Goal: Task Accomplishment & Management: Manage account settings

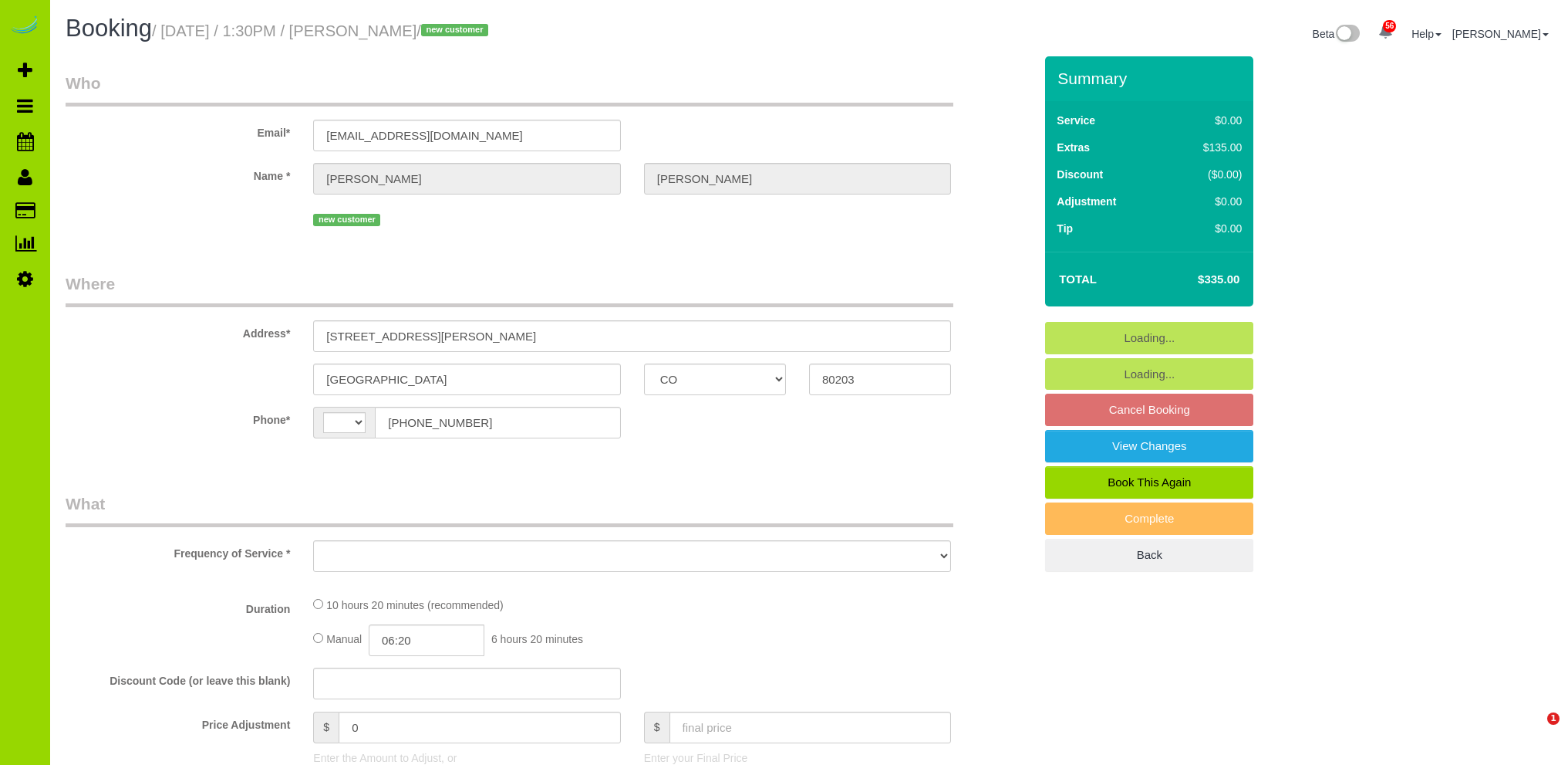
select select "CO"
select select "spot1"
select select "number:3"
select select "number:11"
select select "spot6"
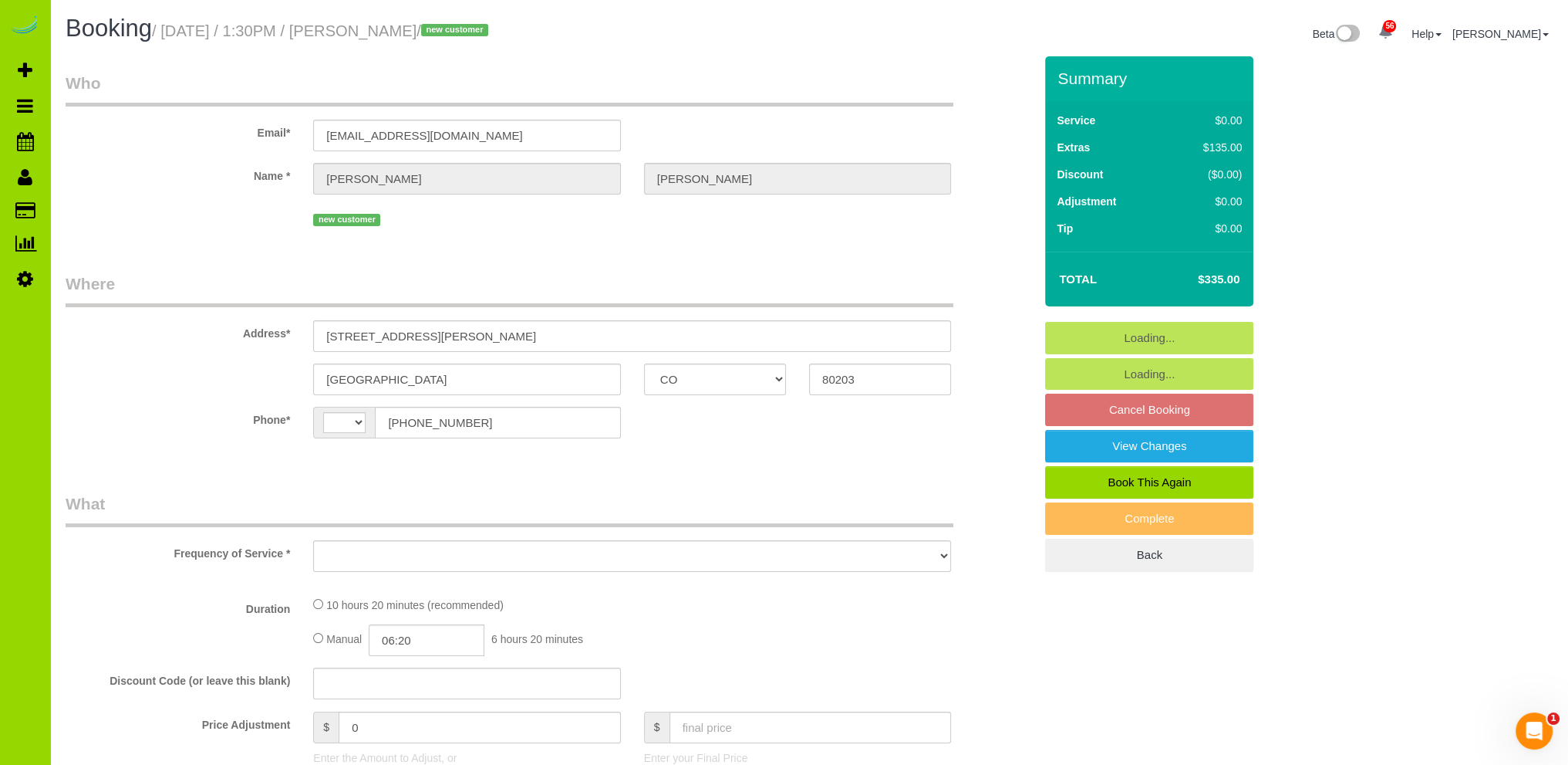
select select "string:US"
select select "object:1212"
select select "2"
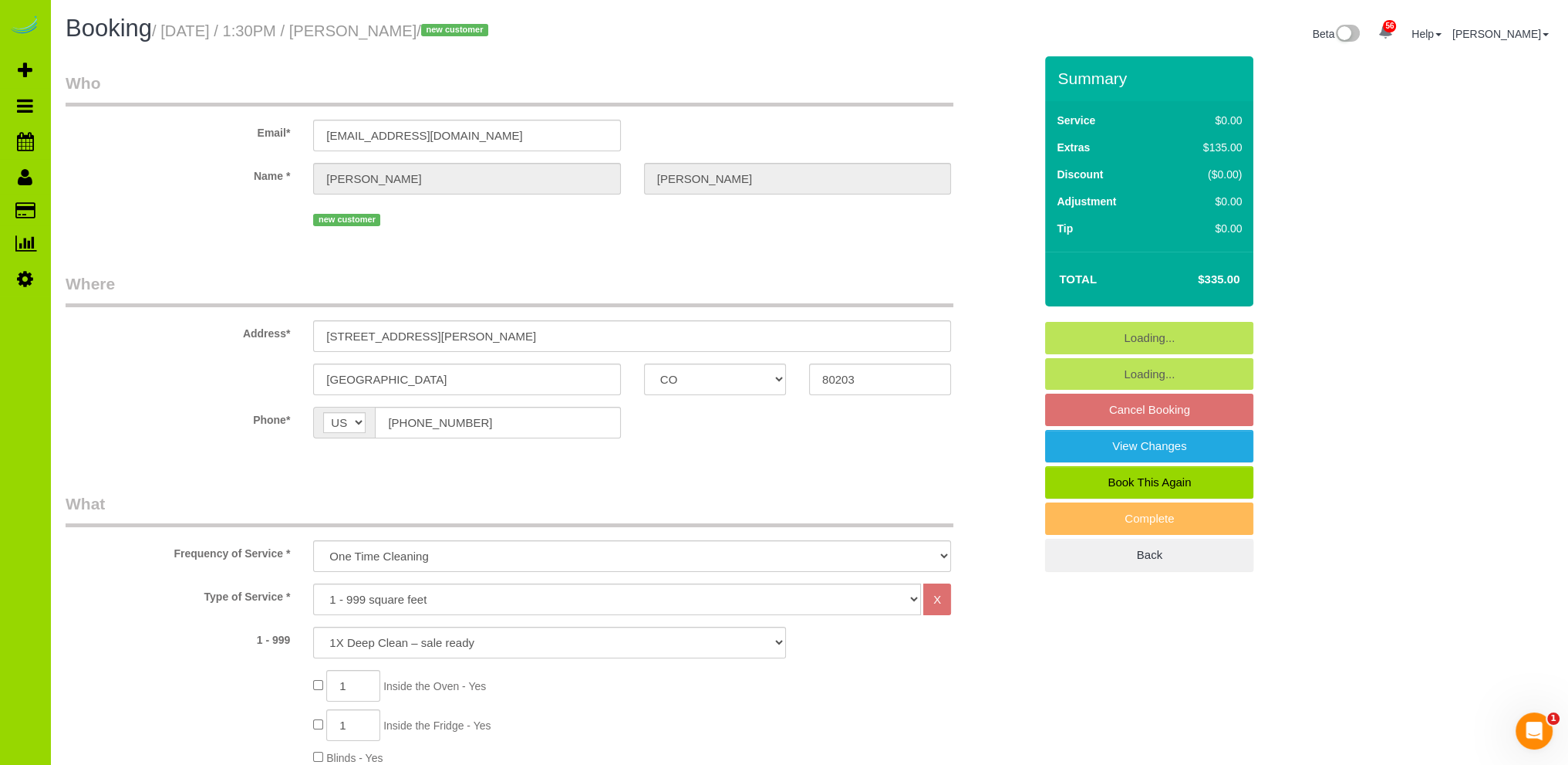
select select "object:1246"
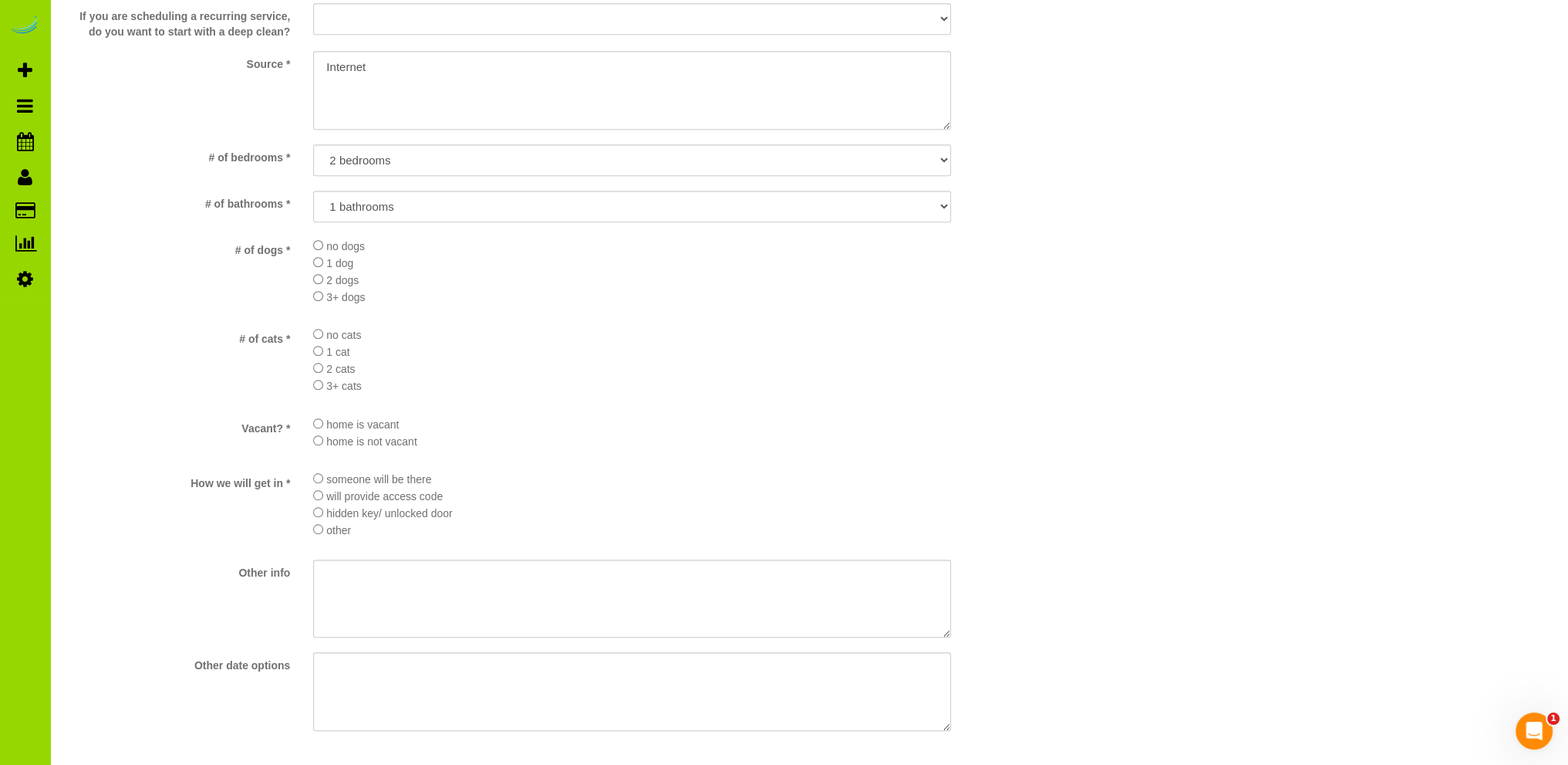
scroll to position [1235, 0]
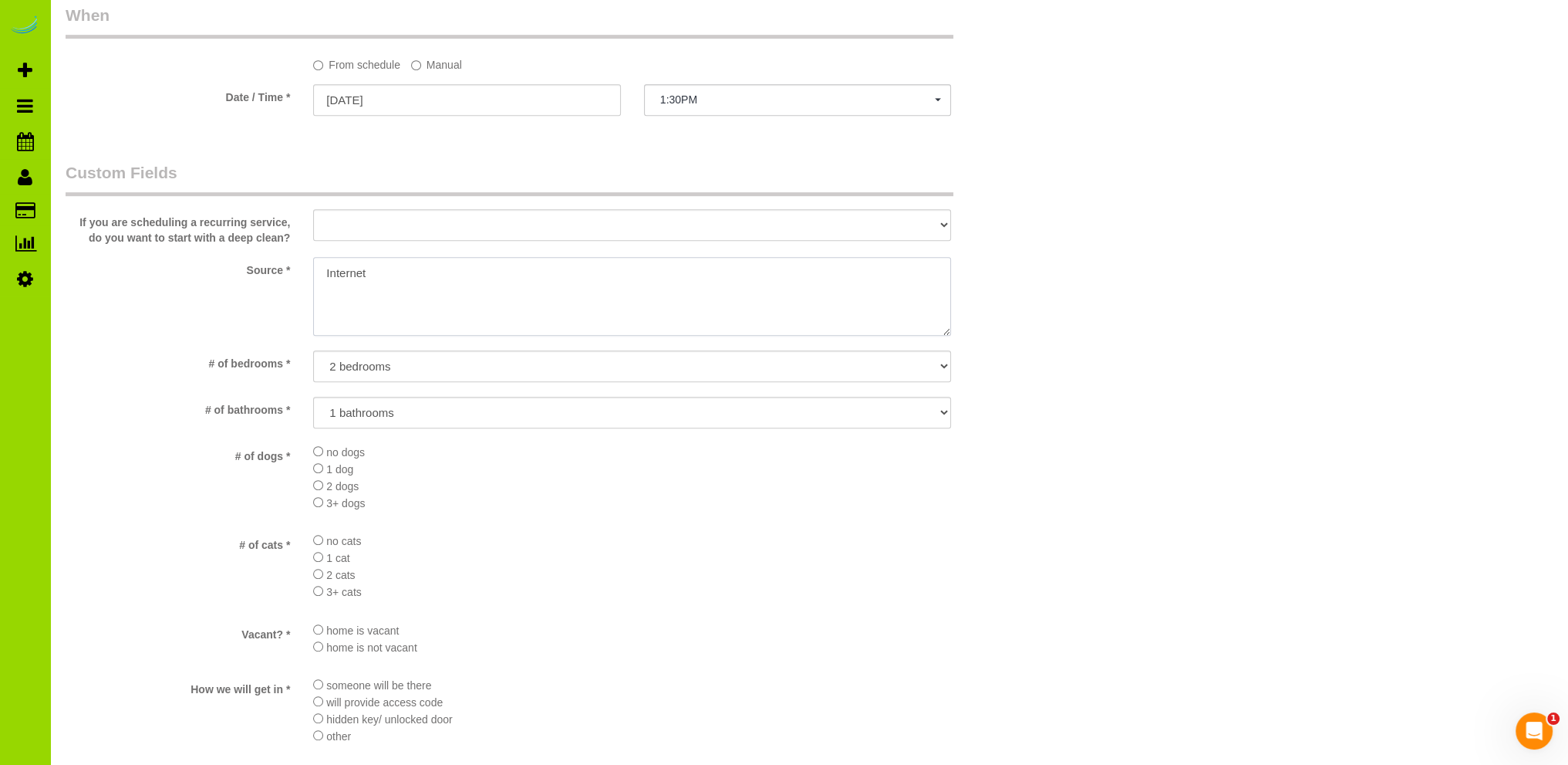
click at [319, 271] on textarea at bounding box center [632, 297] width 638 height 79
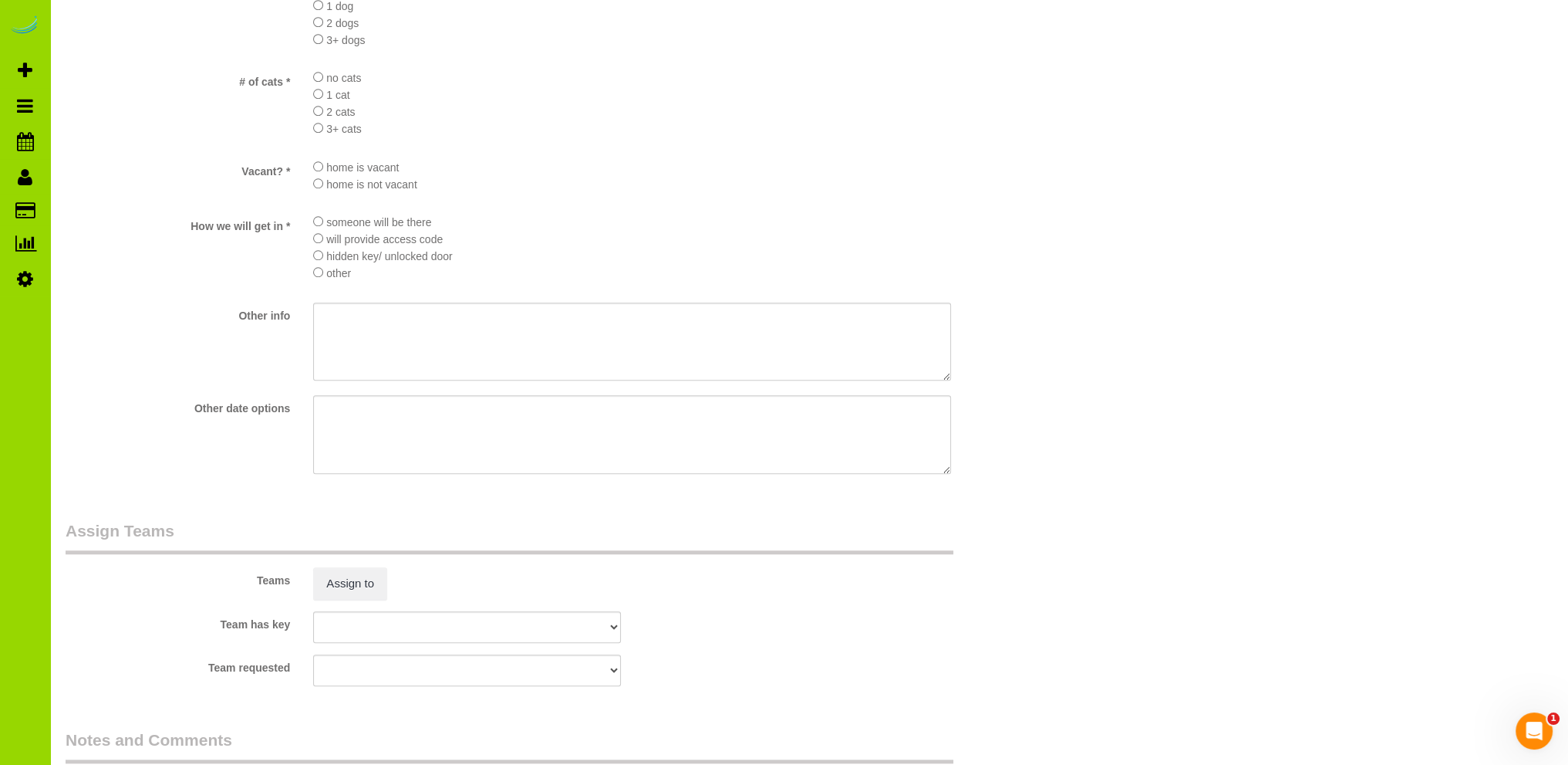
scroll to position [2081, 0]
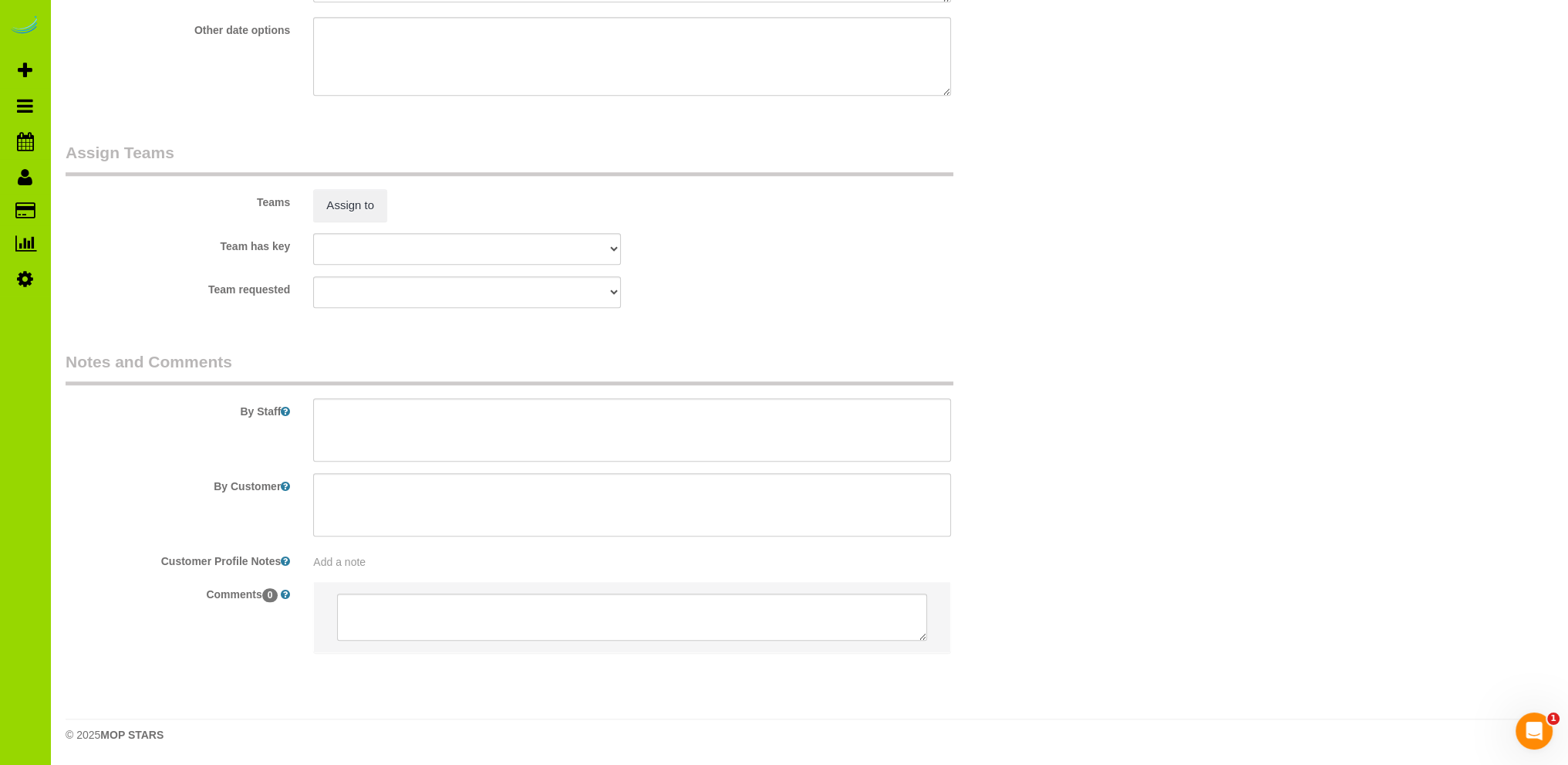
type textarea "Online booking. Internet"
click at [358, 408] on textarea at bounding box center [632, 430] width 638 height 63
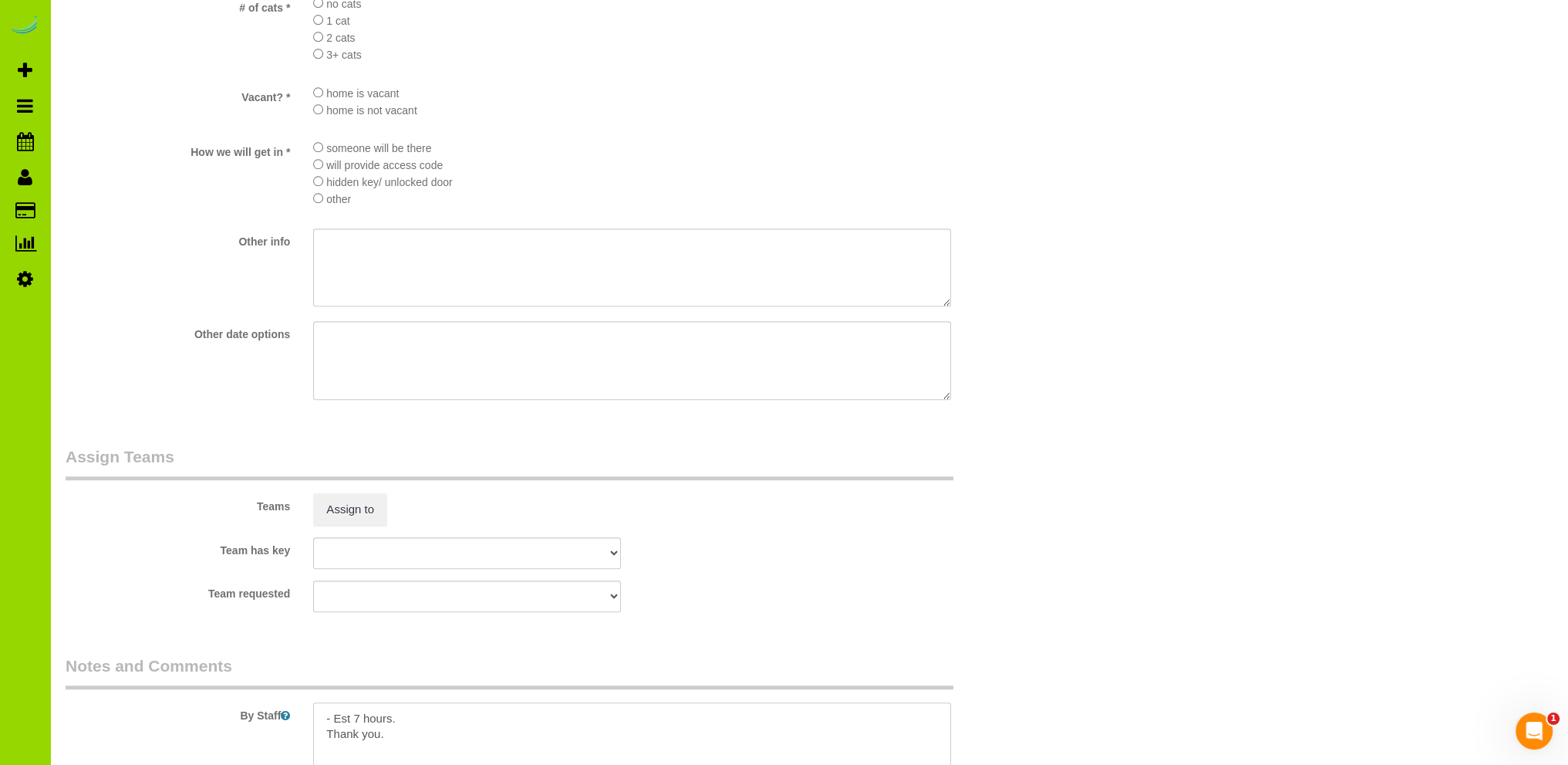
scroll to position [1464, 0]
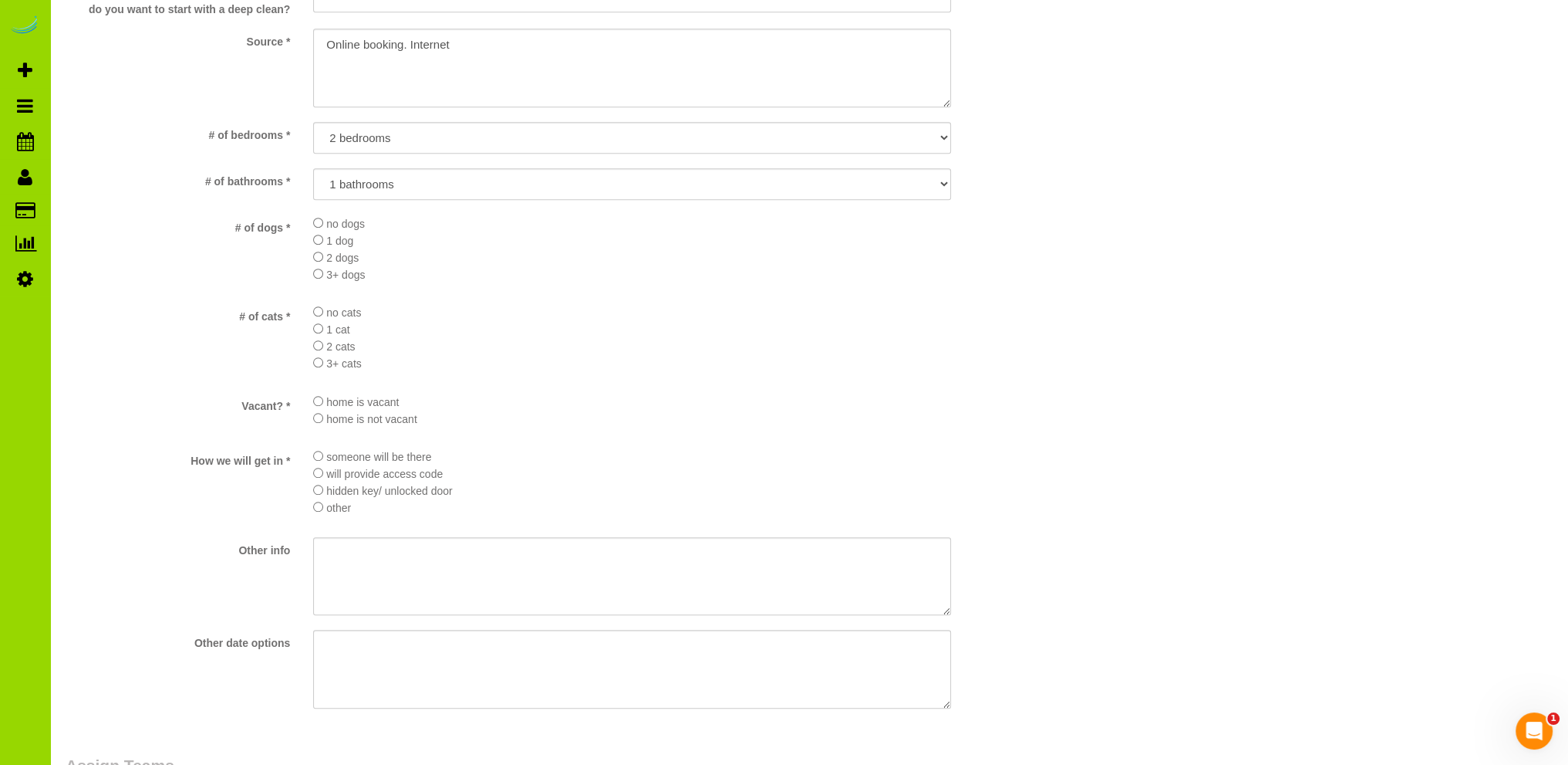
type textarea "- Est 7 hours. Thank you."
click at [628, 323] on li "1 cat" at bounding box center [632, 329] width 638 height 17
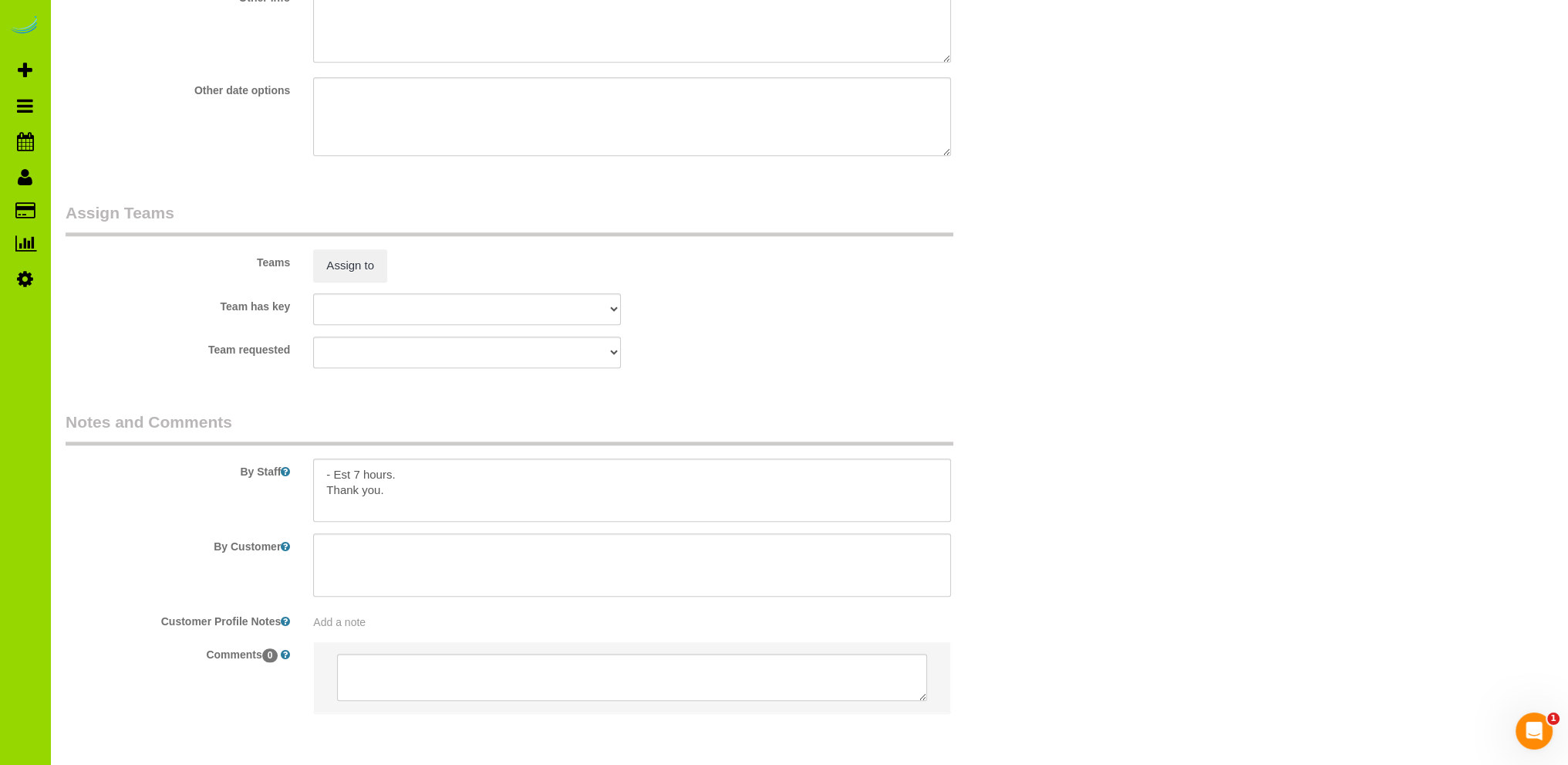
scroll to position [2081, 0]
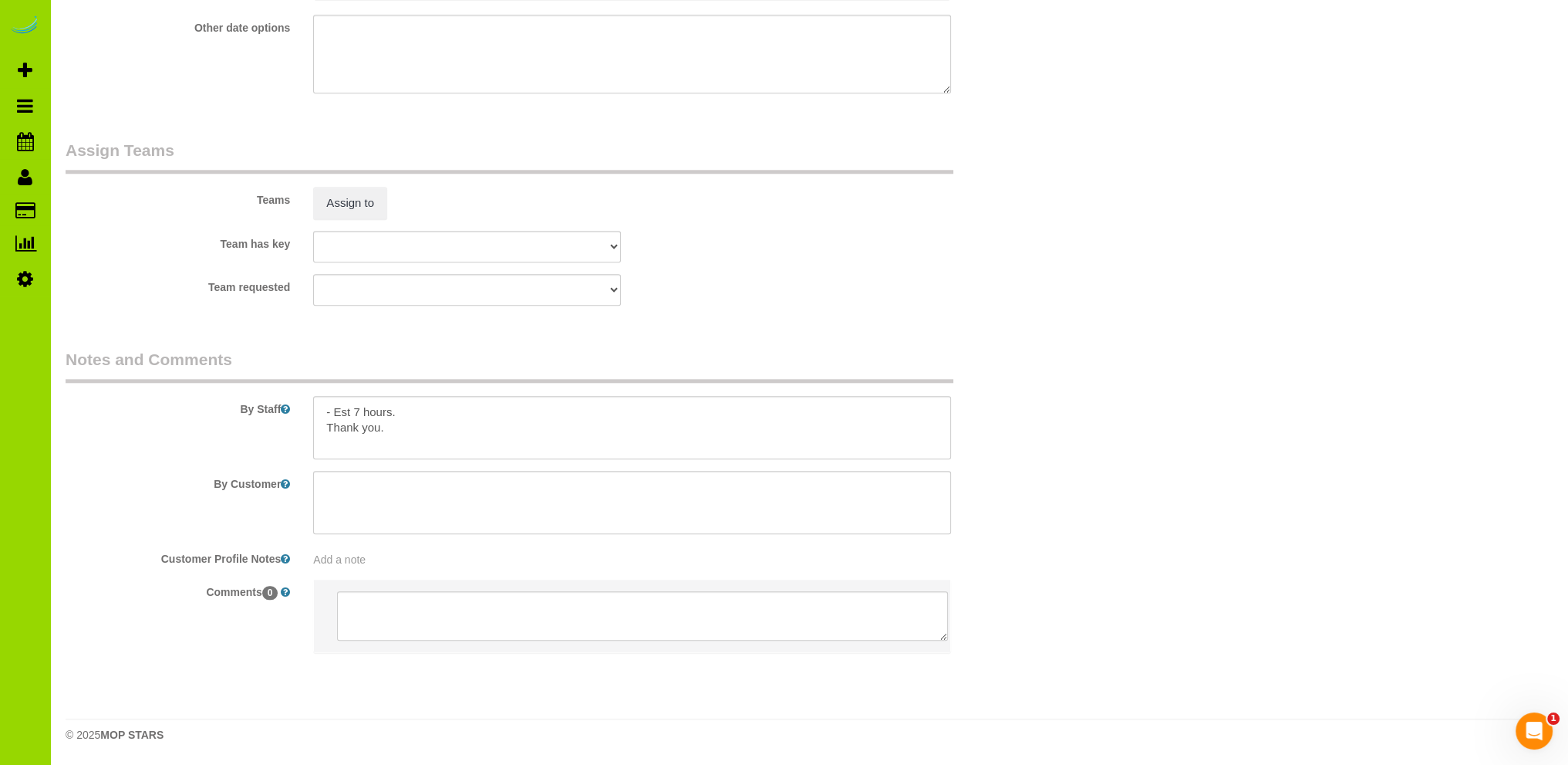
drag, startPoint x: 923, startPoint y: 636, endPoint x: 944, endPoint y: 638, distance: 21.1
click at [944, 638] on textarea at bounding box center [642, 615] width 611 height 50
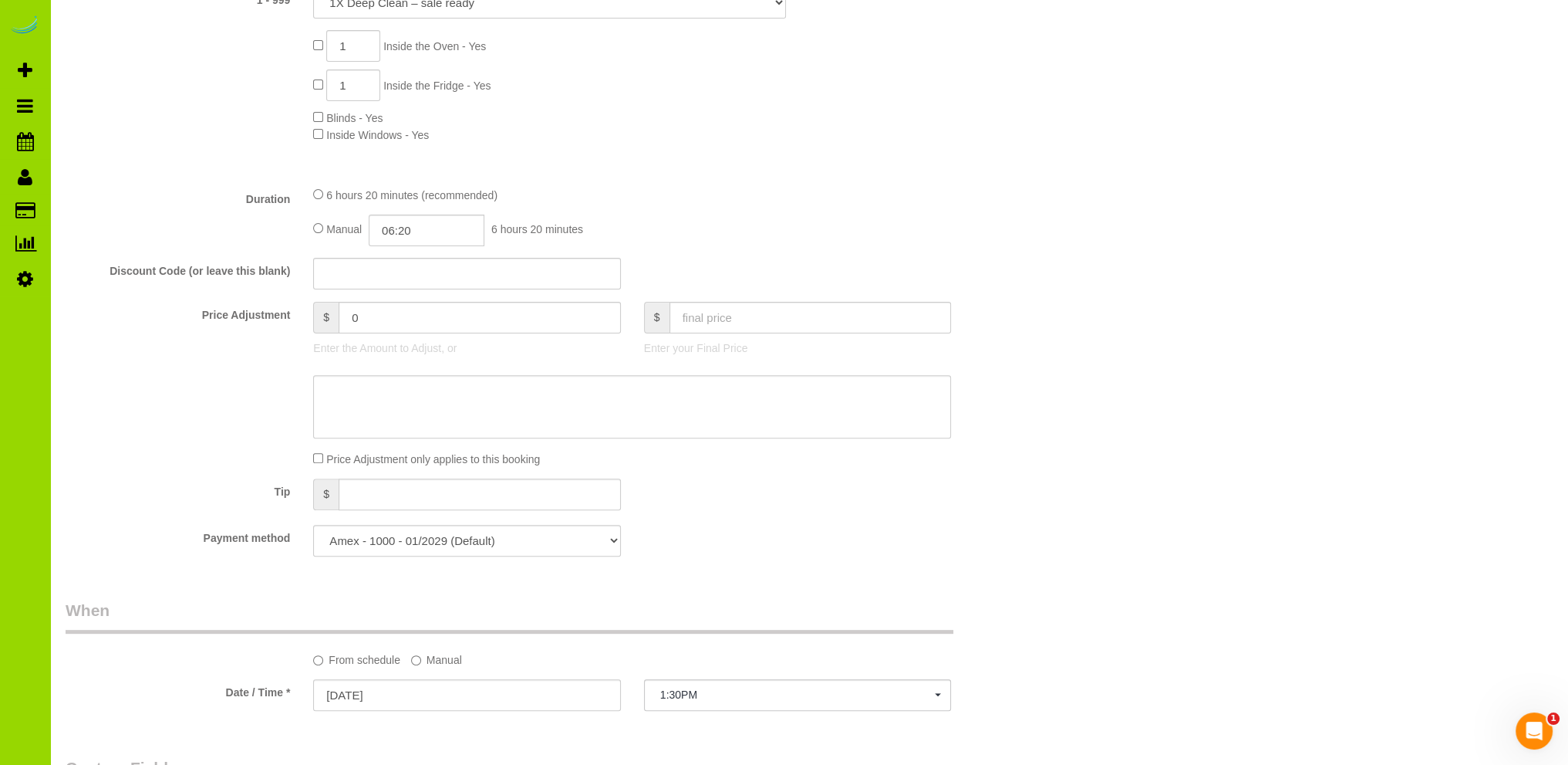
scroll to position [385, 0]
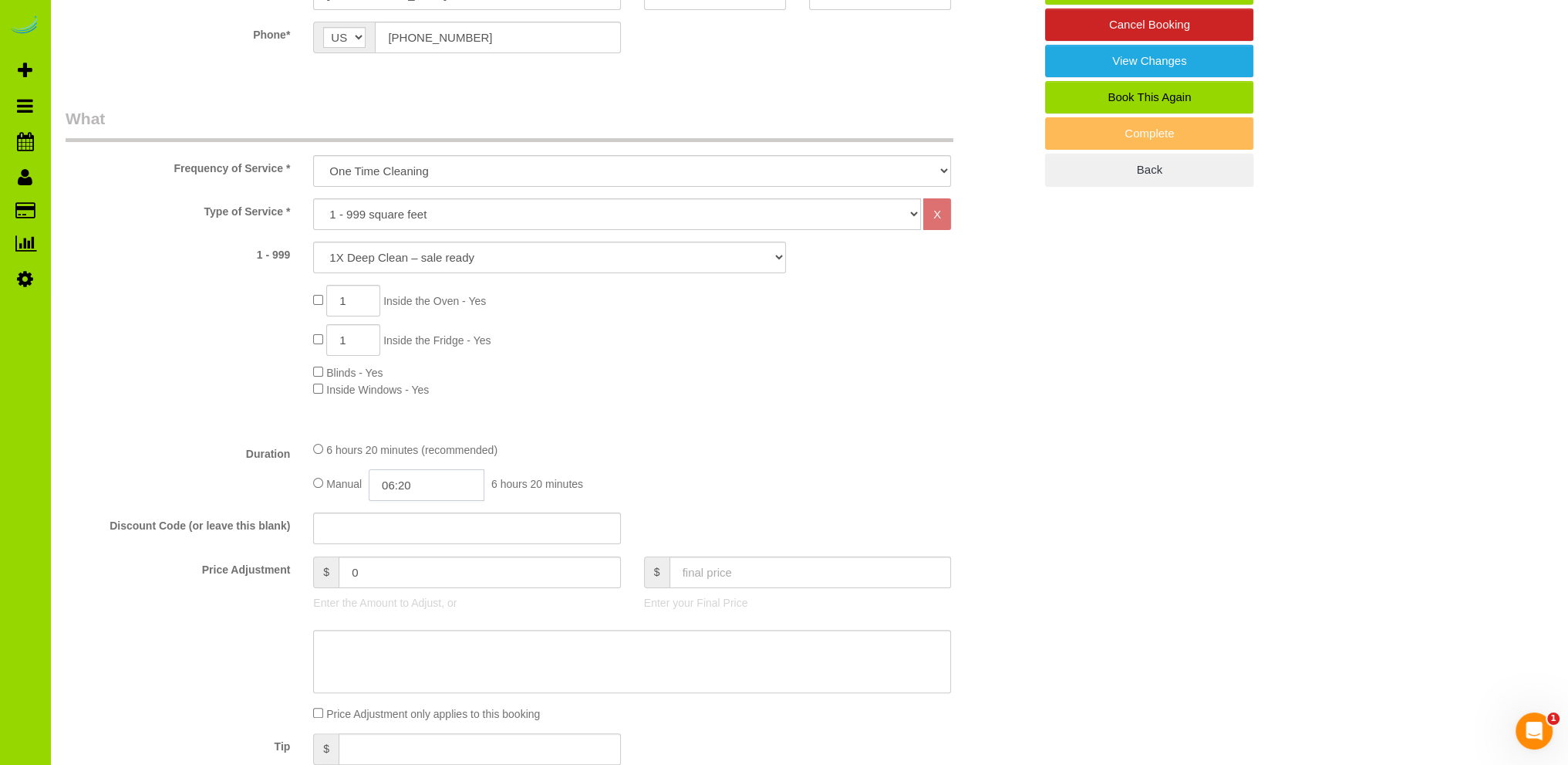
click at [411, 484] on input "06:20" at bounding box center [427, 485] width 116 height 32
type input "03:30"
click at [392, 594] on li "03:30" at bounding box center [410, 592] width 69 height 20
select select "spot11"
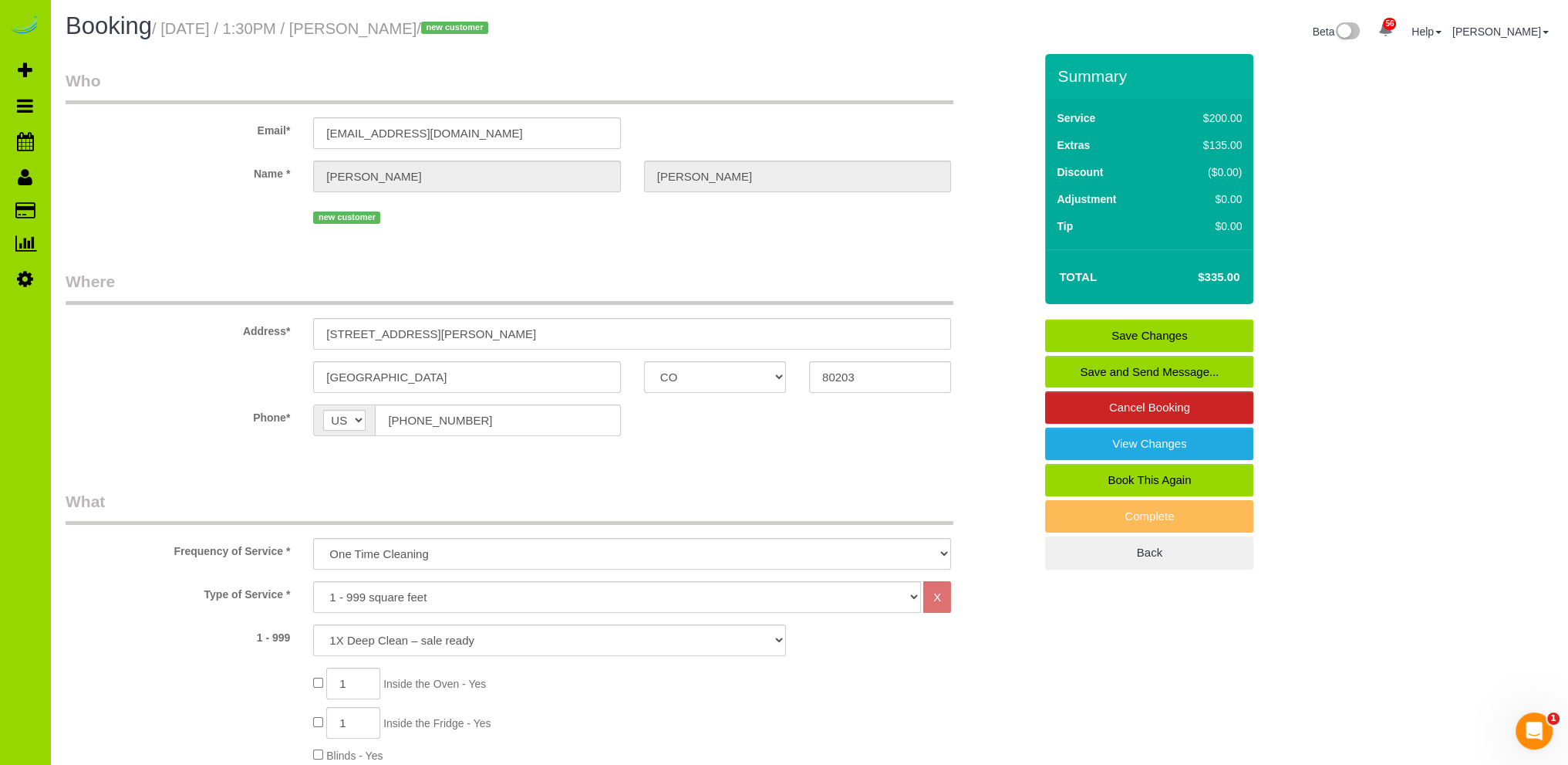
scroll to position [0, 0]
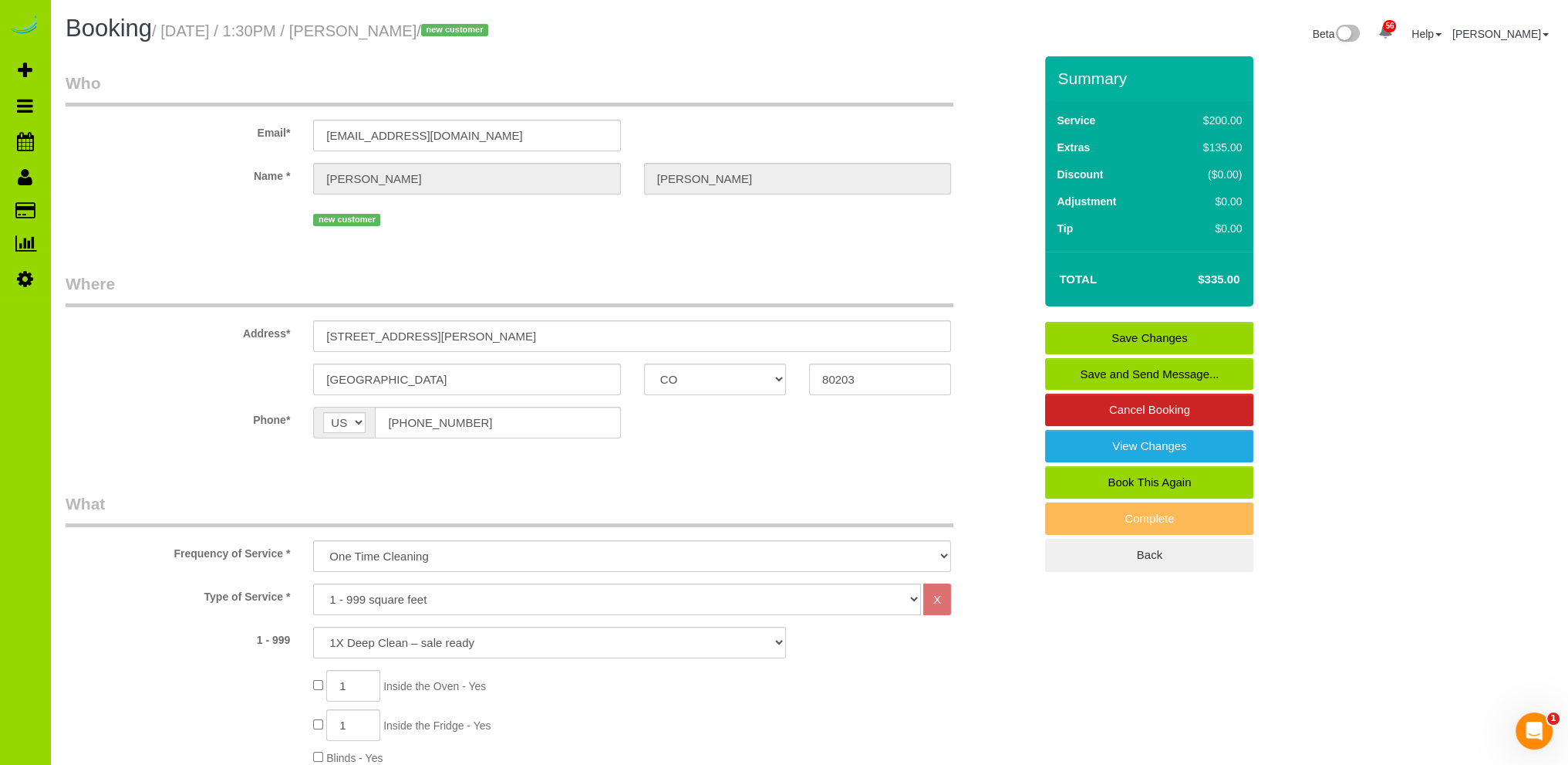
click at [1070, 335] on link "Save Changes" at bounding box center [1150, 338] width 208 height 33
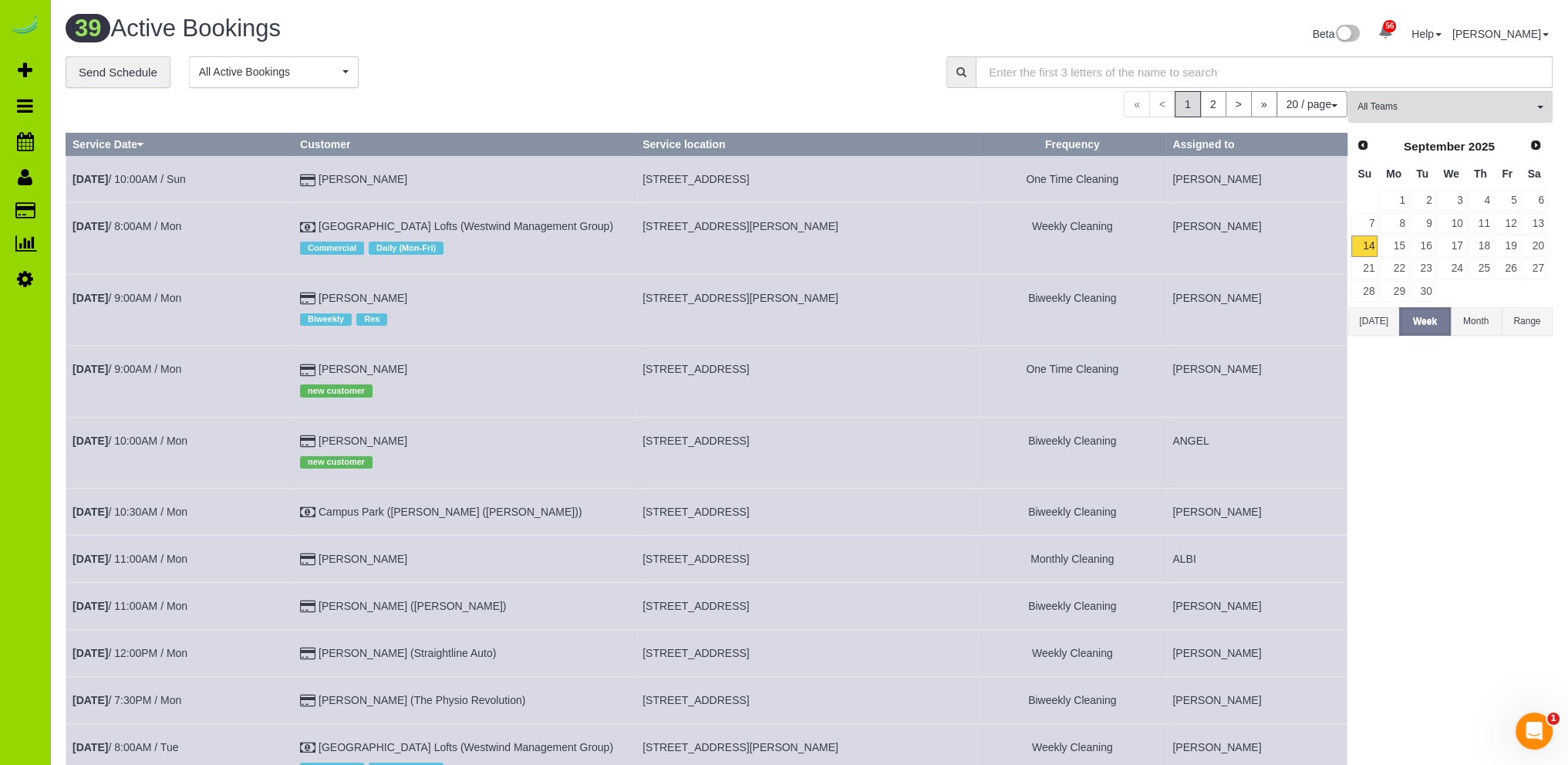
click at [497, 67] on div "**********" at bounding box center [494, 72] width 858 height 33
click at [499, 72] on div "**********" at bounding box center [494, 72] width 858 height 33
click at [82, 70] on span "Add Booking" at bounding box center [147, 70] width 193 height 35
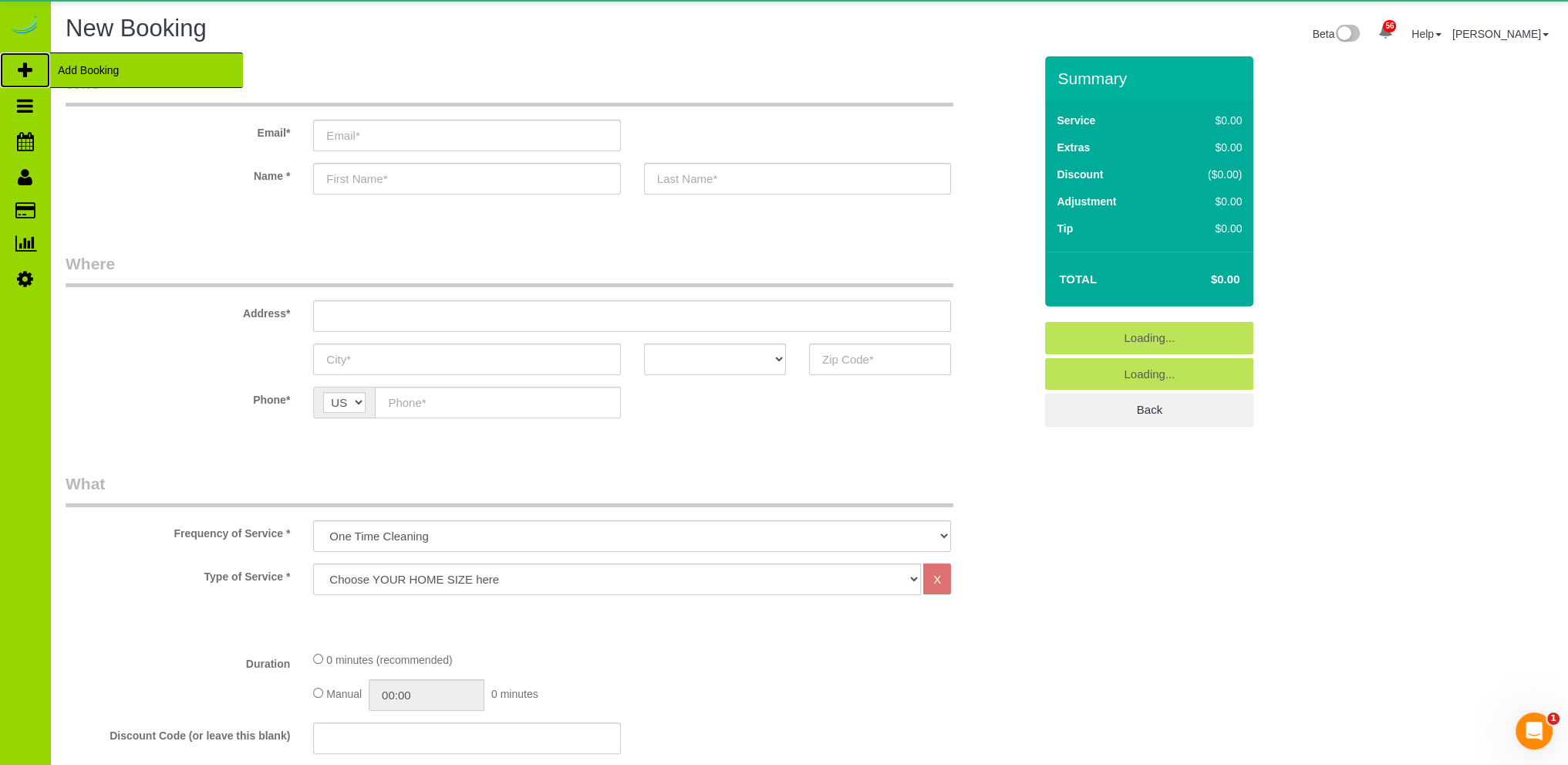
select select "object:2429"
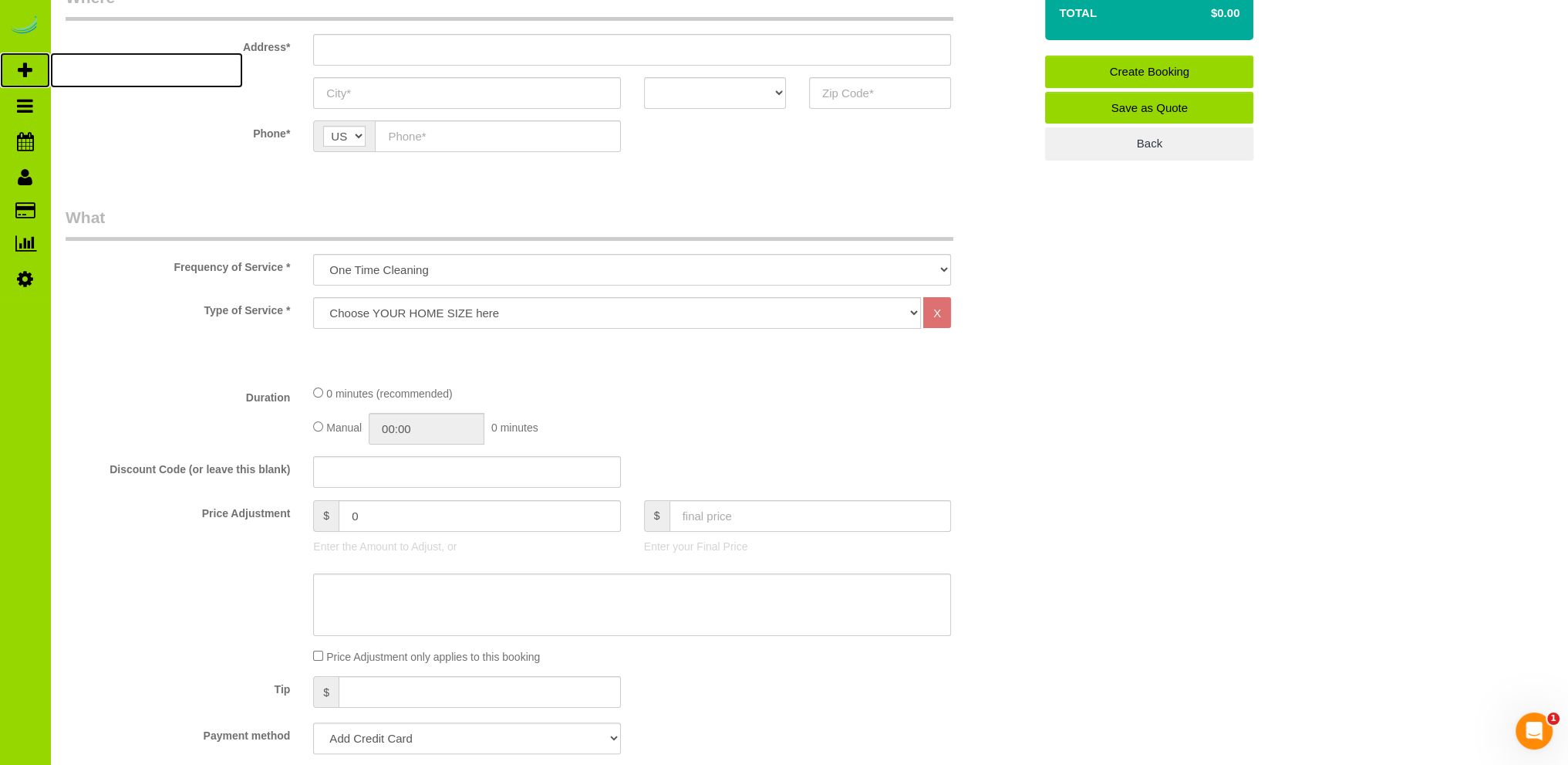
scroll to position [309, 0]
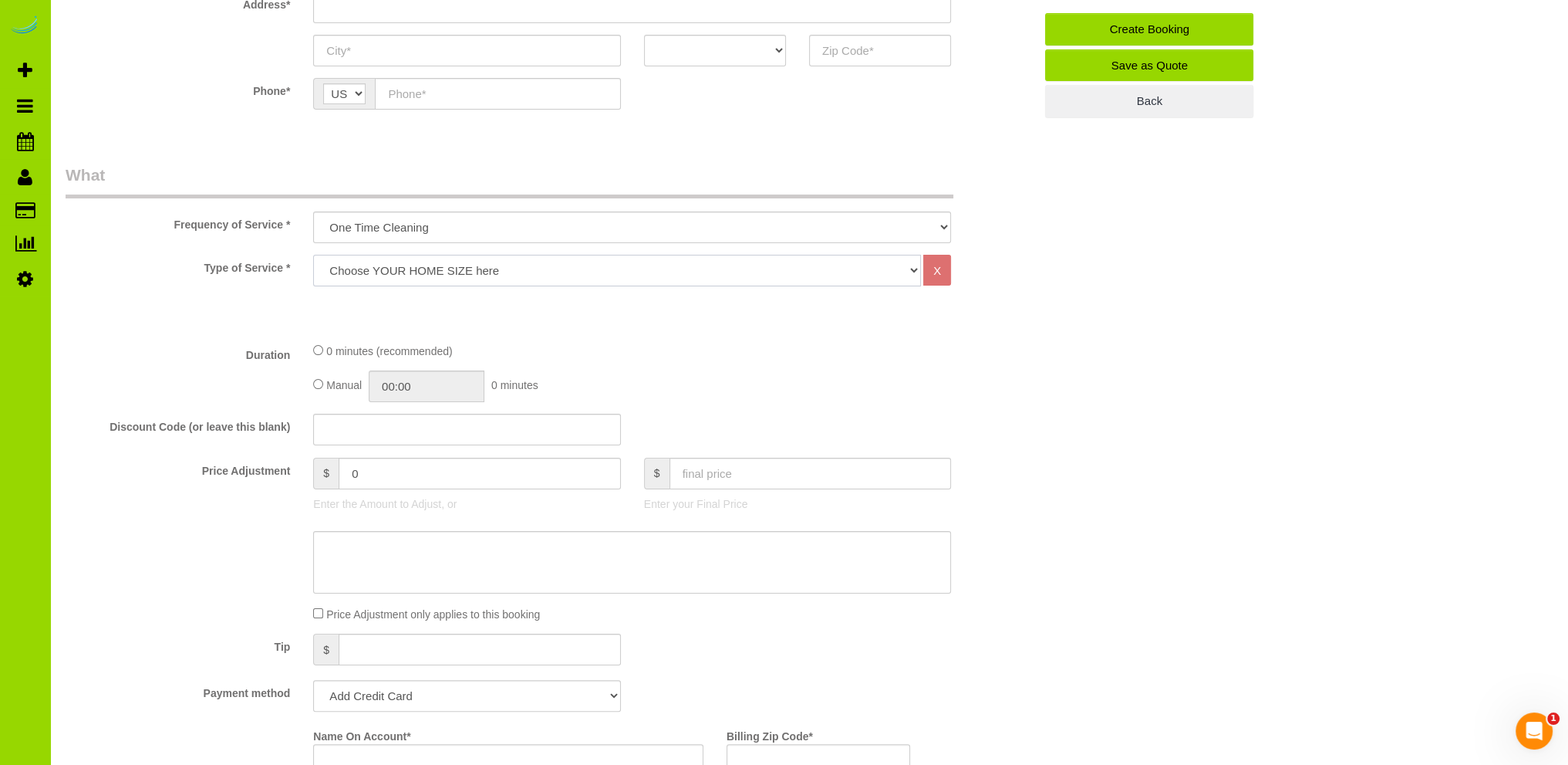
click at [381, 271] on select "Choose YOUR HOME SIZE here Hourly Cleaning 1 - 999 square feet 1,000 - 1,299 sq…" at bounding box center [617, 271] width 608 height 32
select select "44"
click at [313, 255] on select "Choose YOUR HOME SIZE here Hourly Cleaning 1 - 999 square feet 1,000 - 1,299 sq…" at bounding box center [617, 271] width 608 height 32
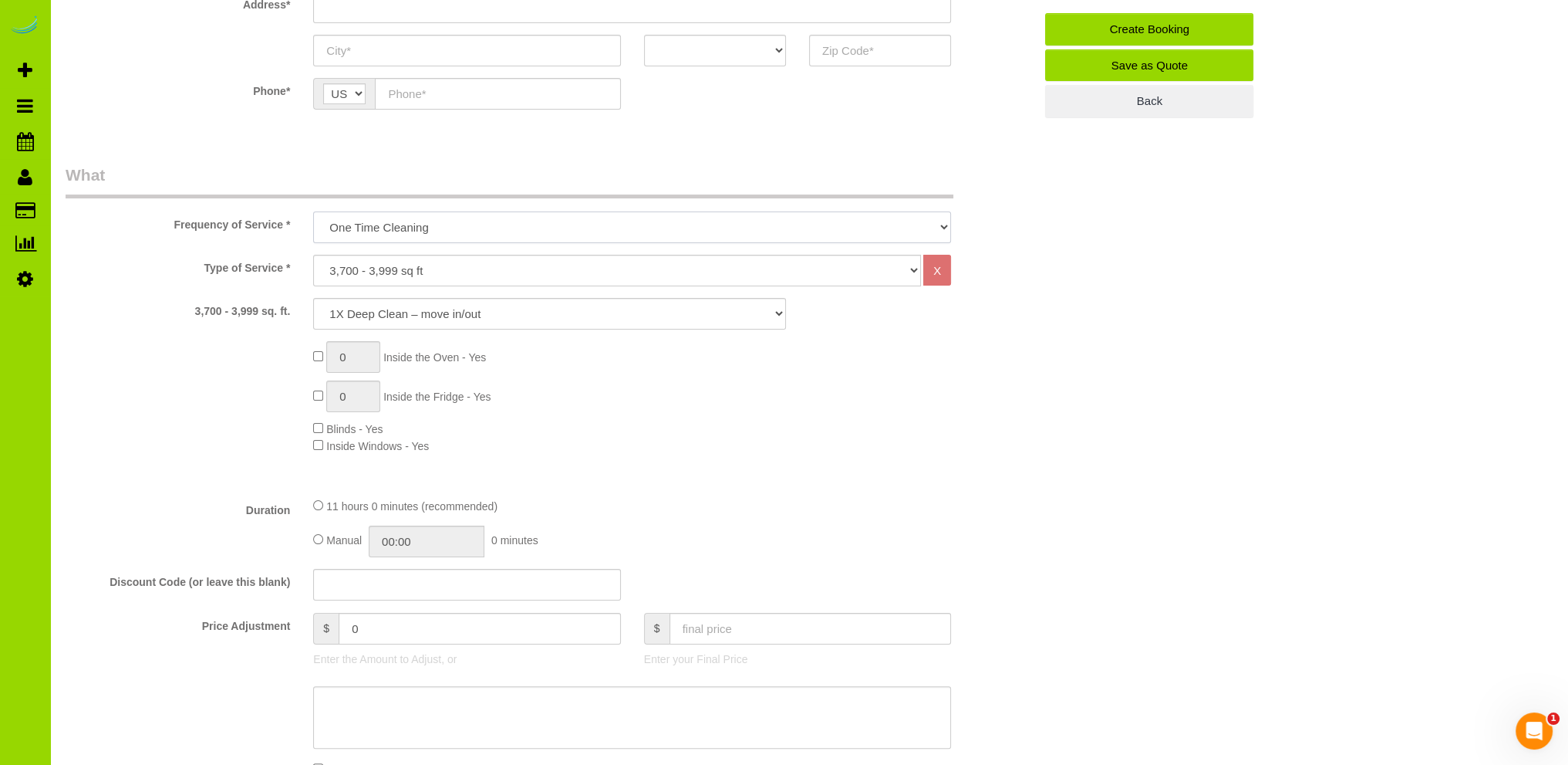
click at [400, 219] on select "One Time Cleaning Weekly Cleaning Biweekly Cleaning Monthly Cleaning" at bounding box center [632, 228] width 638 height 32
select select "object:2431"
click at [313, 212] on select "One Time Cleaning Weekly Cleaning Biweekly Cleaning Monthly Cleaning" at bounding box center [632, 228] width 638 height 32
click at [402, 311] on select "1X Deep Clean – move in/out 1X Deep Clean – sale ready 1X Deep Clean – other 1X…" at bounding box center [550, 314] width 473 height 32
select select "6"
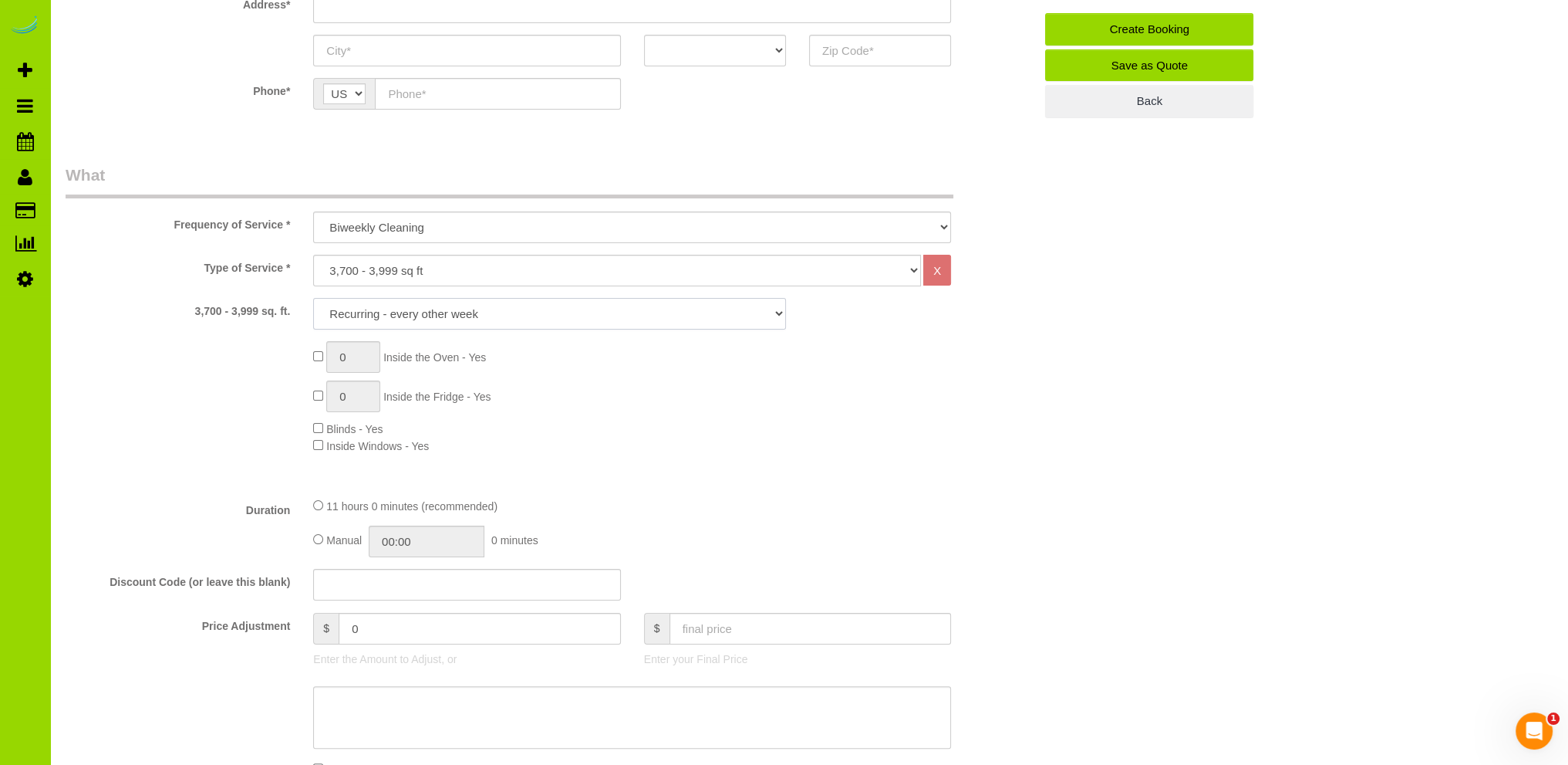
click at [313, 298] on select "1X Deep Clean – move in/out 1X Deep Clean – sale ready 1X Deep Clean – other 1X…" at bounding box center [550, 314] width 473 height 32
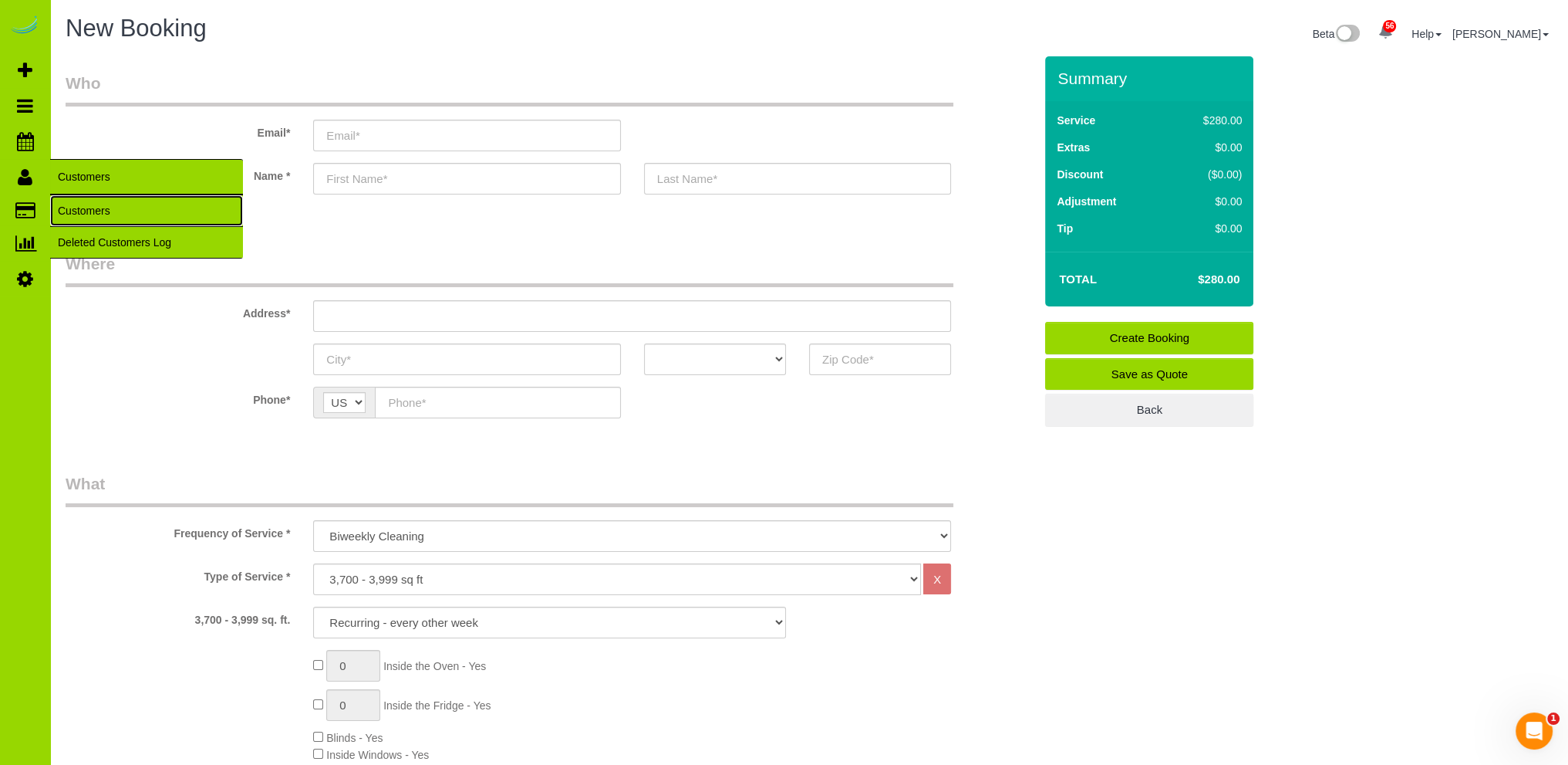
click at [87, 208] on link "Customers" at bounding box center [147, 210] width 193 height 31
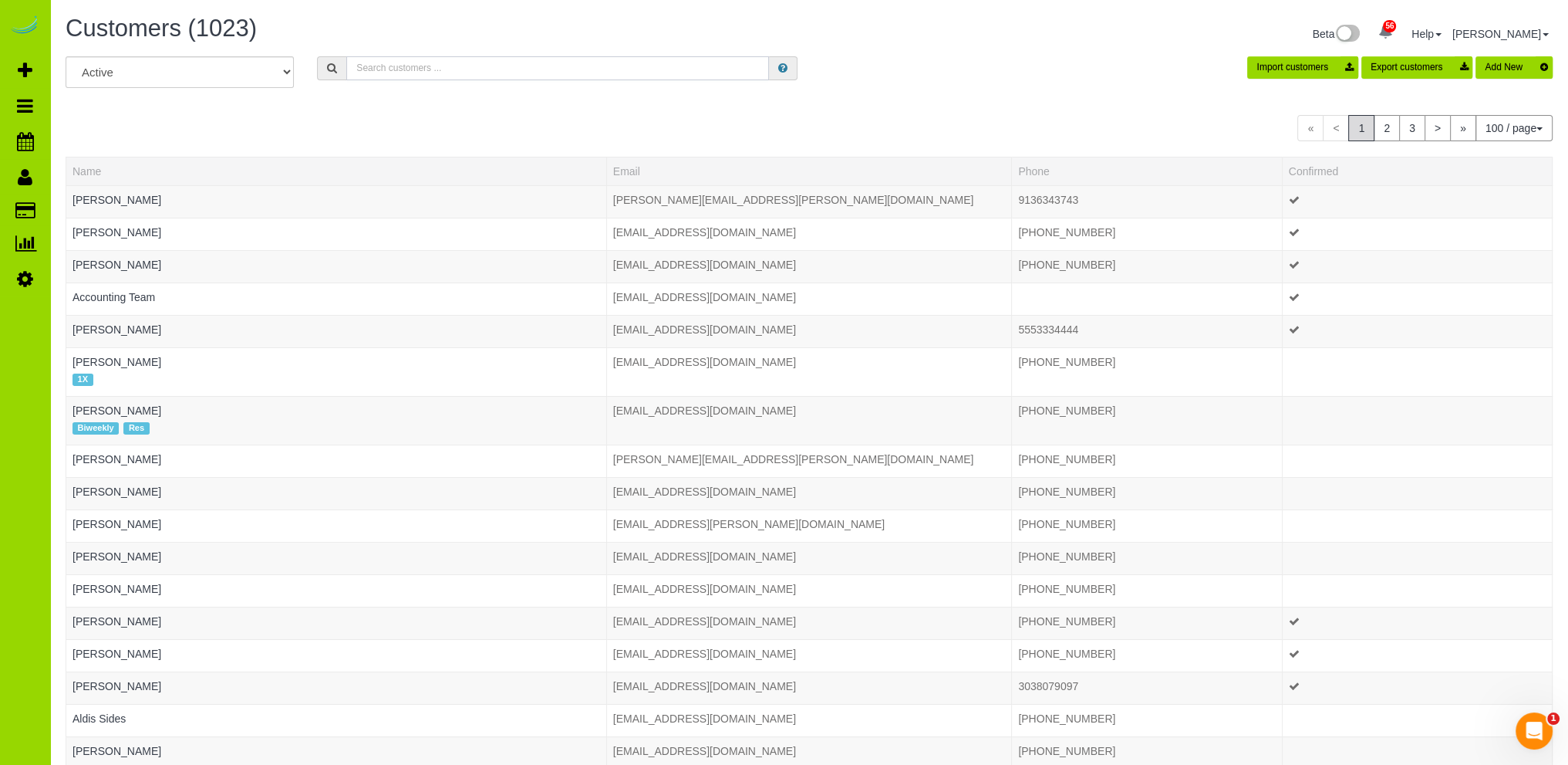
click at [397, 69] on input "text" at bounding box center [557, 68] width 423 height 24
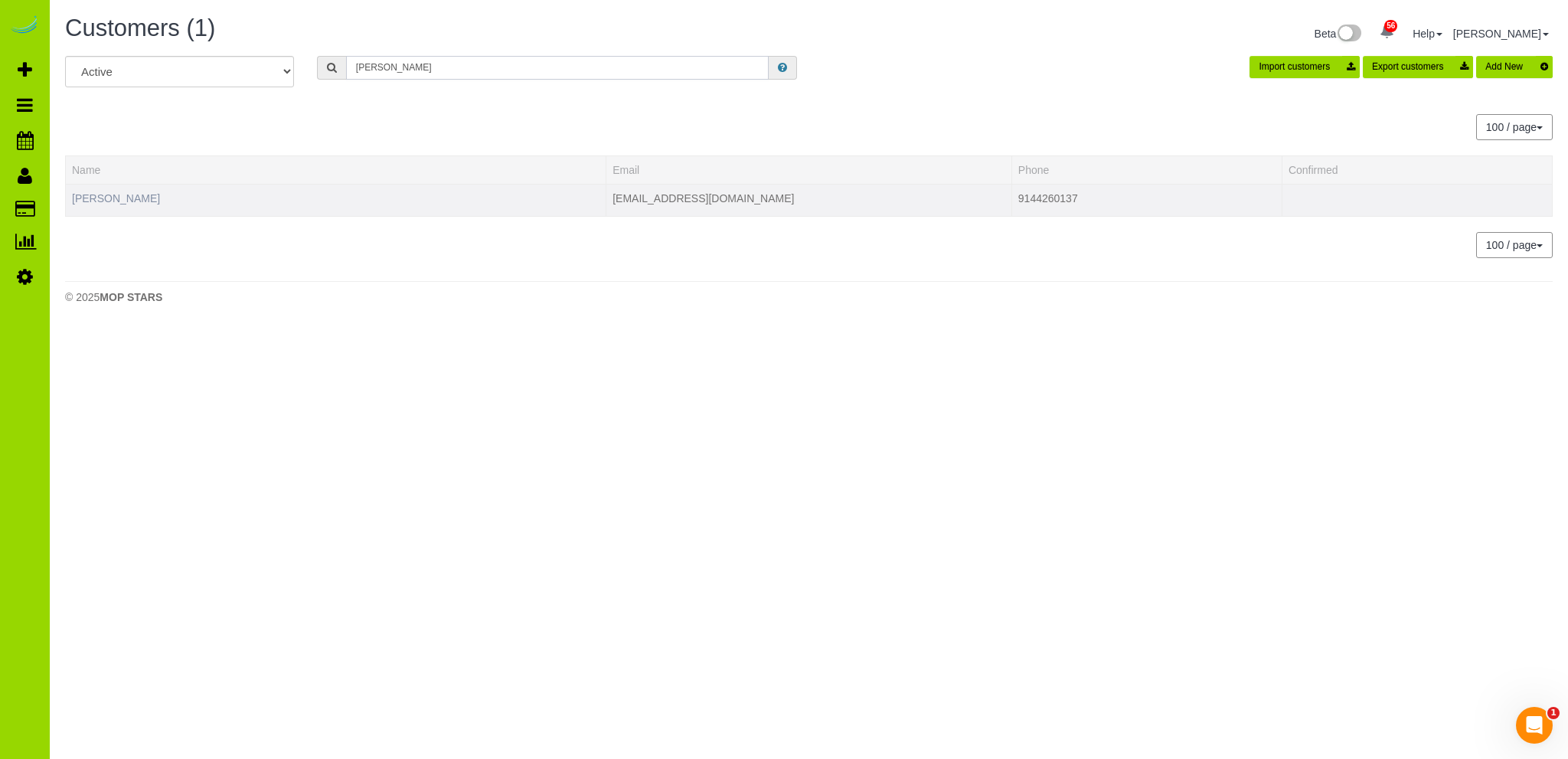
type input "denise f"
click at [138, 192] on link "Denise Fletcher" at bounding box center [116, 198] width 88 height 13
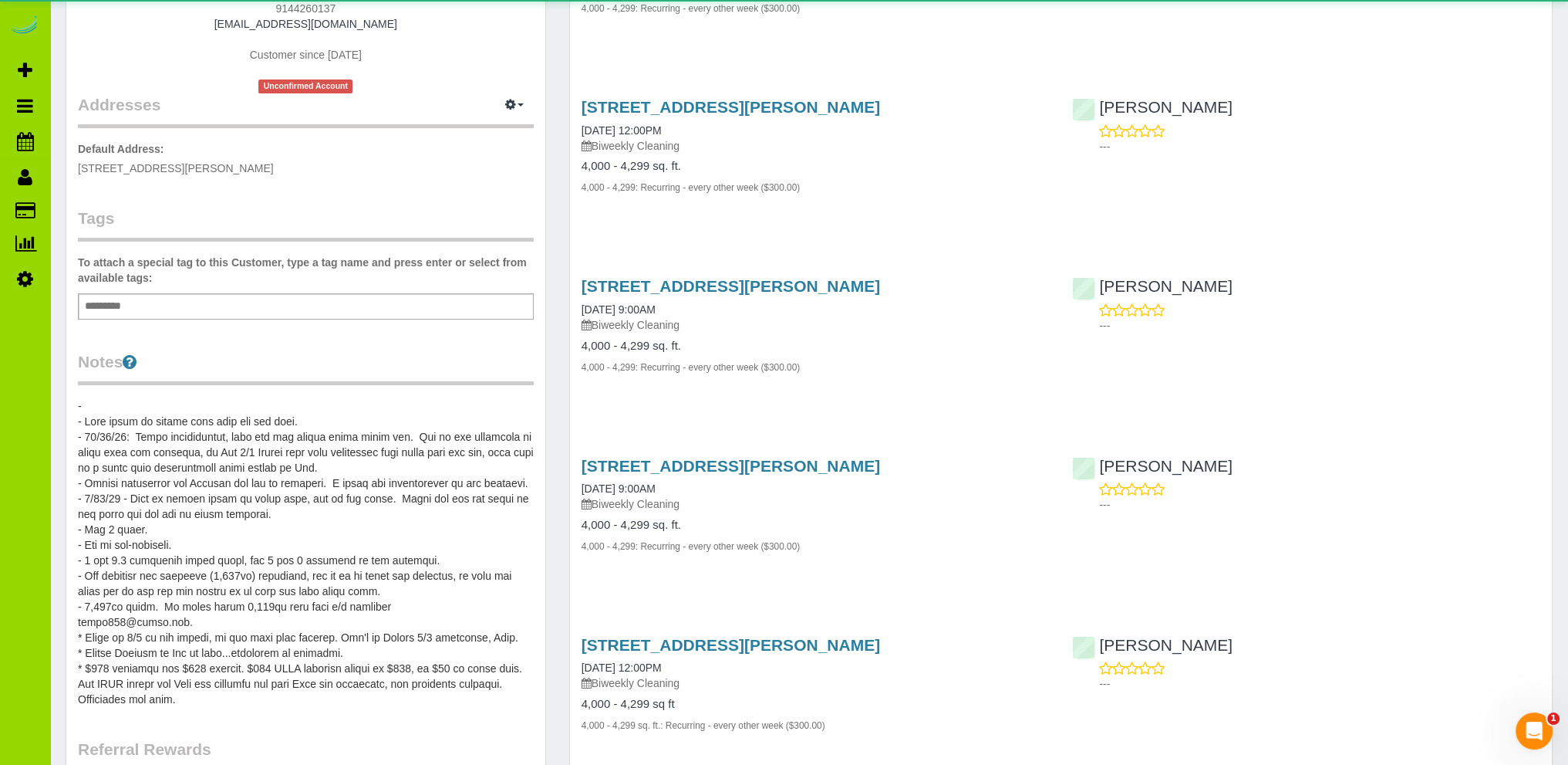
scroll to position [309, 0]
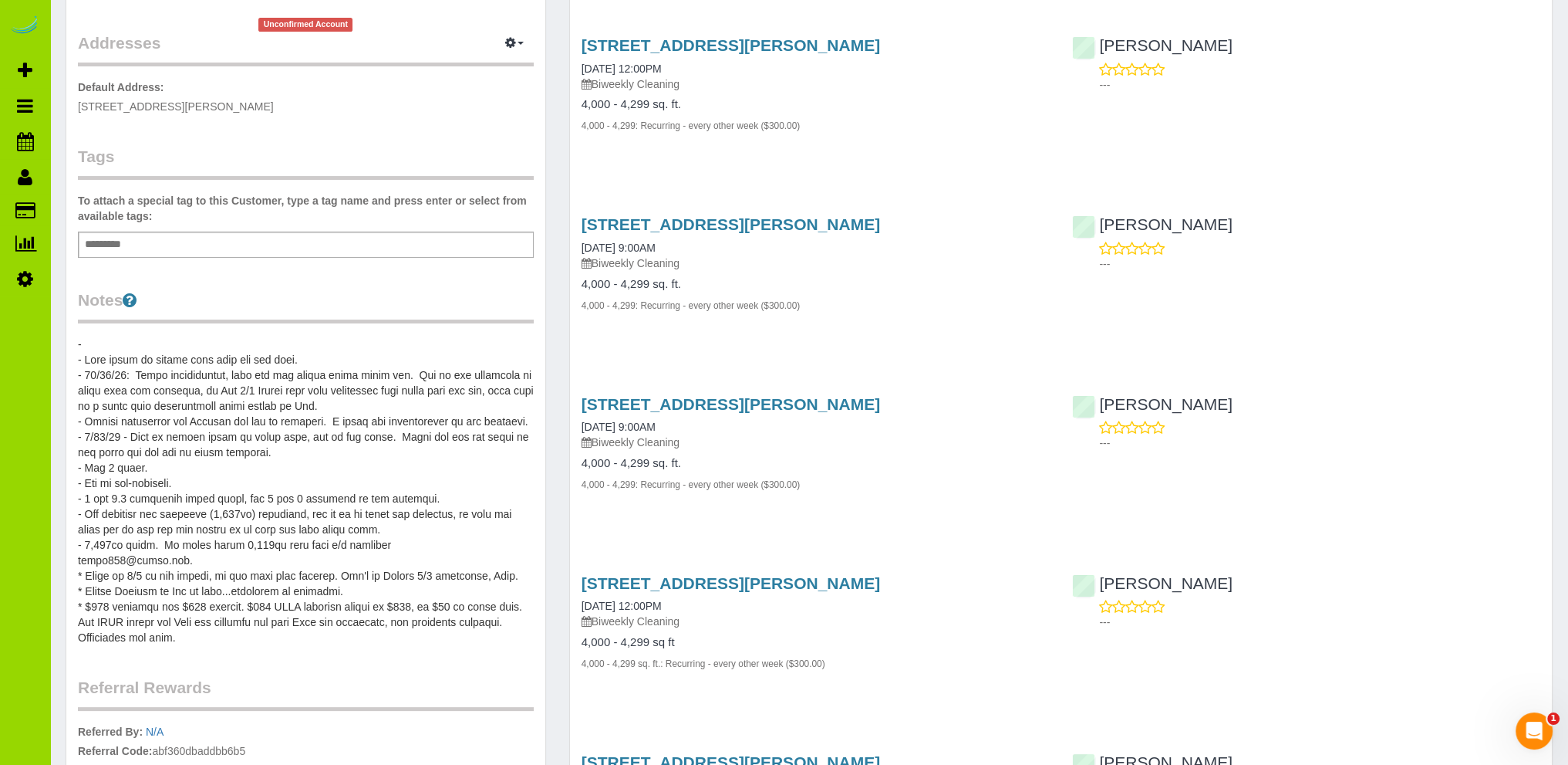
click at [165, 345] on pre at bounding box center [306, 490] width 456 height 309
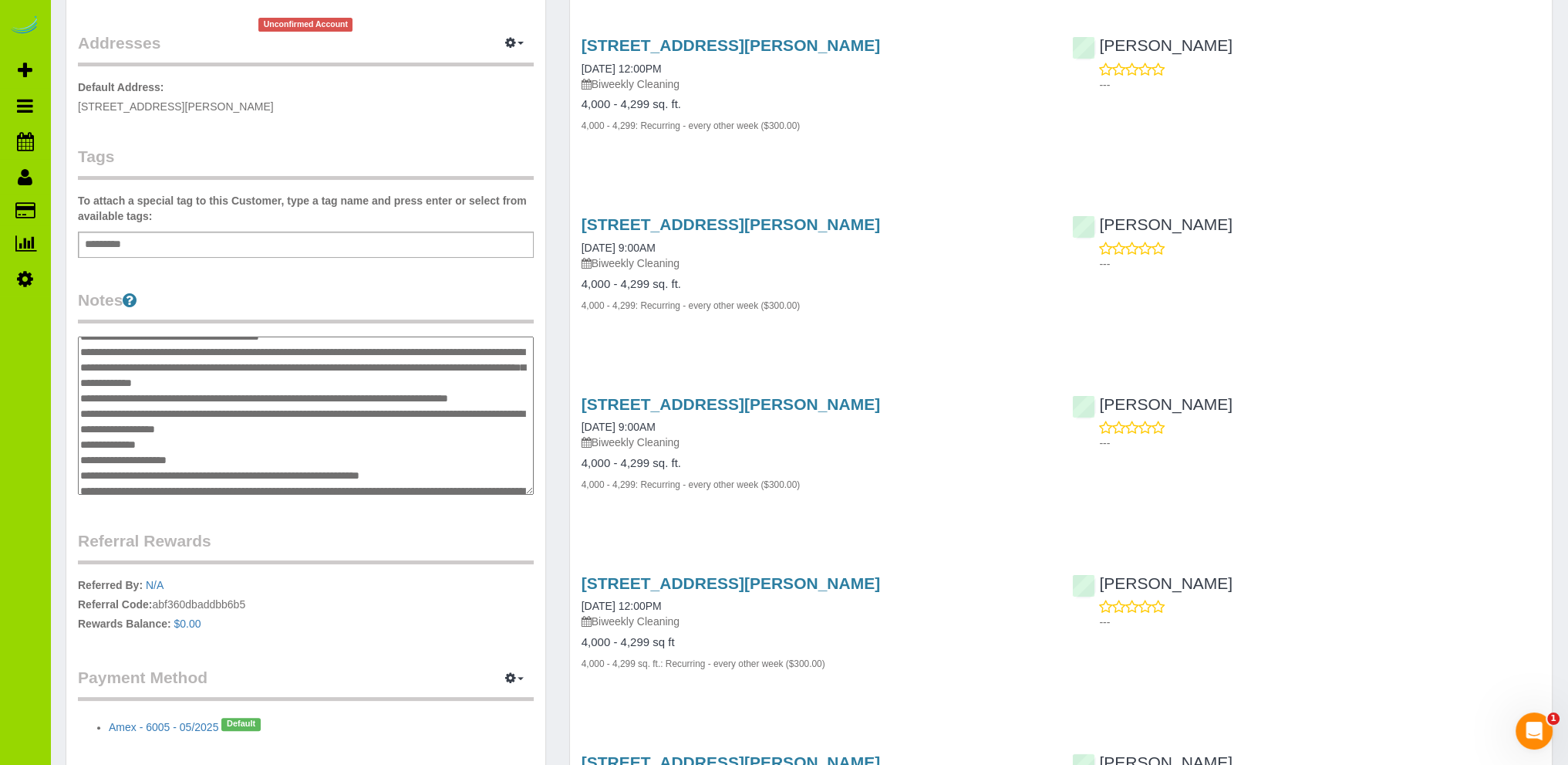
scroll to position [0, 0]
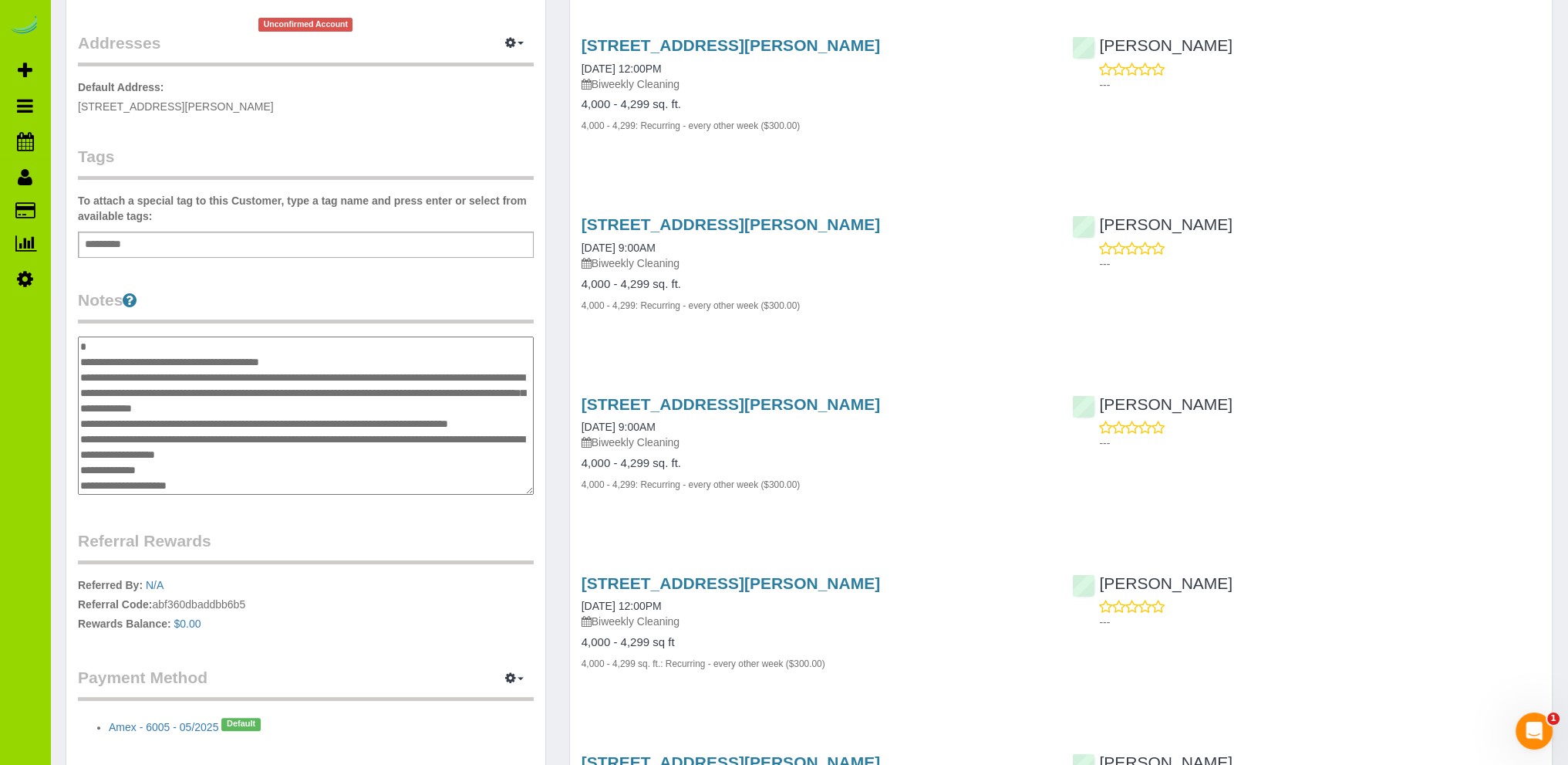
drag, startPoint x: 99, startPoint y: 347, endPoint x: 74, endPoint y: 346, distance: 25.0
click at [74, 346] on div "Customer Info Edit Contact Info Send Message Email Preferences Special Sales Ta…" at bounding box center [306, 263] width 479 height 1029
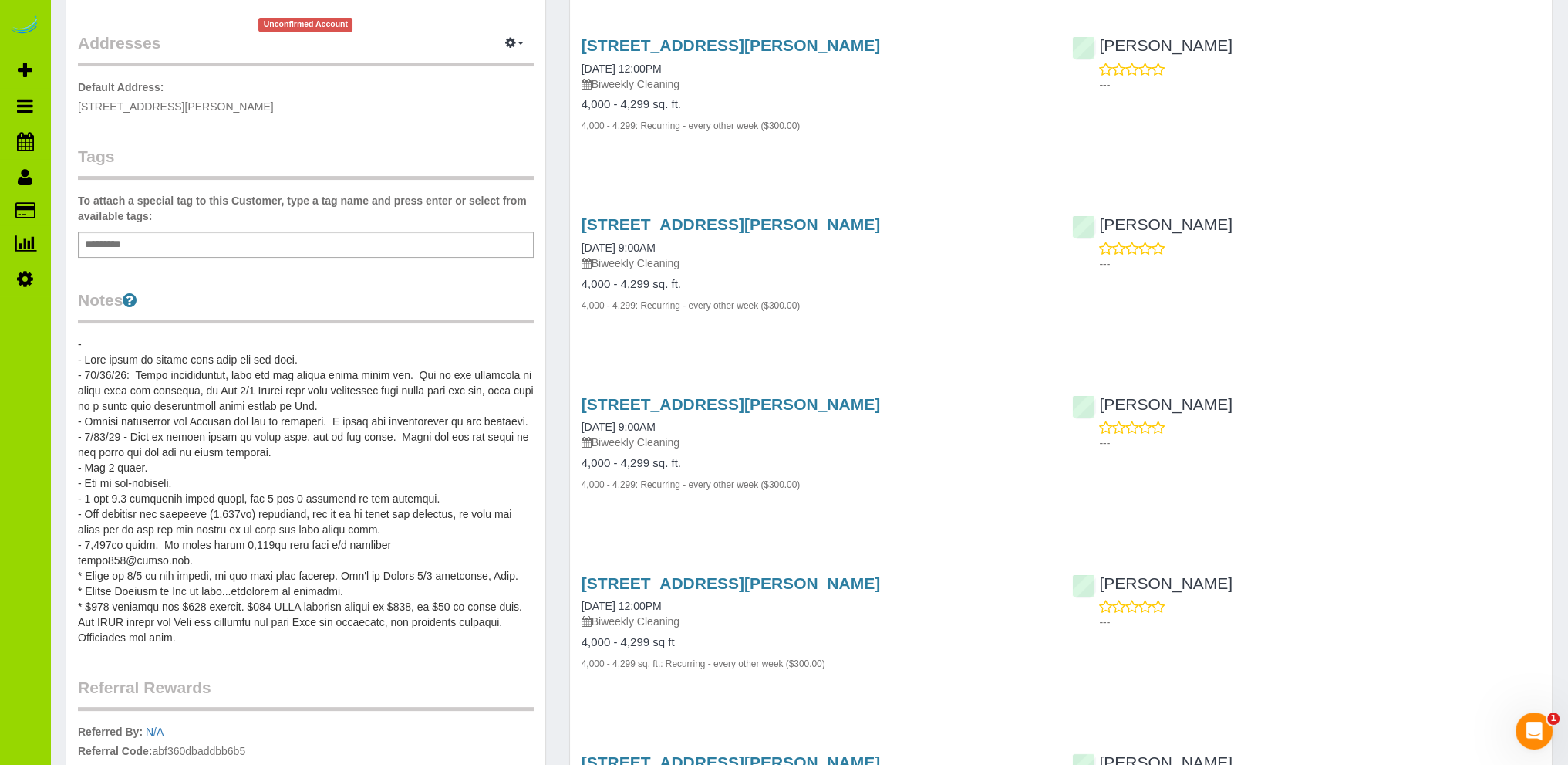
click at [78, 341] on pre at bounding box center [306, 490] width 456 height 309
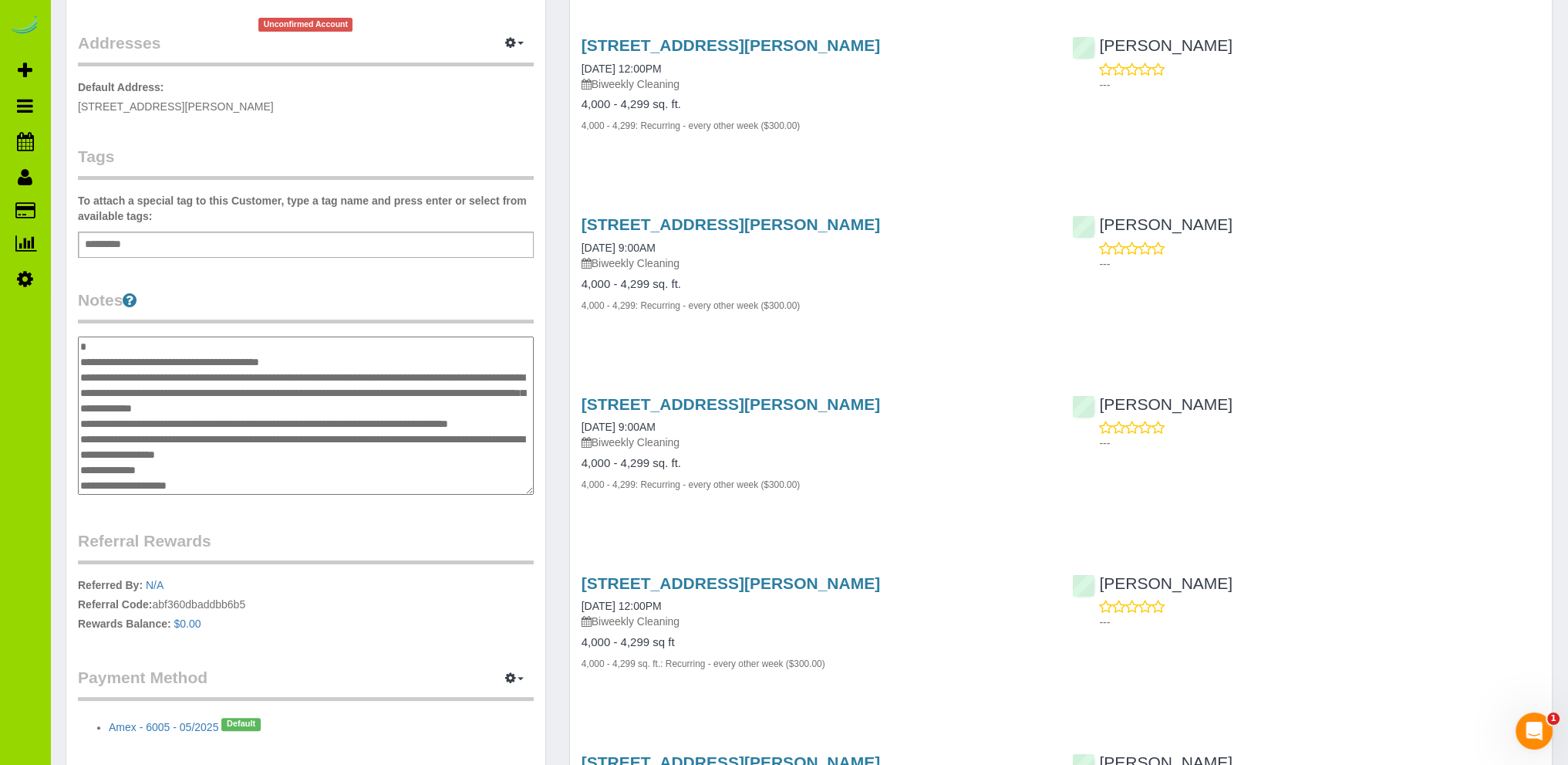
click at [82, 345] on textarea at bounding box center [306, 415] width 456 height 159
type textarea "**********"
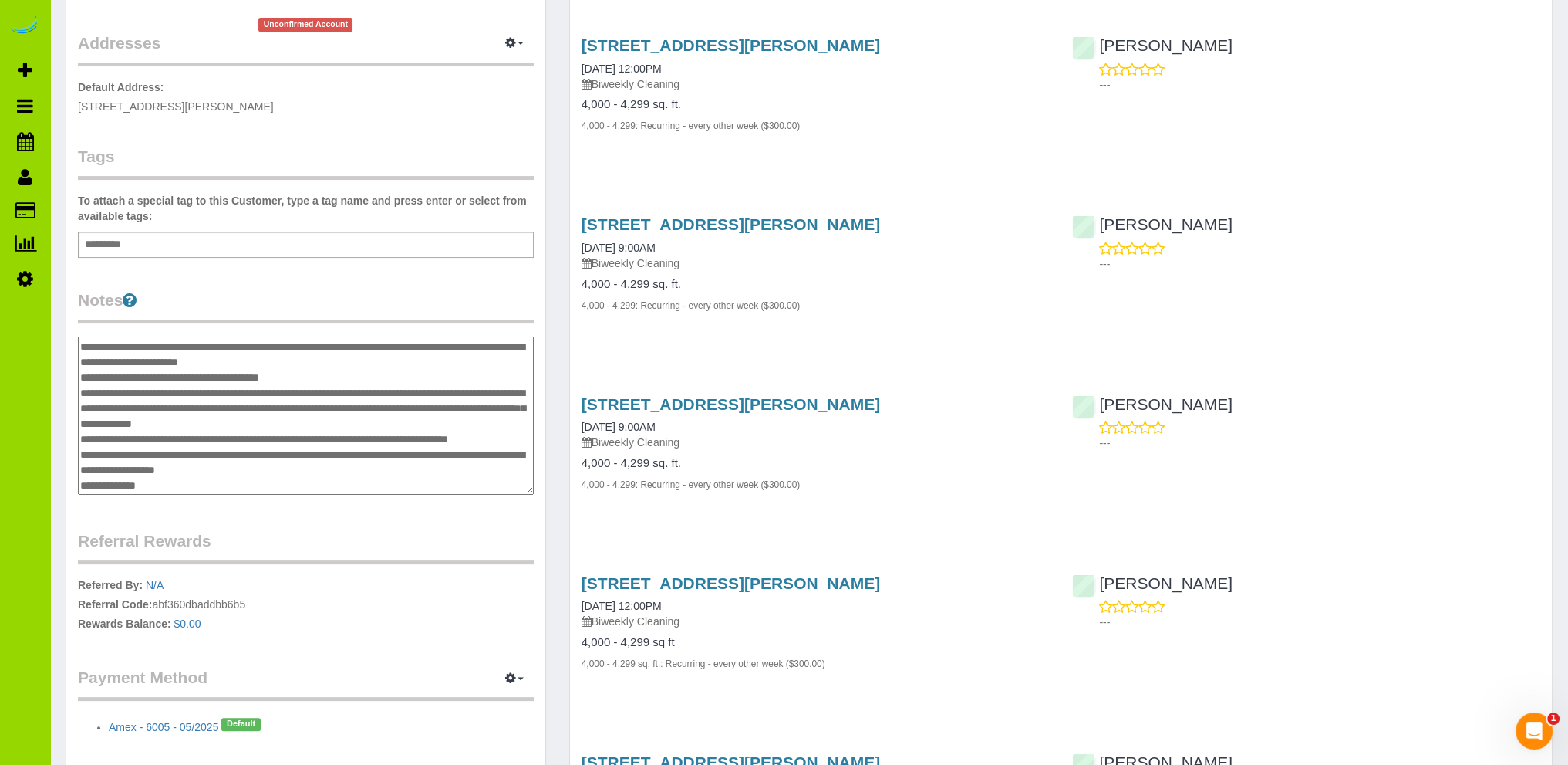
drag, startPoint x: 83, startPoint y: 343, endPoint x: 73, endPoint y: 343, distance: 10.0
click at [73, 343] on div "Customer Info Edit Contact Info Send Message Email Preferences Special Sales Ta…" at bounding box center [306, 263] width 479 height 1029
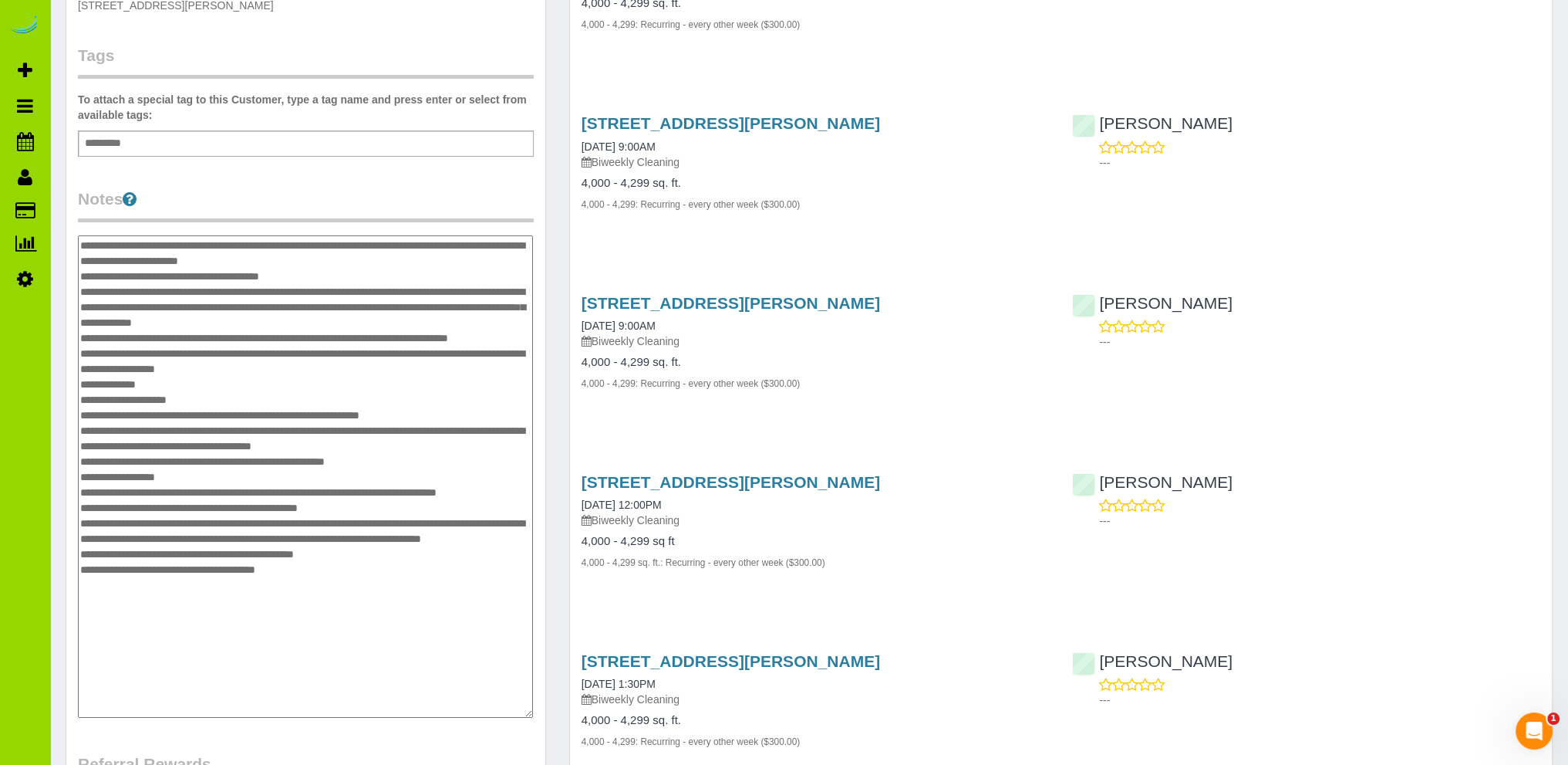
drag, startPoint x: 532, startPoint y: 389, endPoint x: 531, endPoint y: 713, distance: 324.0
click at [531, 713] on textarea at bounding box center [306, 477] width 455 height 483
click at [81, 242] on textarea at bounding box center [306, 477] width 455 height 483
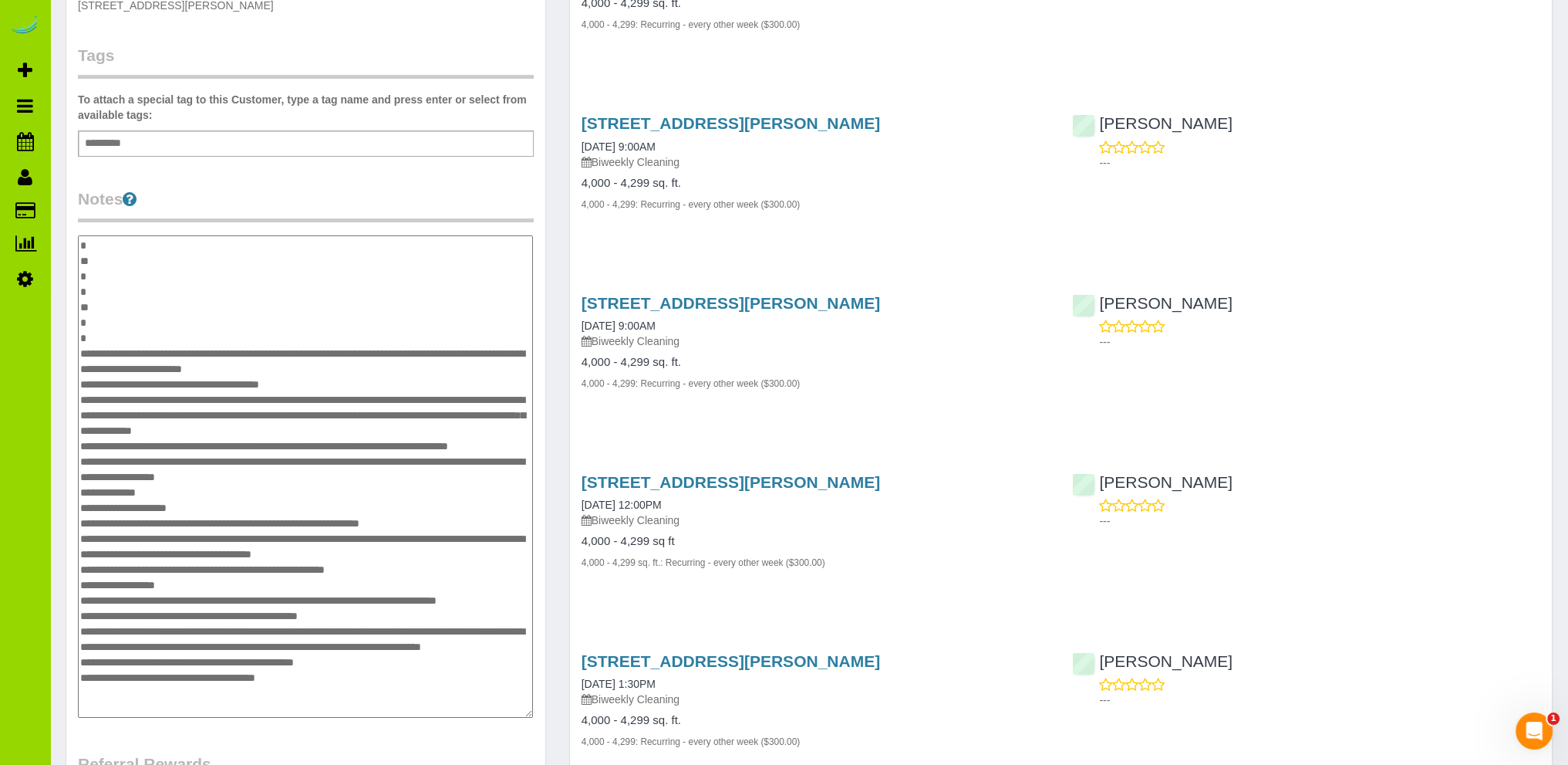
click at [87, 377] on textarea at bounding box center [306, 477] width 455 height 483
click at [85, 352] on textarea at bounding box center [306, 477] width 455 height 483
drag, startPoint x: 92, startPoint y: 350, endPoint x: 145, endPoint y: 336, distance: 54.8
click at [93, 350] on textarea at bounding box center [306, 477] width 455 height 483
click at [229, 324] on textarea at bounding box center [306, 477] width 455 height 483
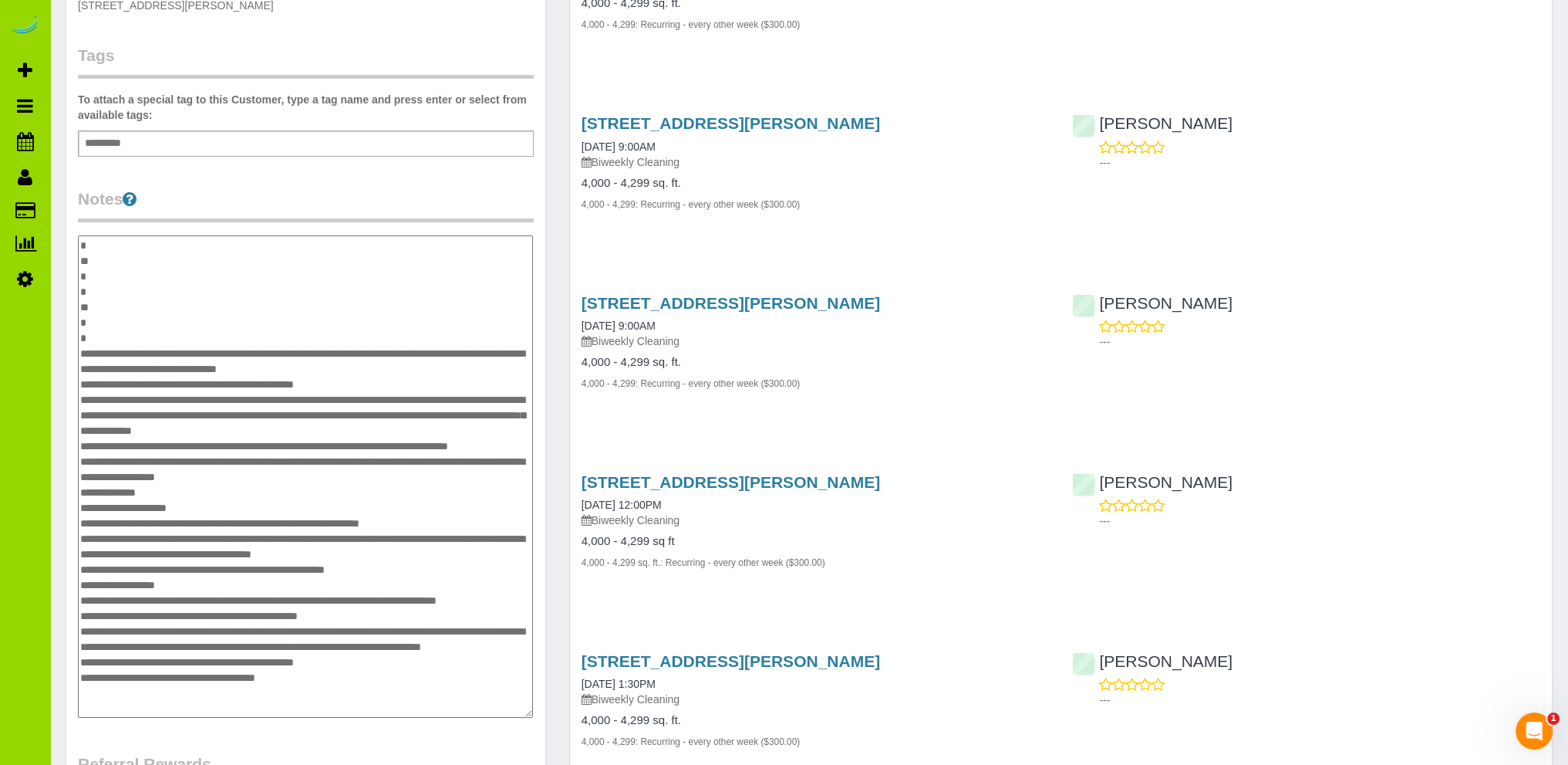
type textarea "**********"
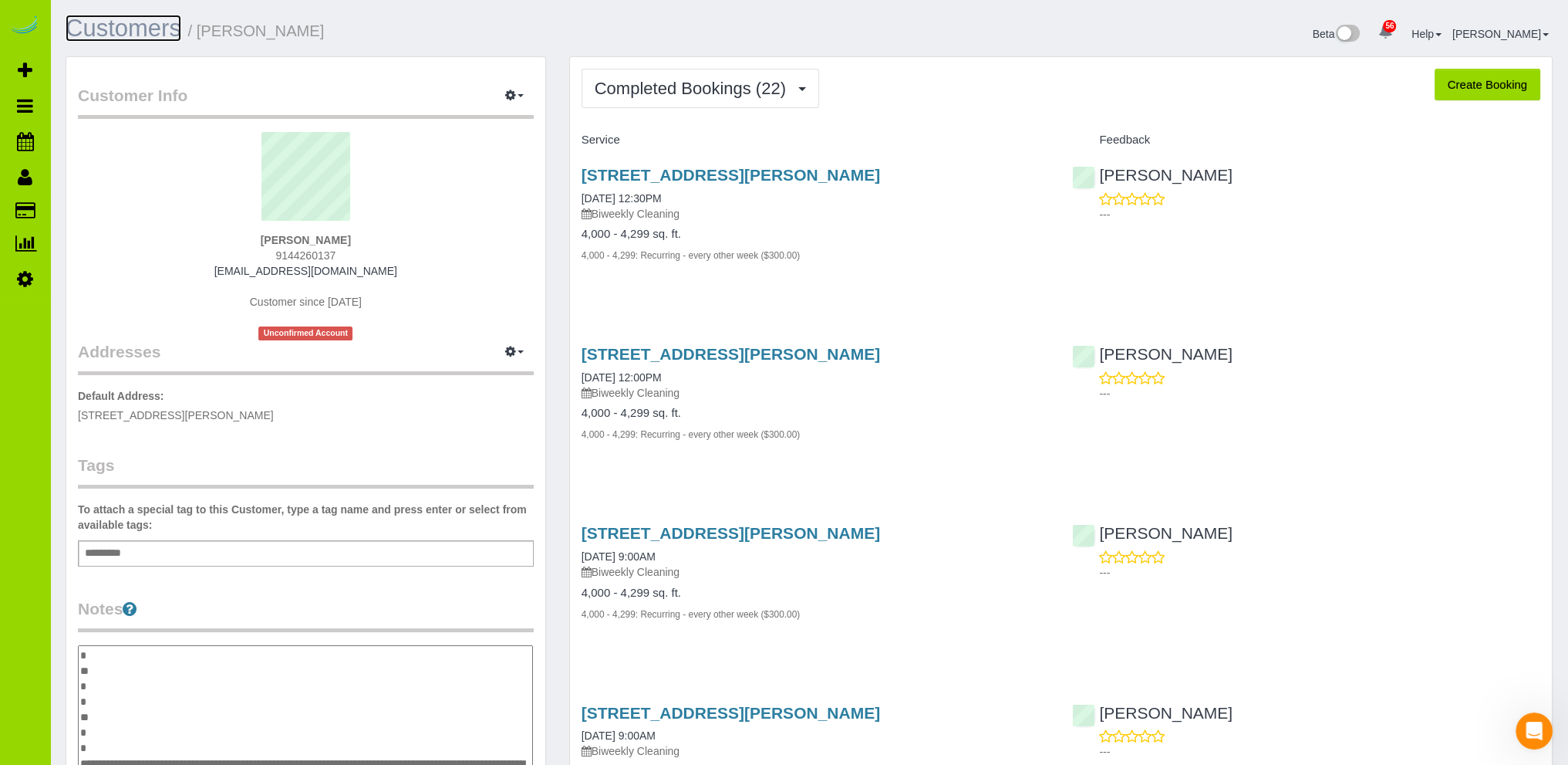
click at [160, 25] on link "Customers" at bounding box center [124, 28] width 116 height 27
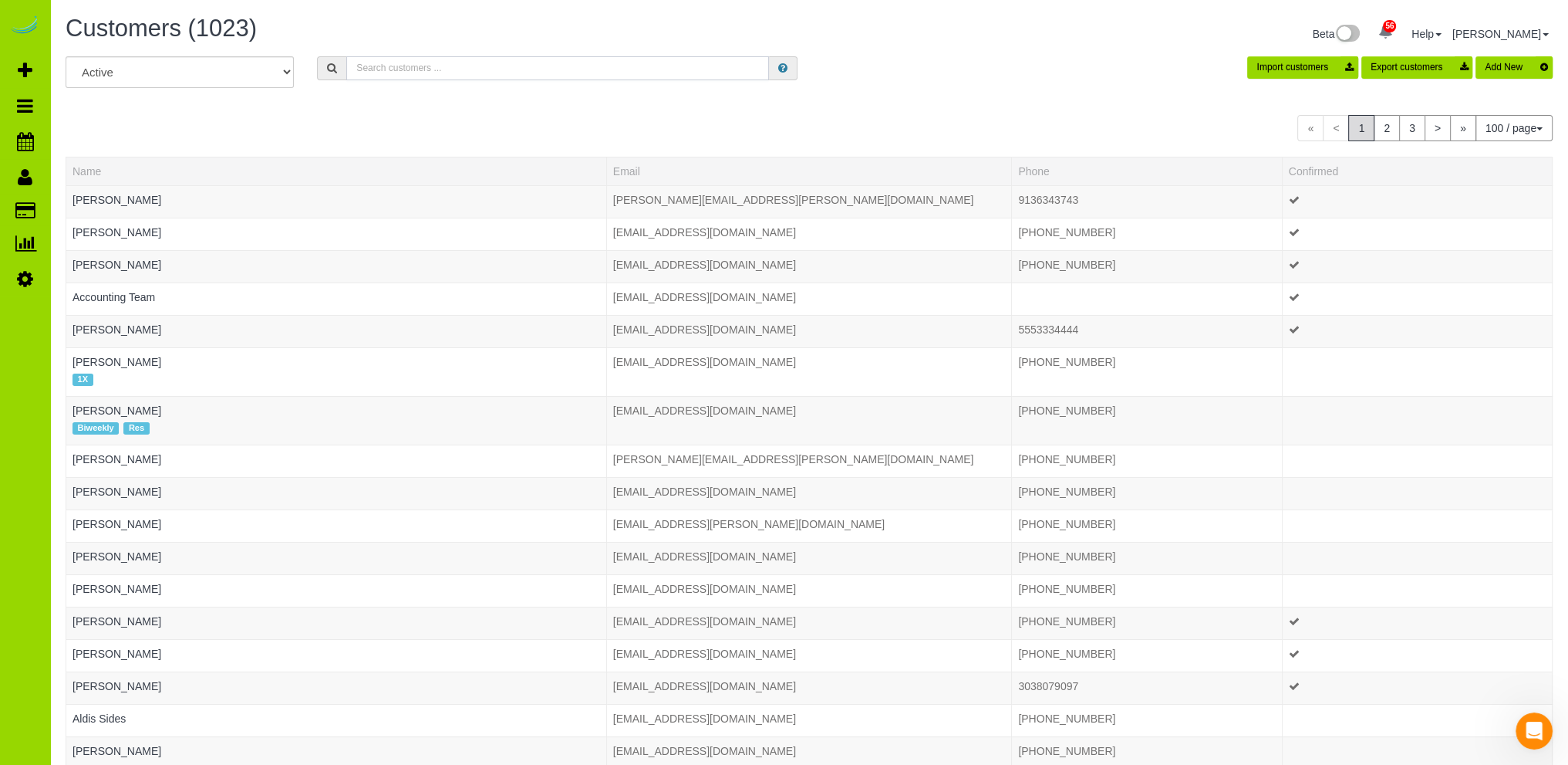
click at [445, 66] on input "text" at bounding box center [557, 68] width 423 height 24
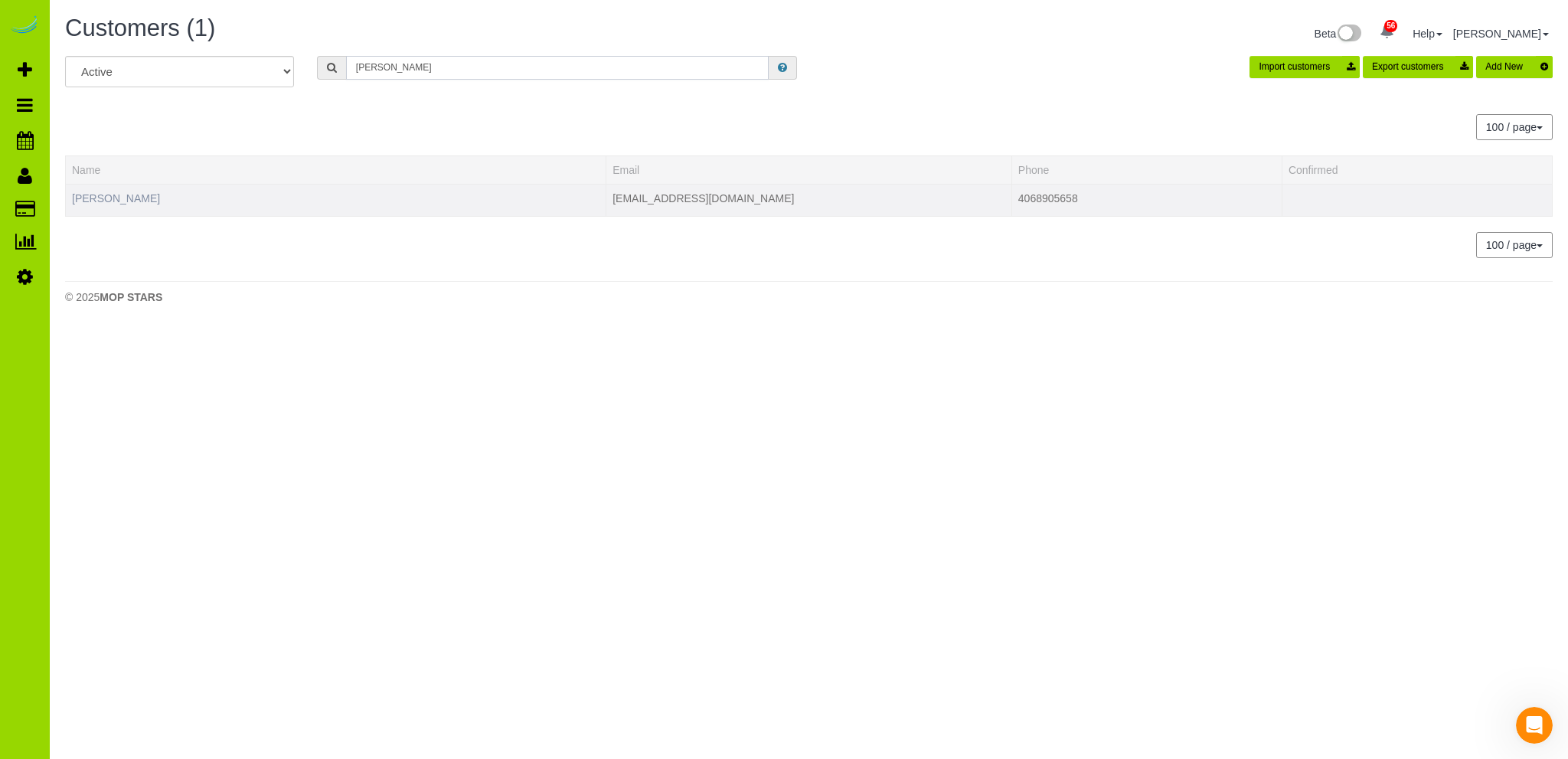
type input "lecompte"
click at [131, 201] on link "Caroline Lecompte" at bounding box center [116, 198] width 88 height 13
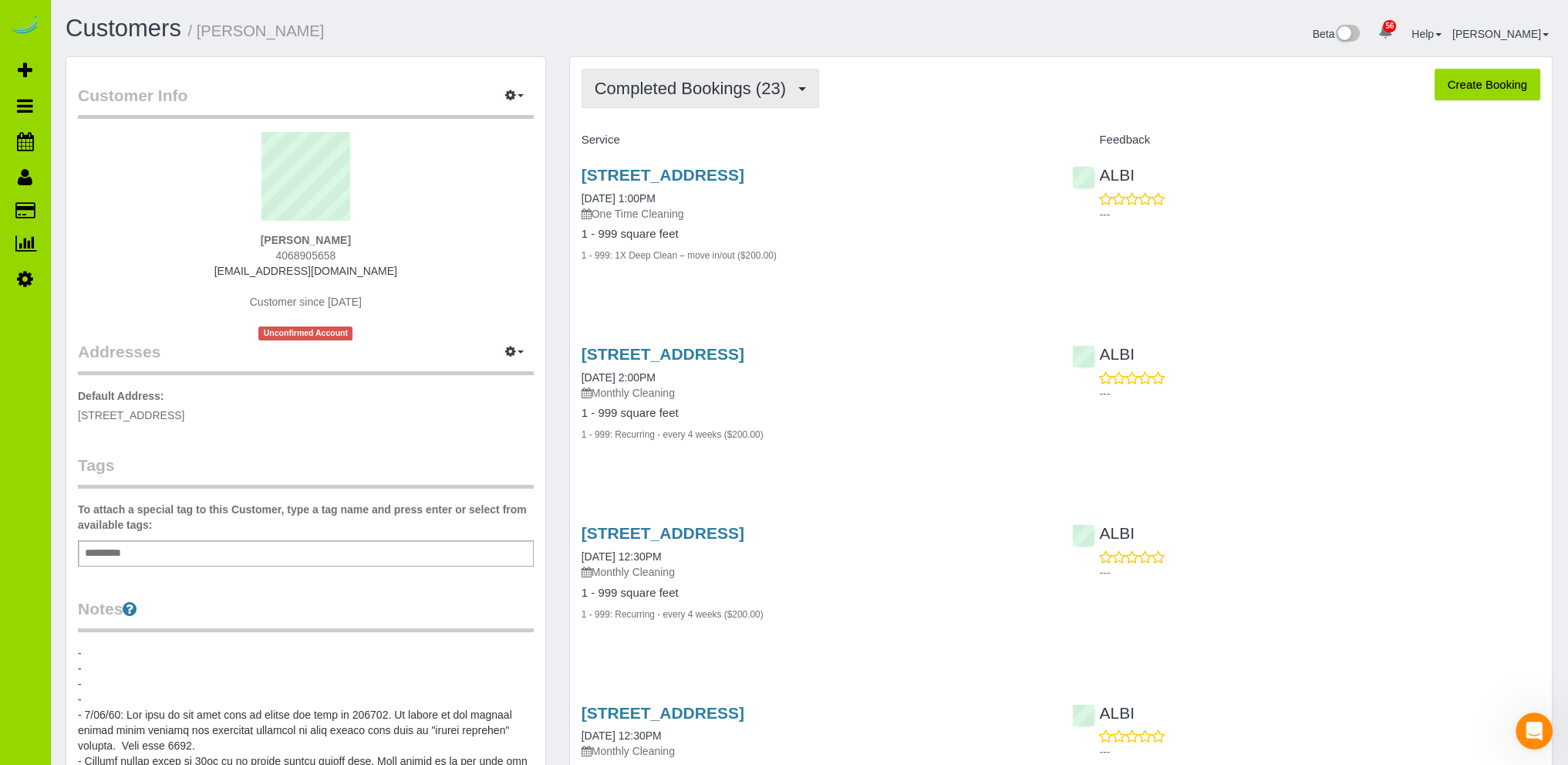
click at [703, 89] on span "Completed Bookings (23)" at bounding box center [694, 88] width 199 height 19
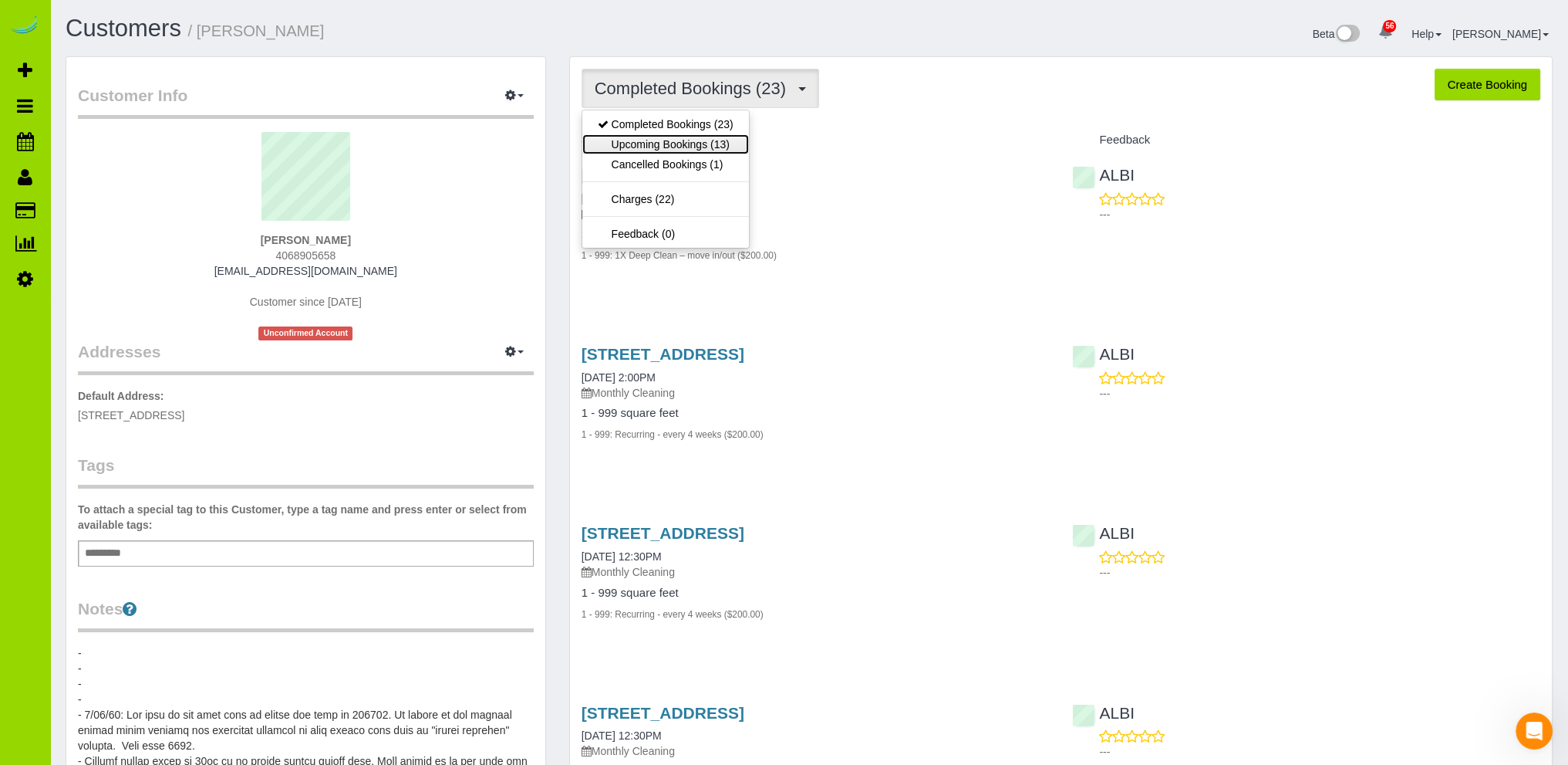
click at [683, 141] on link "Upcoming Bookings (13)" at bounding box center [666, 145] width 166 height 20
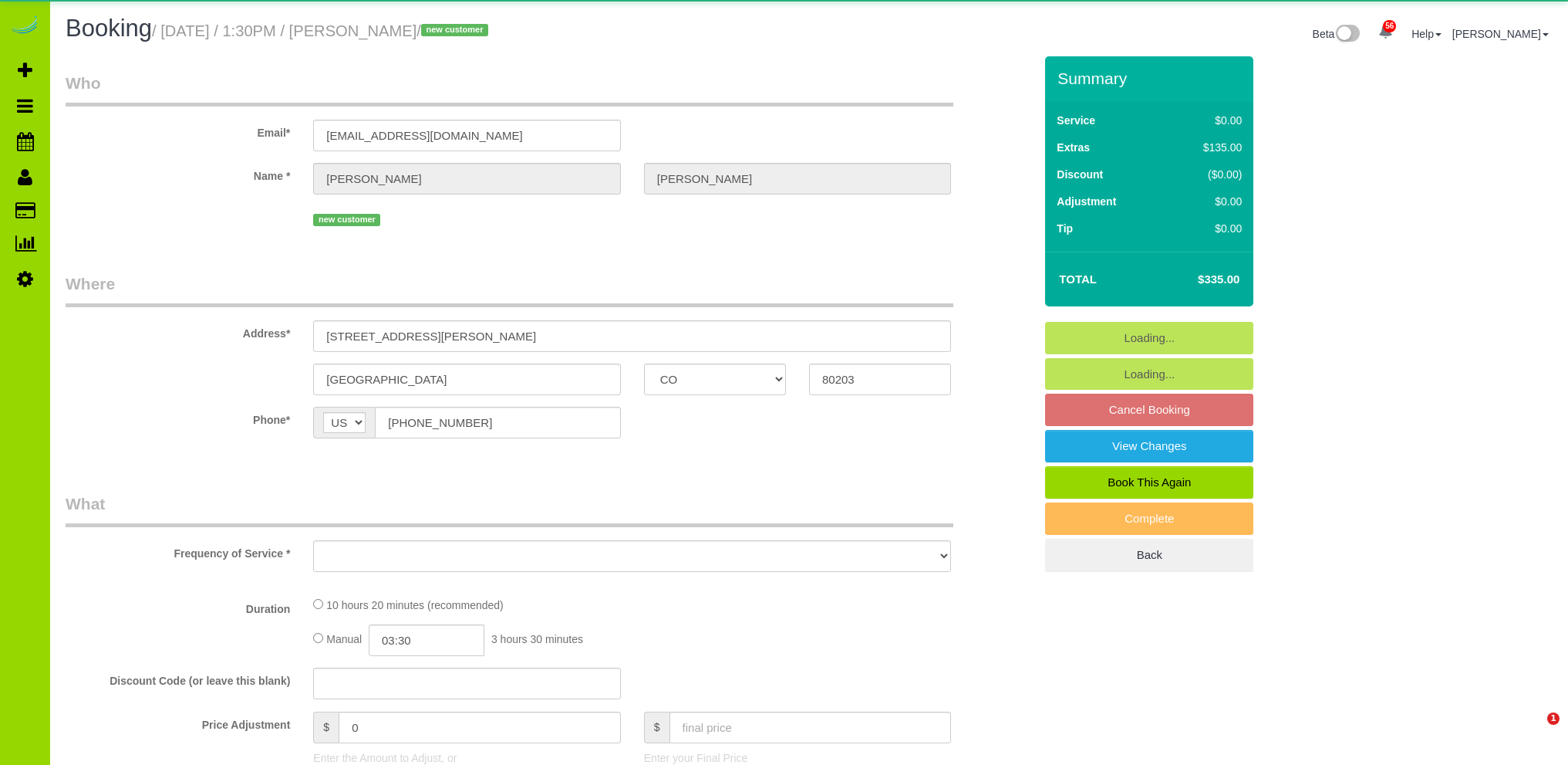
select select "CO"
select select "object:1153"
select select "string:fspay-5a7c2dd7-c8fb-4006-945a-4aa9b2160db8"
select select "2"
select select "spot1"
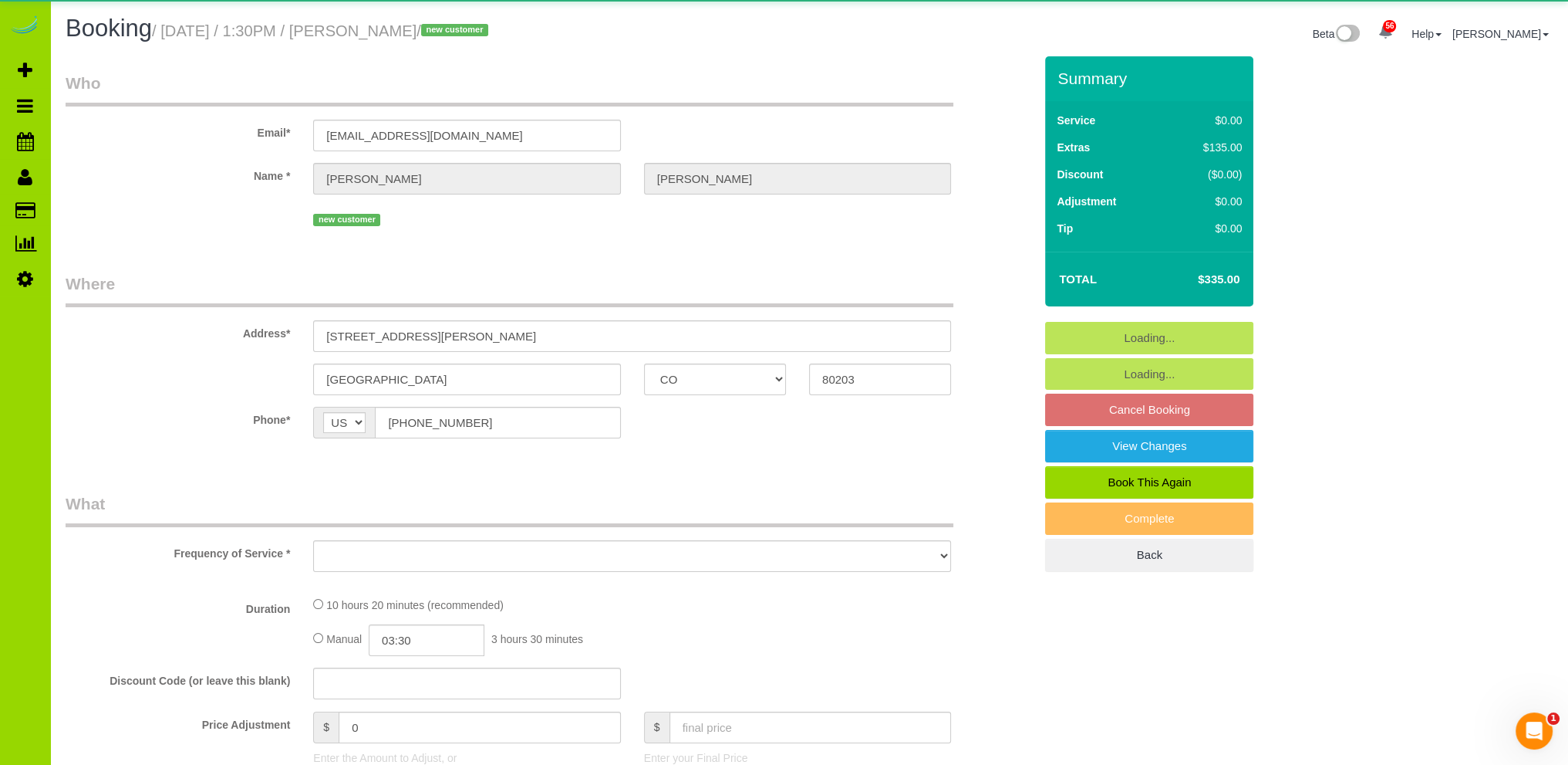
select select "number:3"
select select "number:11"
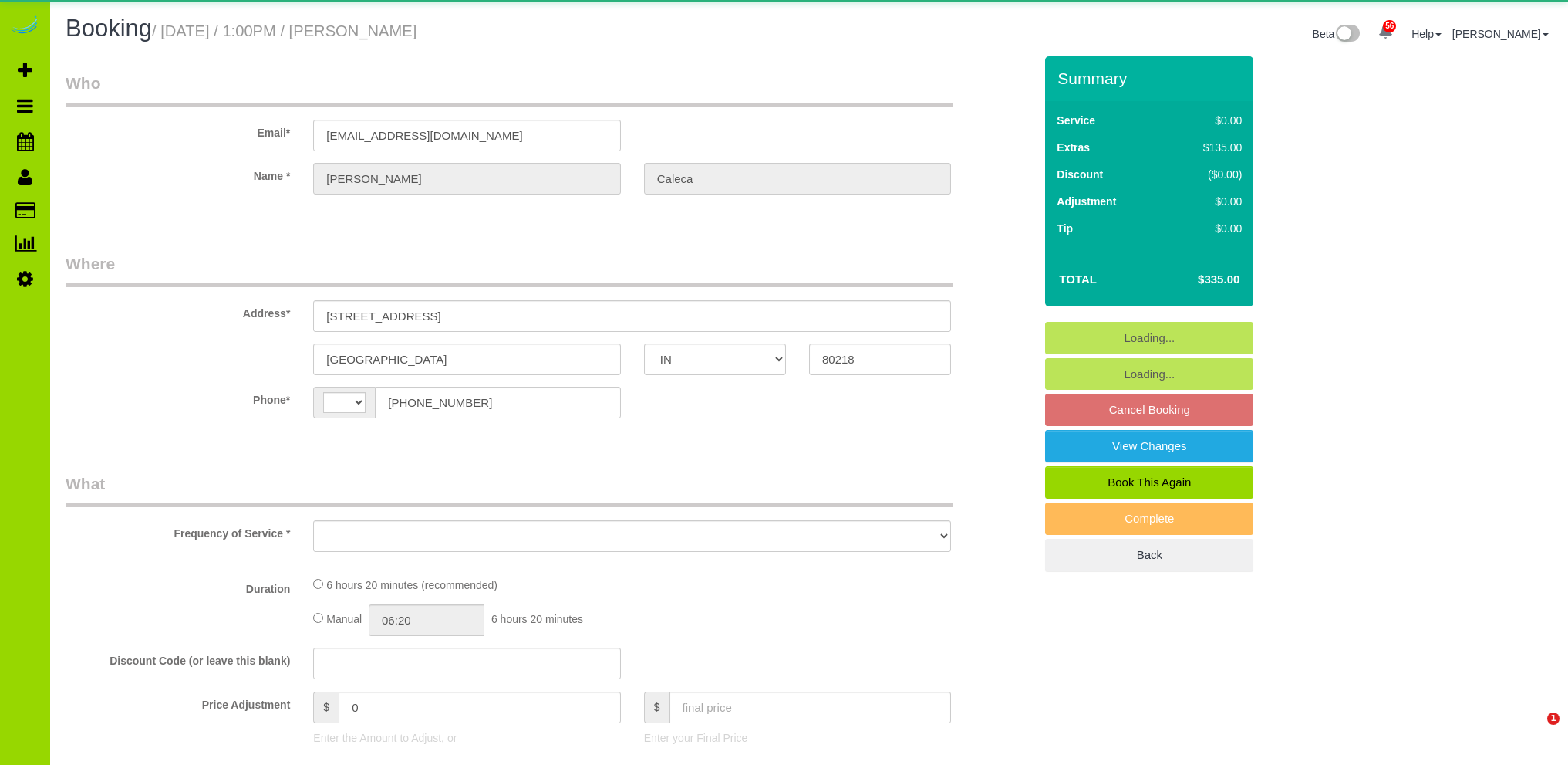
select select "IN"
select select "number:69"
select select "number:2"
select select "number:11"
select select "string:[GEOGRAPHIC_DATA]"
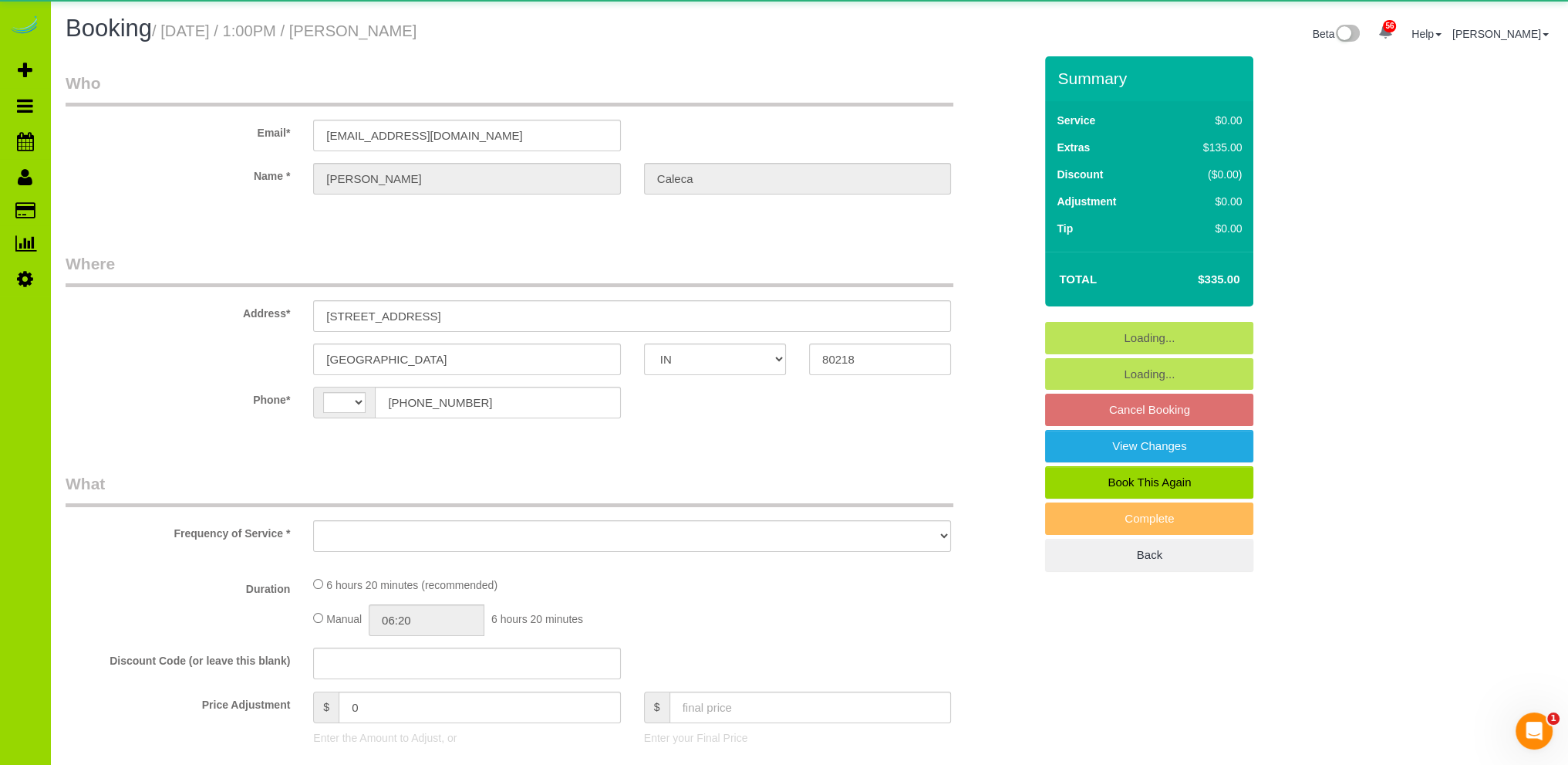
select select "object:1139"
select select "string:fspay-309b1a78-8f42-4a79-9306-cab8c579dd28"
select select "spot6"
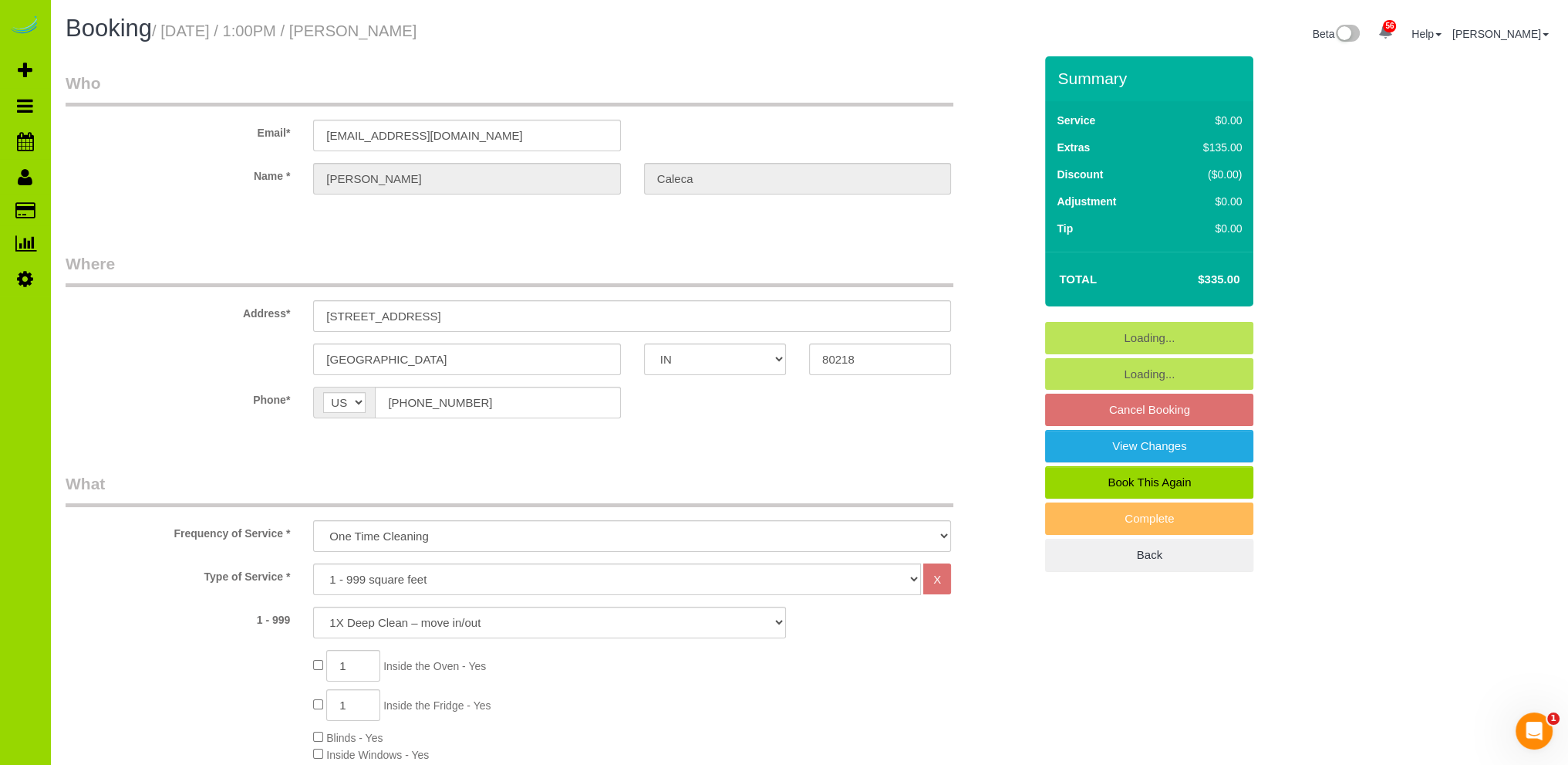
select select "object:1237"
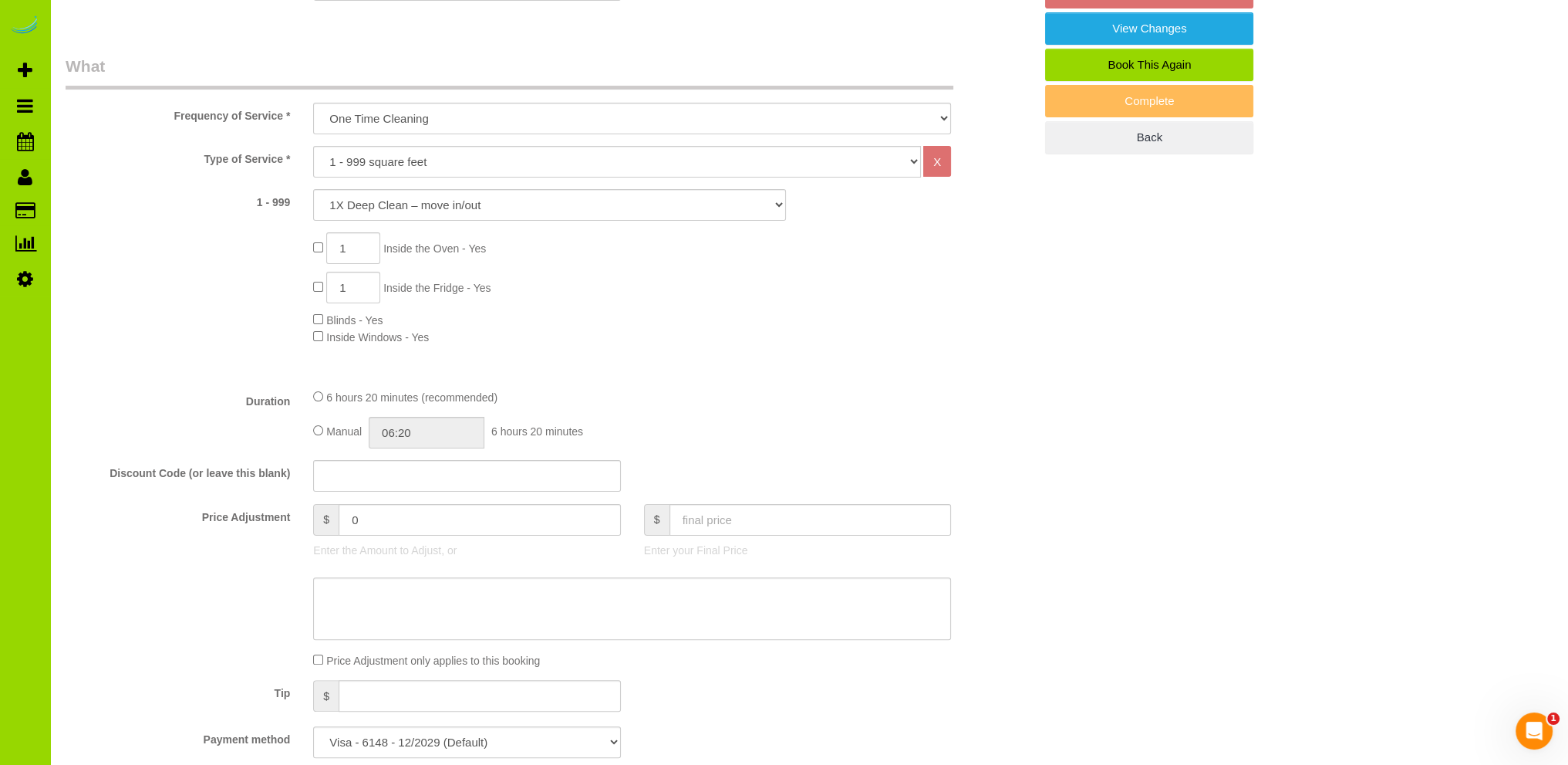
scroll to position [463, 0]
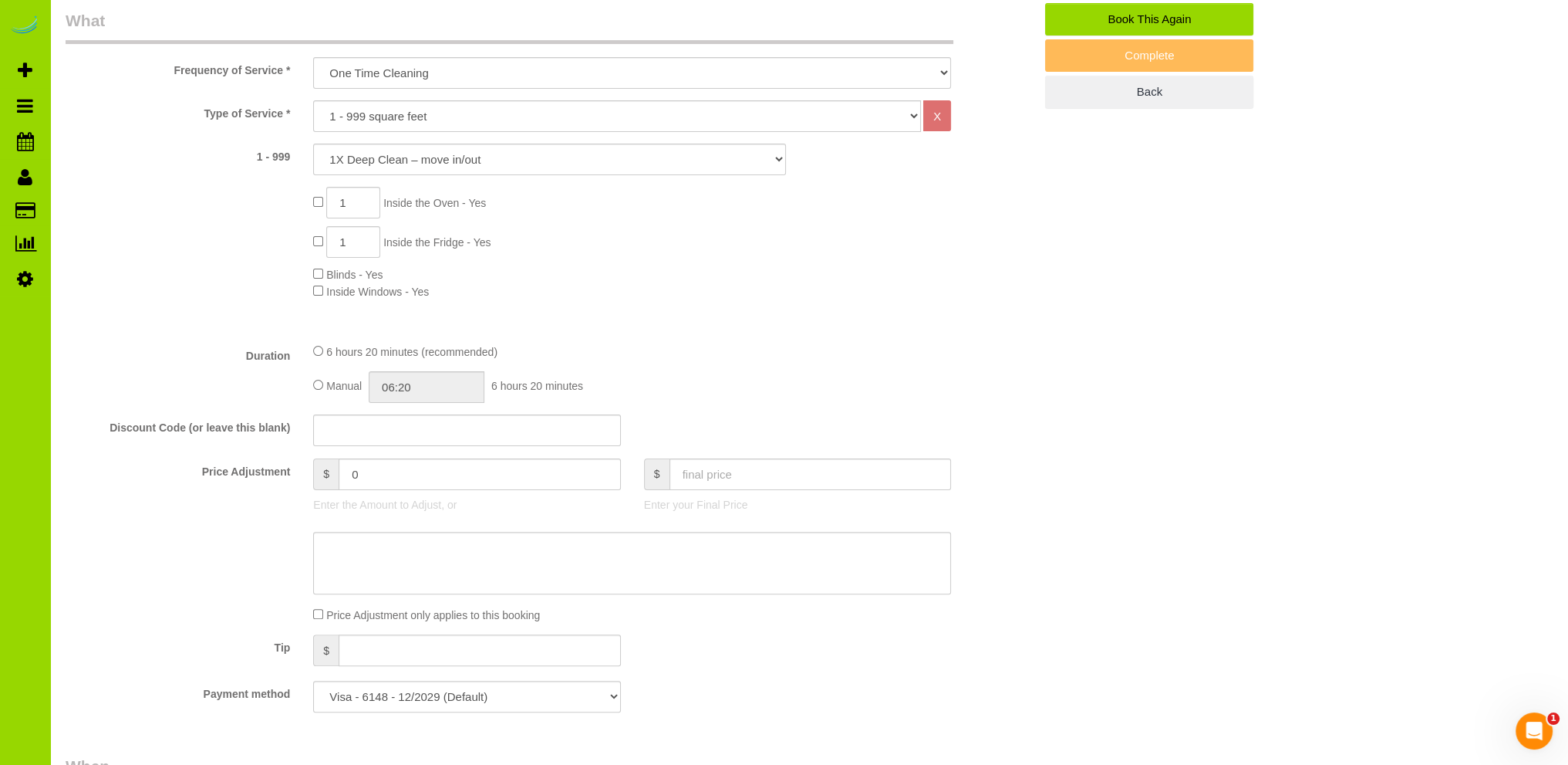
click at [855, 323] on div "Type of Service * Choose YOUR HOME SIZE here Hourly Cleaning 1 - 999 square fee…" at bounding box center [550, 215] width 968 height 230
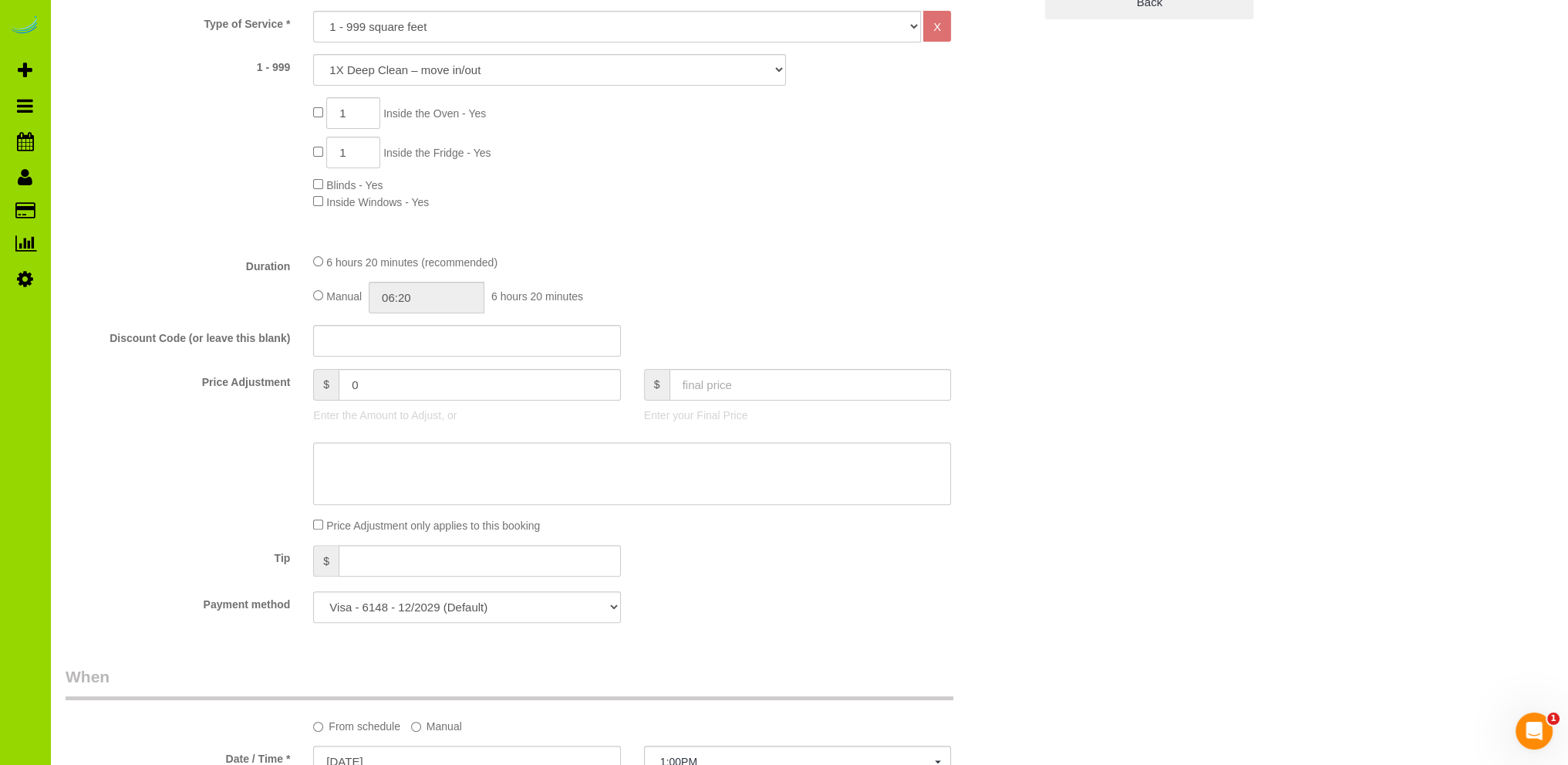
scroll to position [617, 0]
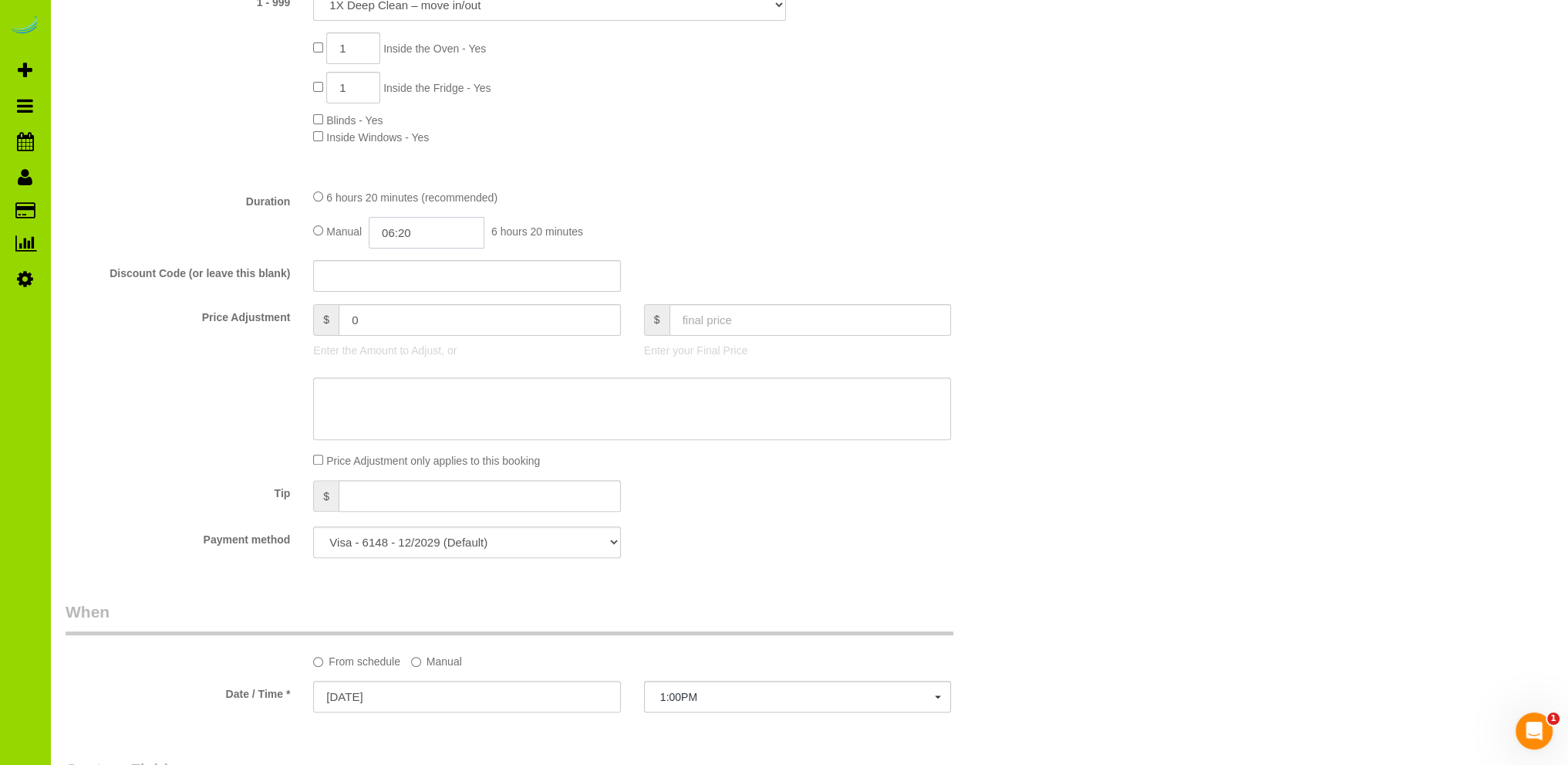
click at [400, 227] on input "06:20" at bounding box center [427, 233] width 116 height 32
type input "03:30"
click at [406, 304] on li "03:30" at bounding box center [410, 301] width 69 height 20
select select "spot11"
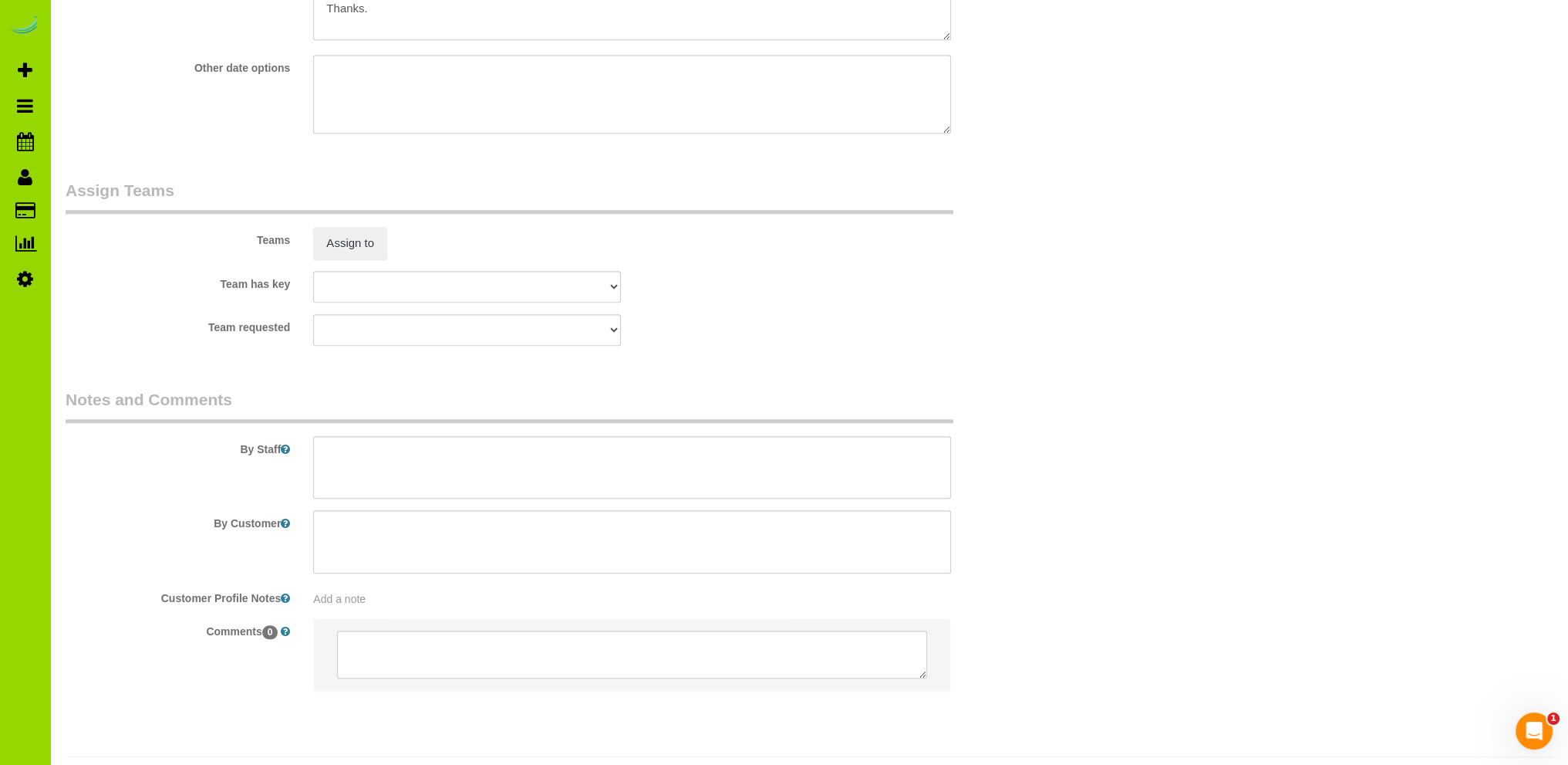
scroll to position [2060, 0]
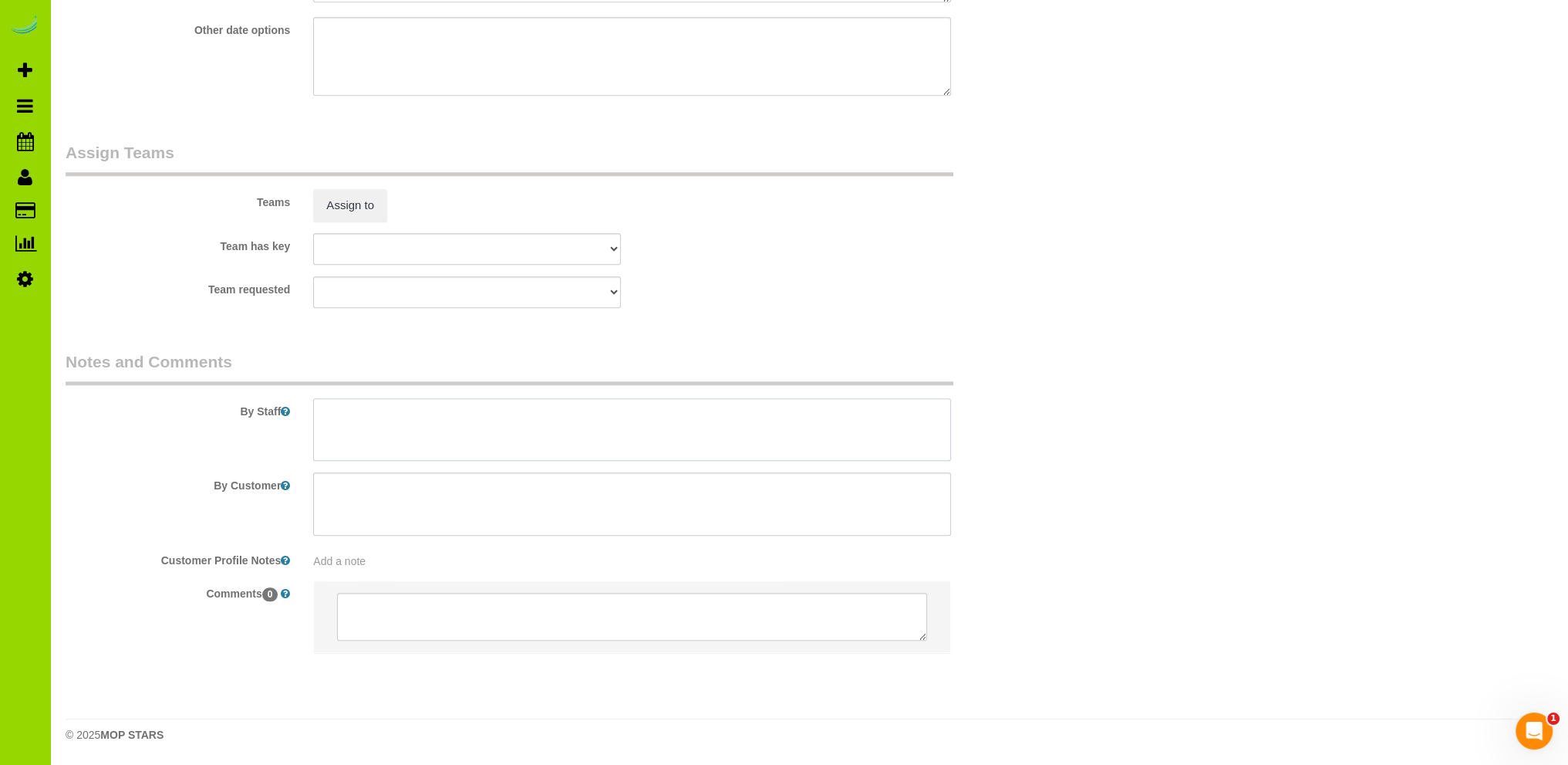
click at [421, 409] on textarea at bounding box center [632, 430] width 638 height 63
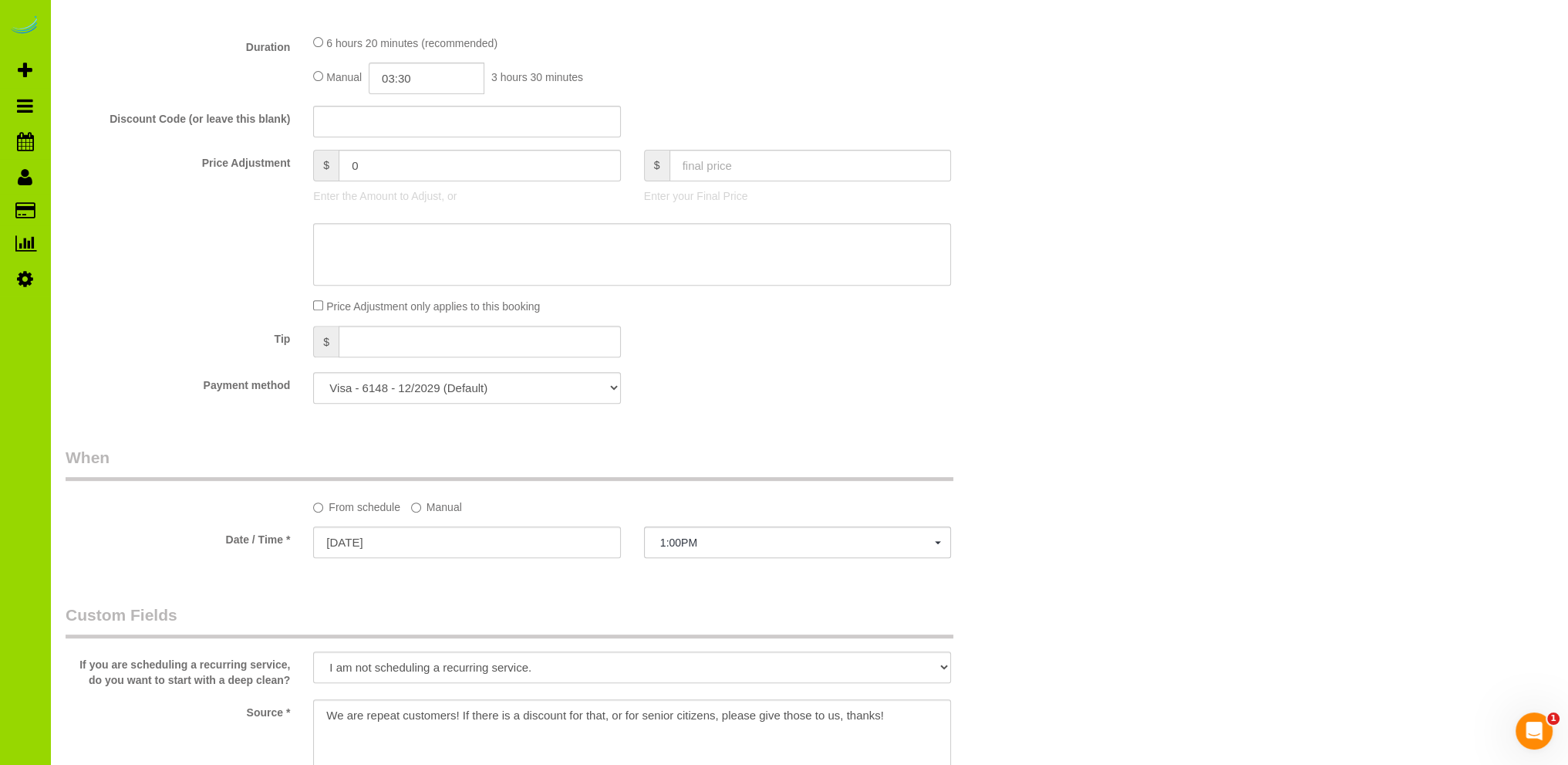
scroll to position [926, 0]
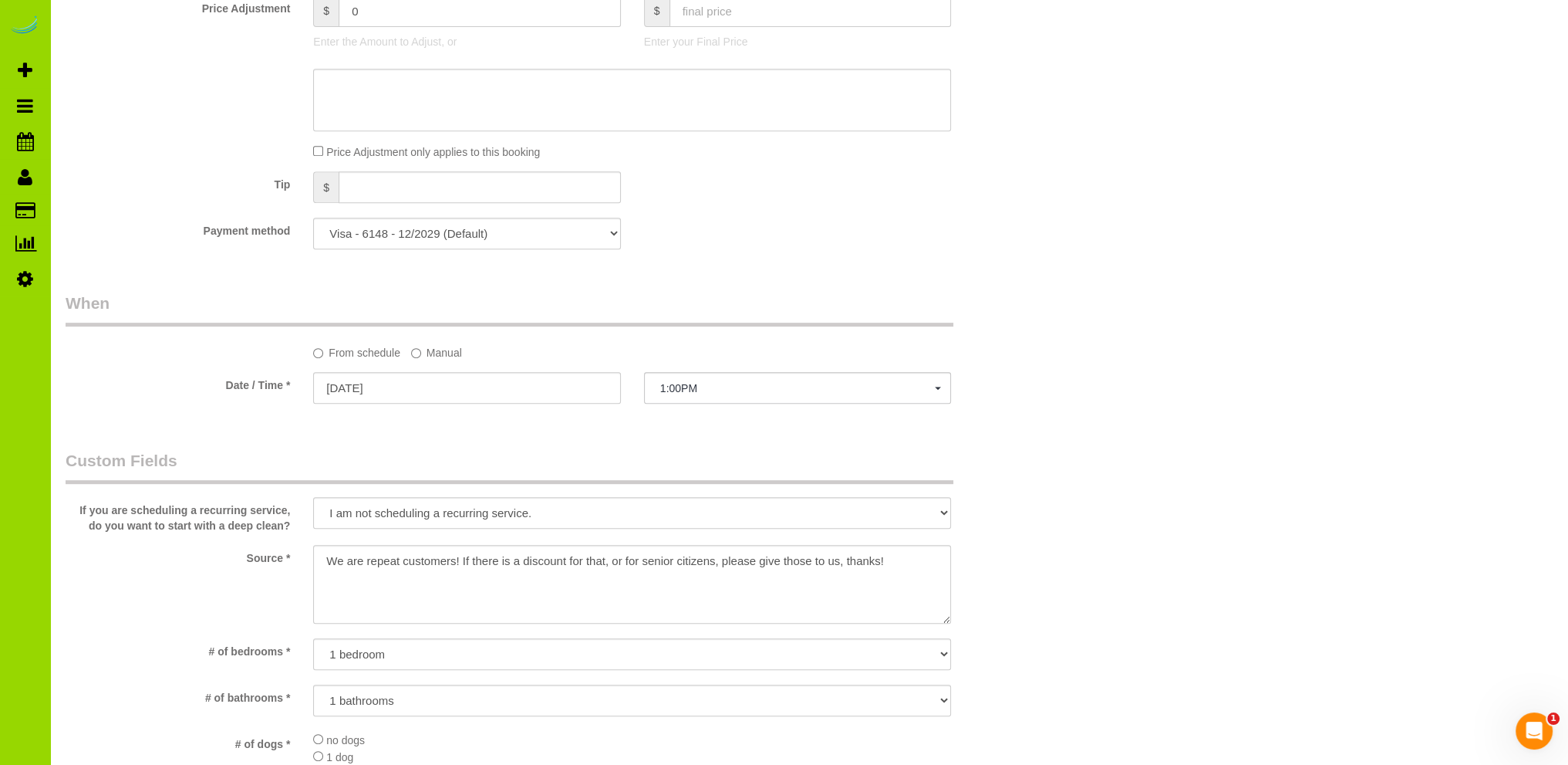
type textarea "- Est 7 hours. Thank you."
drag, startPoint x: 904, startPoint y: 562, endPoint x: 301, endPoint y: 562, distance: 603.0
click at [301, 562] on div "Source *" at bounding box center [550, 585] width 992 height 82
type textarea "Prev client (?)"
click at [1160, 372] on div "Who Email* lindacaleca55@gmail.com Name * Linda Caleca Where Address* 1160 E. 1…" at bounding box center [809, 485] width 1487 height 2711
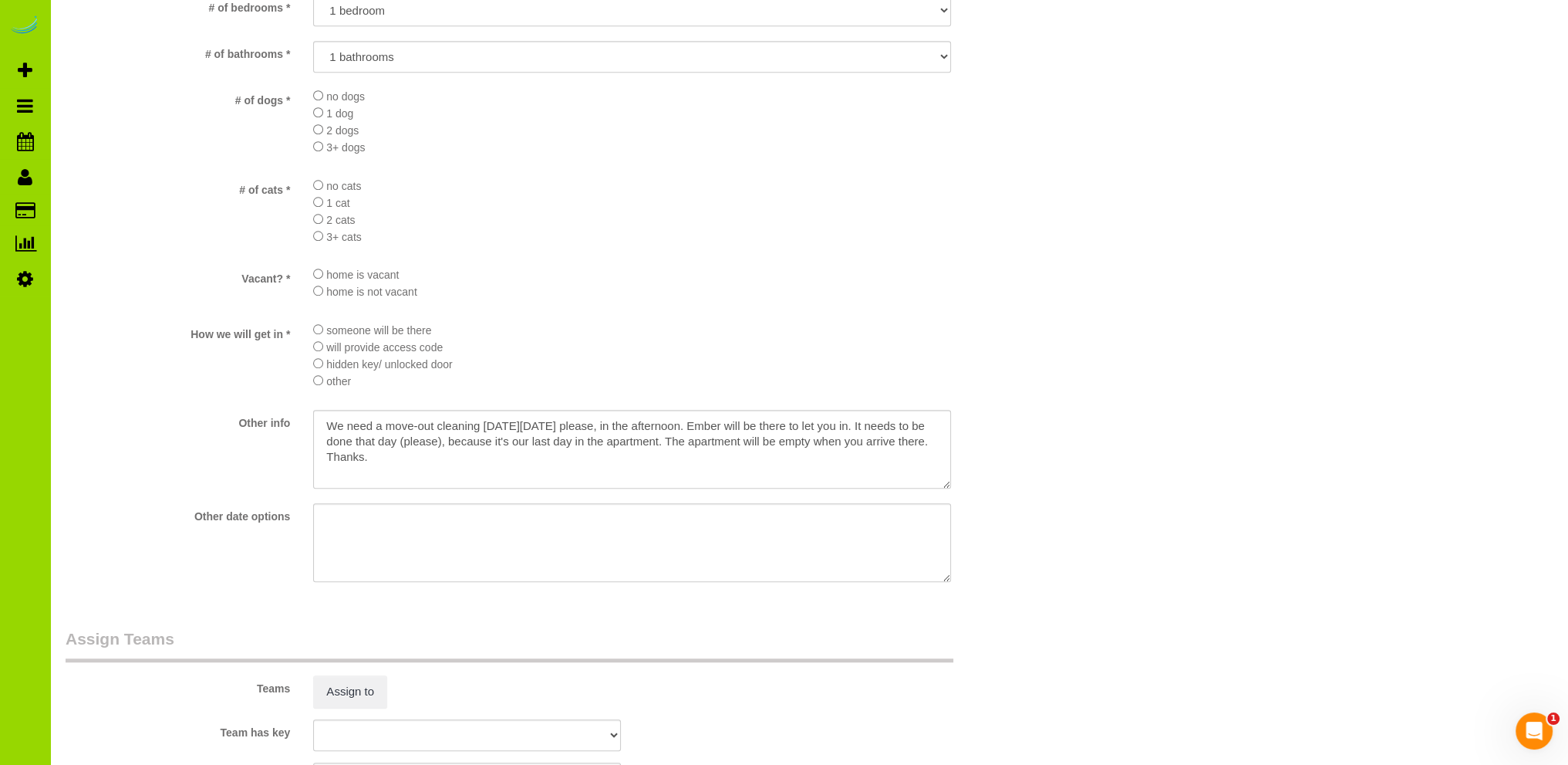
scroll to position [1673, 0]
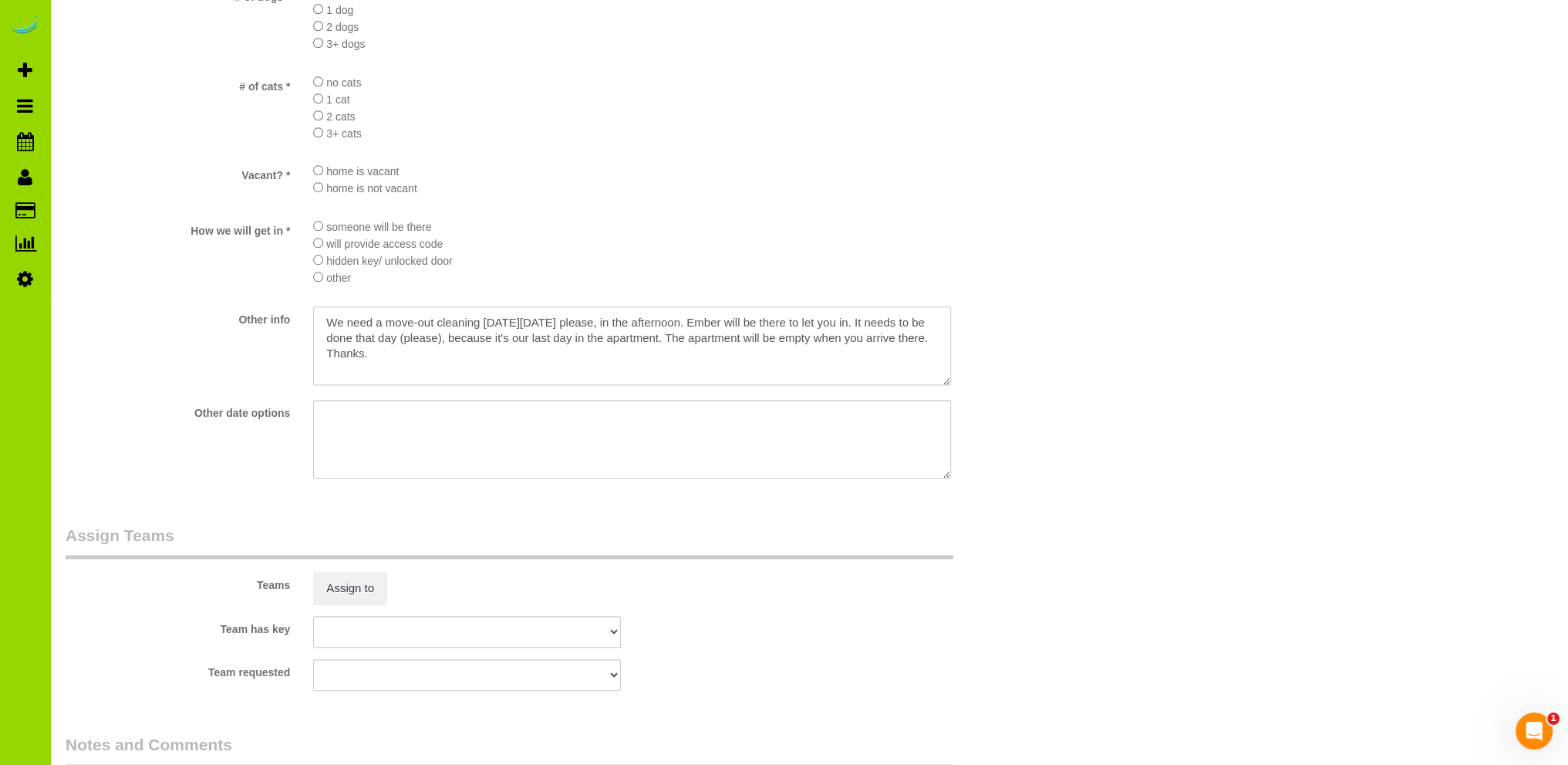
drag, startPoint x: 447, startPoint y: 354, endPoint x: 315, endPoint y: 335, distance: 133.4
click at [315, 335] on textarea at bounding box center [632, 346] width 638 height 79
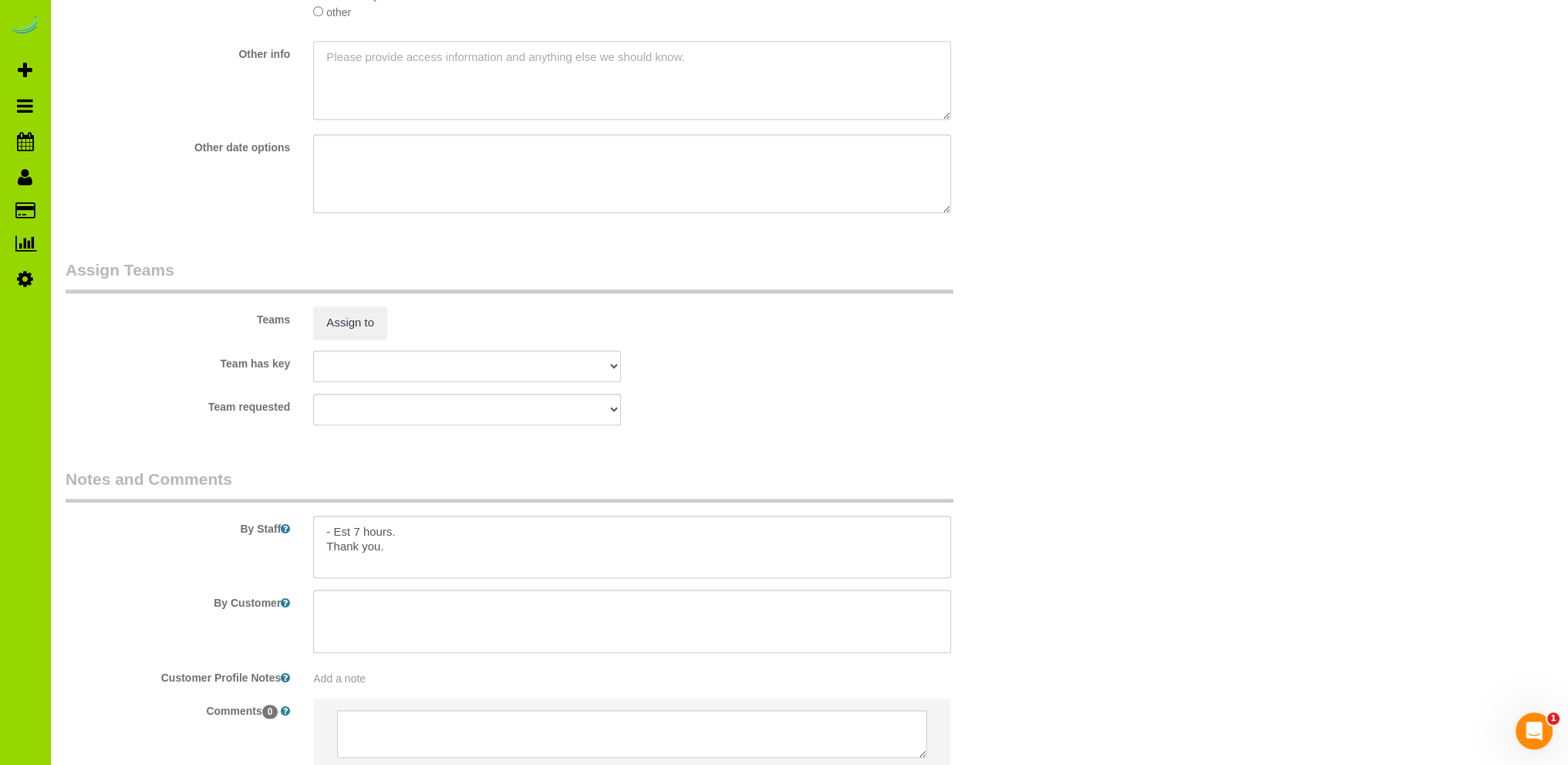
scroll to position [2060, 0]
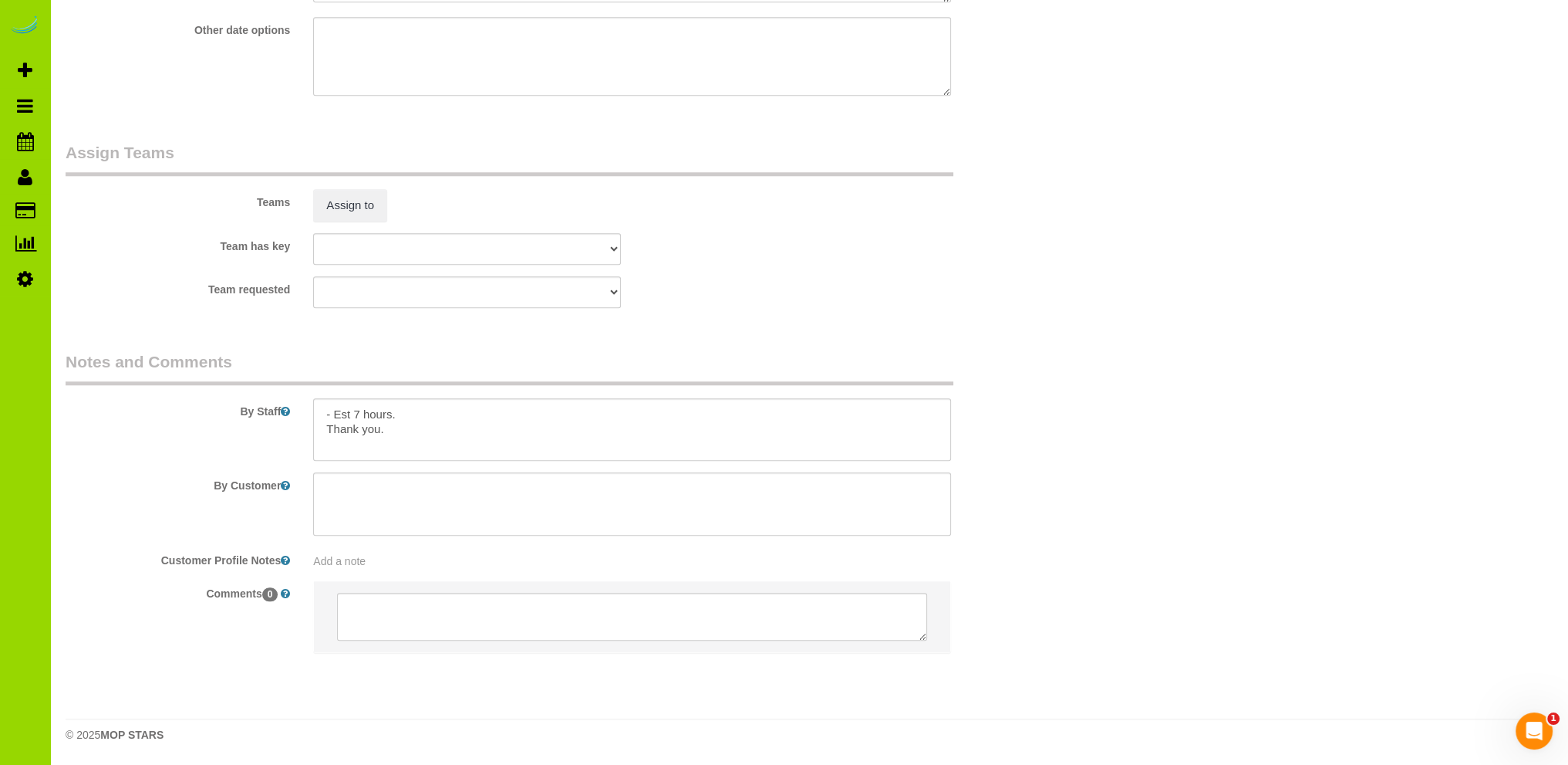
click at [348, 562] on span "Add a note" at bounding box center [339, 561] width 52 height 13
paste textarea "We need a move-out cleaning on Friday, Sept. 26 please, in the afternoon. Ember…"
type textarea "We need a move-out cleaning on Friday, Sept. 26 please, in the afternoon. Ember…"
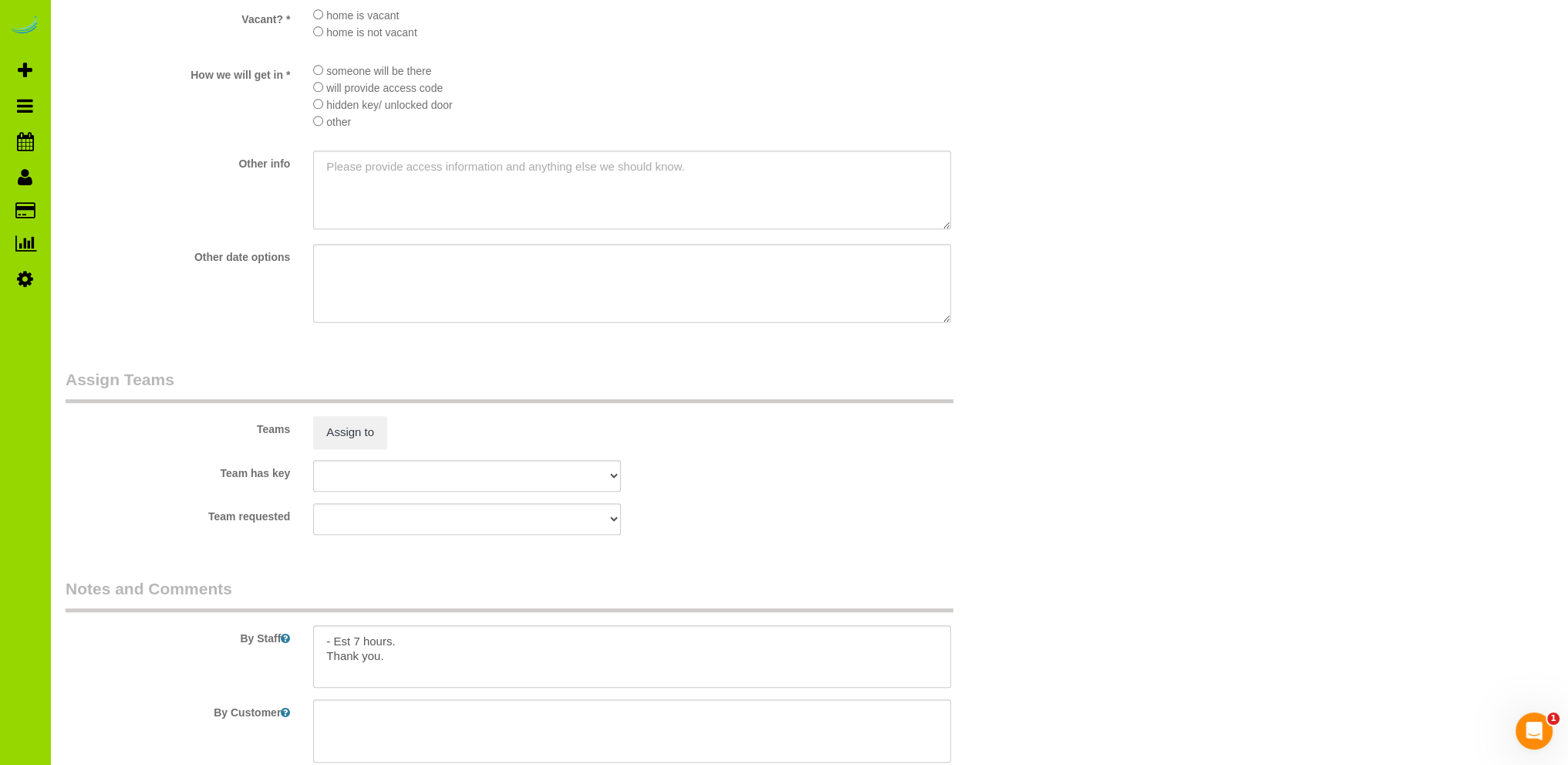
scroll to position [1906, 0]
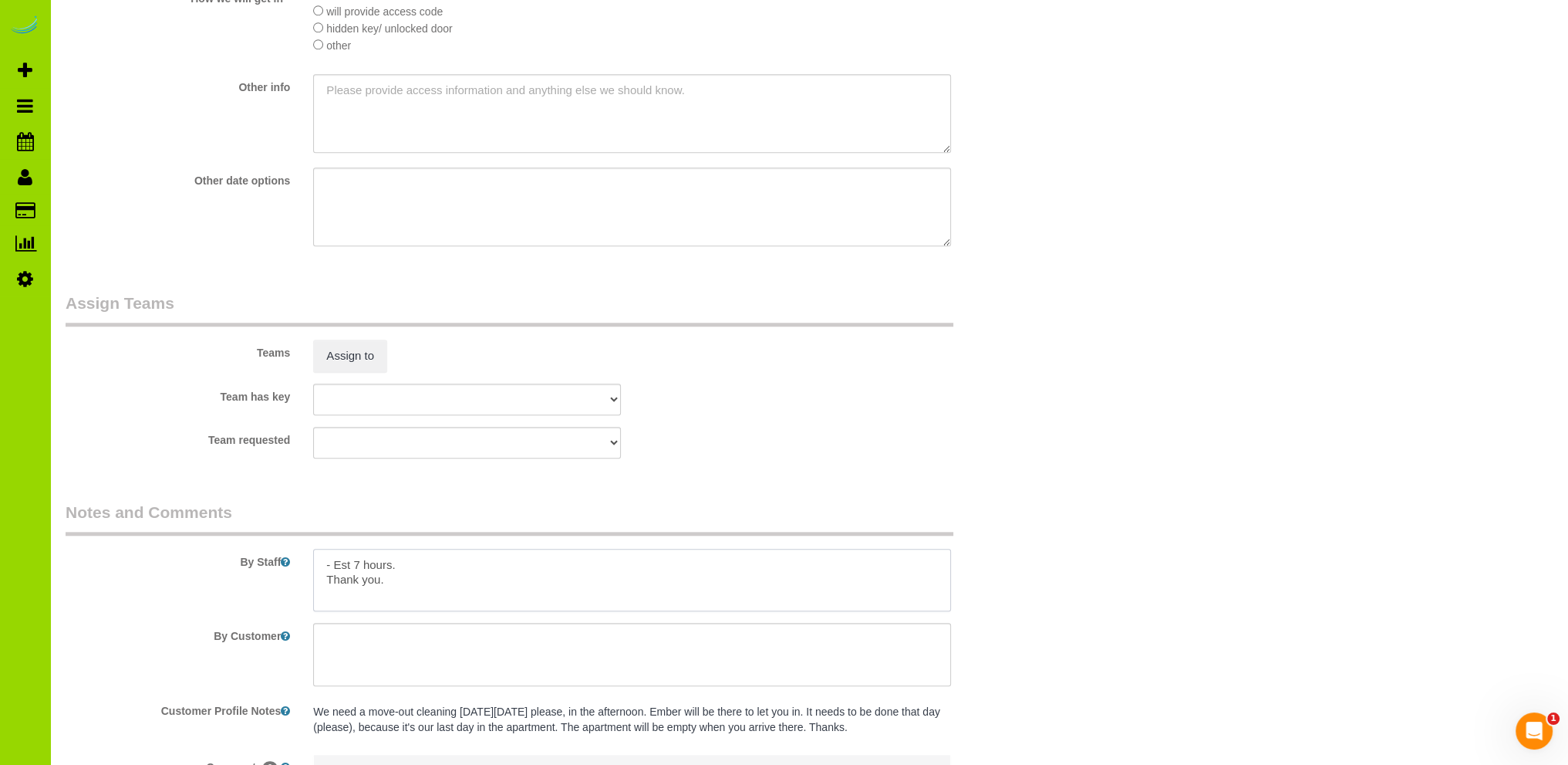
click at [414, 570] on textarea at bounding box center [632, 580] width 638 height 63
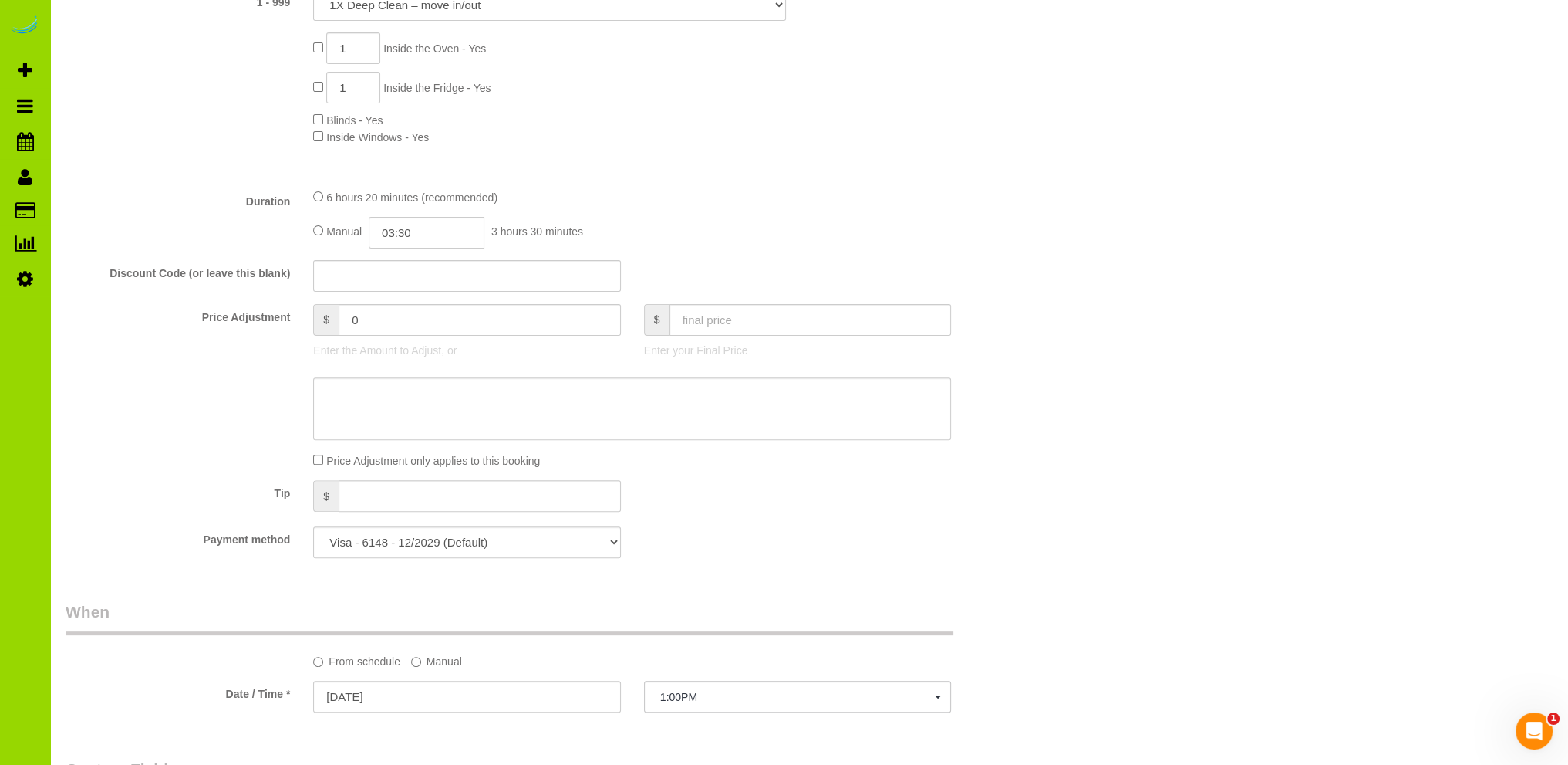
scroll to position [0, 0]
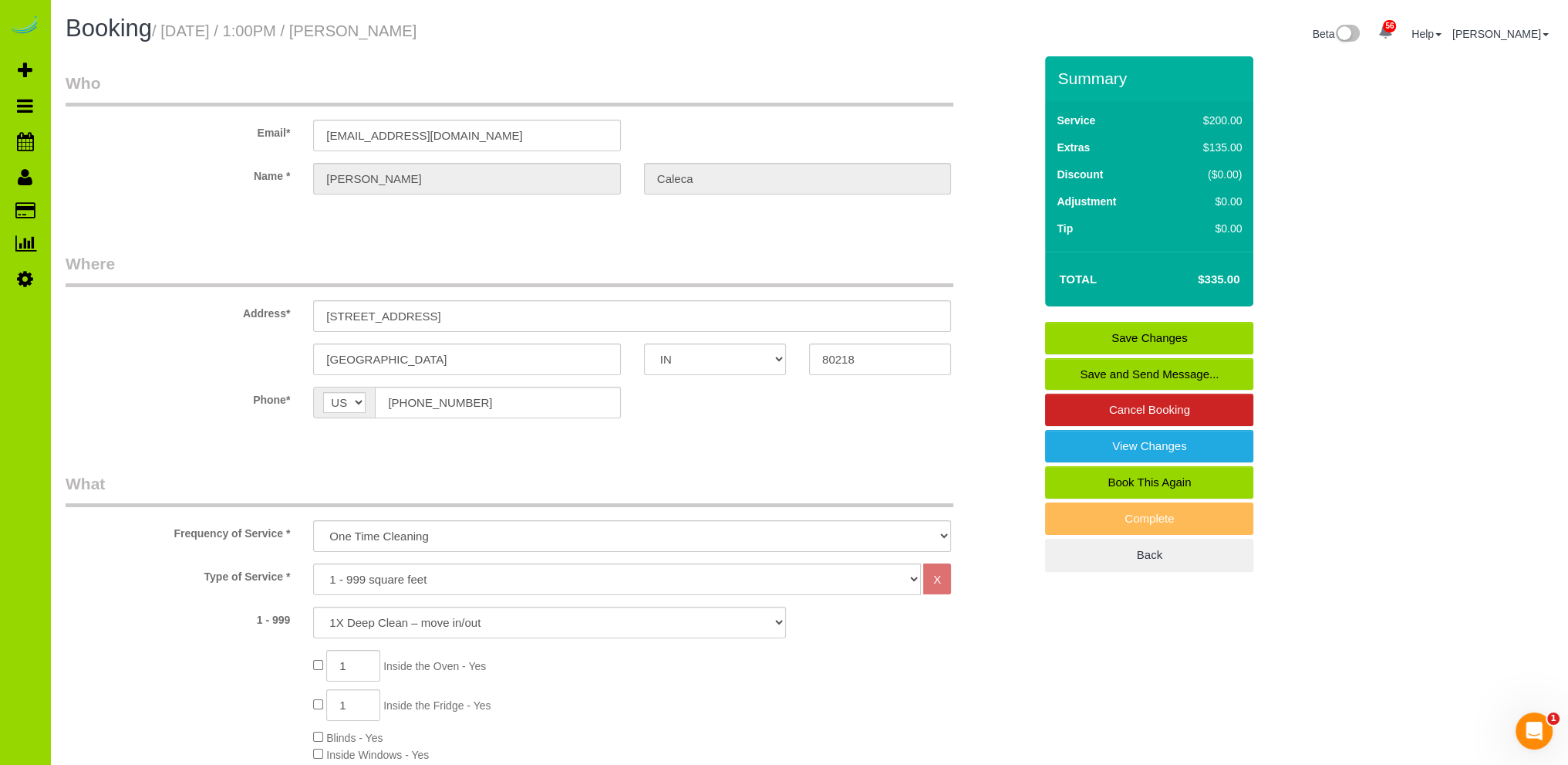
type textarea "- Est 7 hours. - Ember will be there to let us in. Thank you."
click at [1113, 333] on link "Save Changes" at bounding box center [1150, 338] width 208 height 33
